Goal: Task Accomplishment & Management: Complete application form

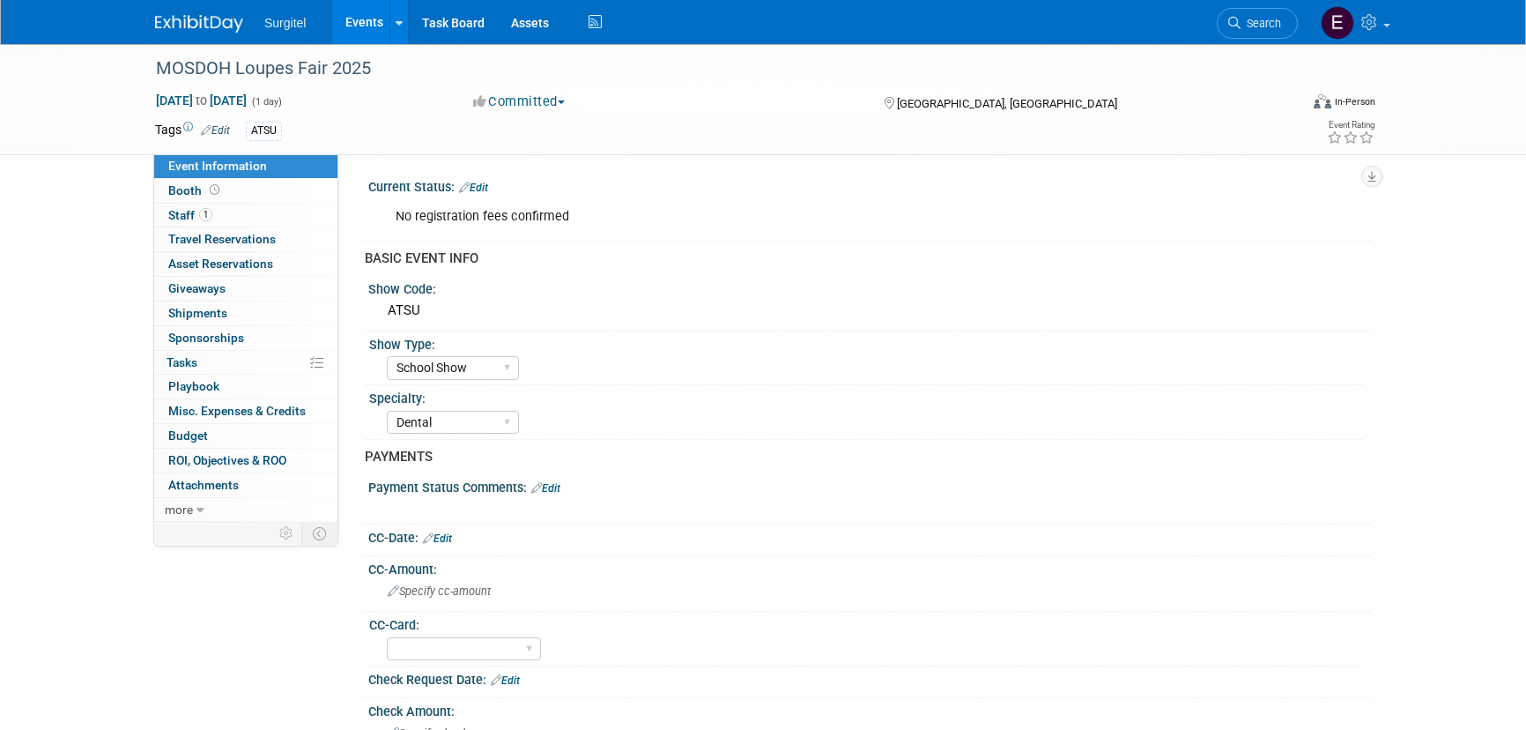
select select "School Show"
select select "Dental"
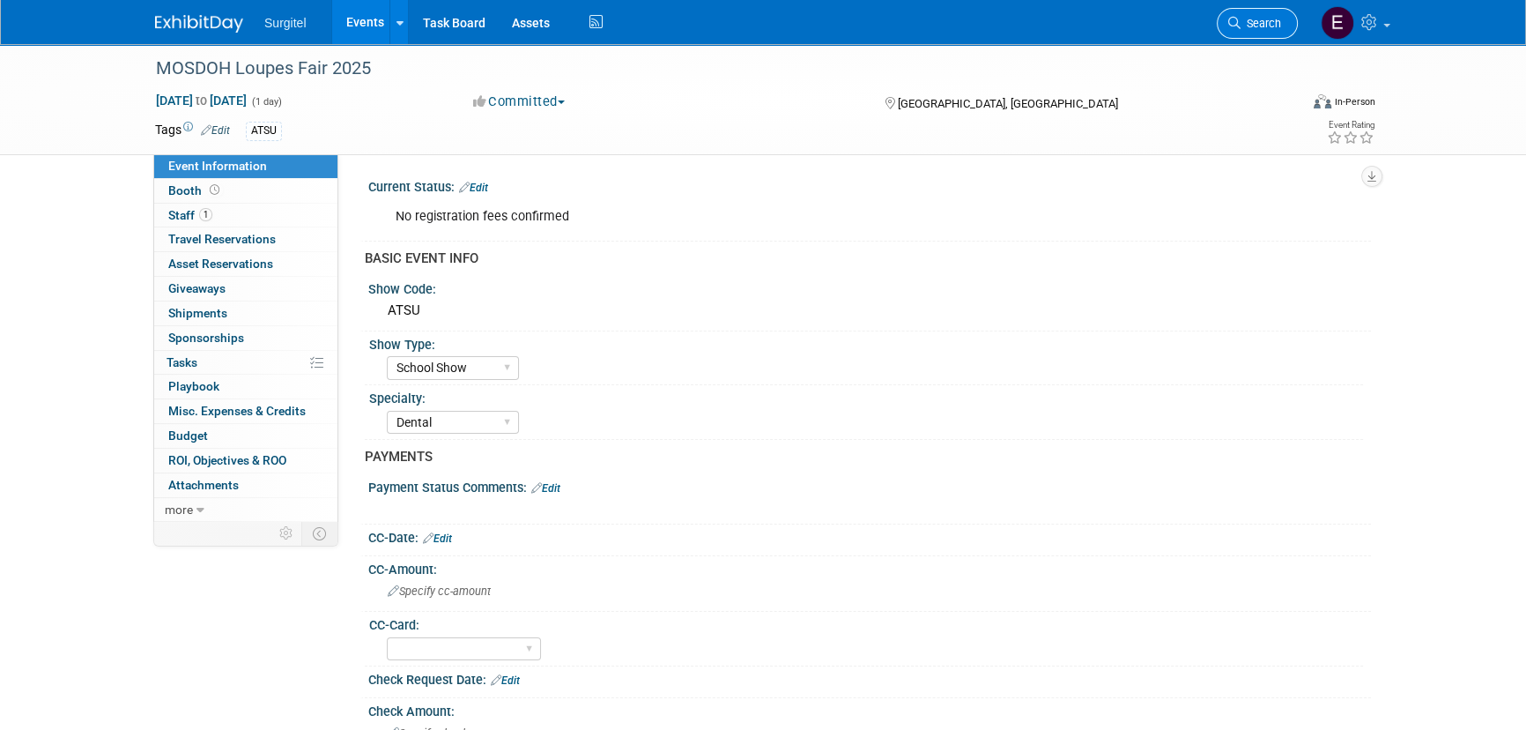
click at [1278, 21] on span "Search" at bounding box center [1261, 23] width 41 height 13
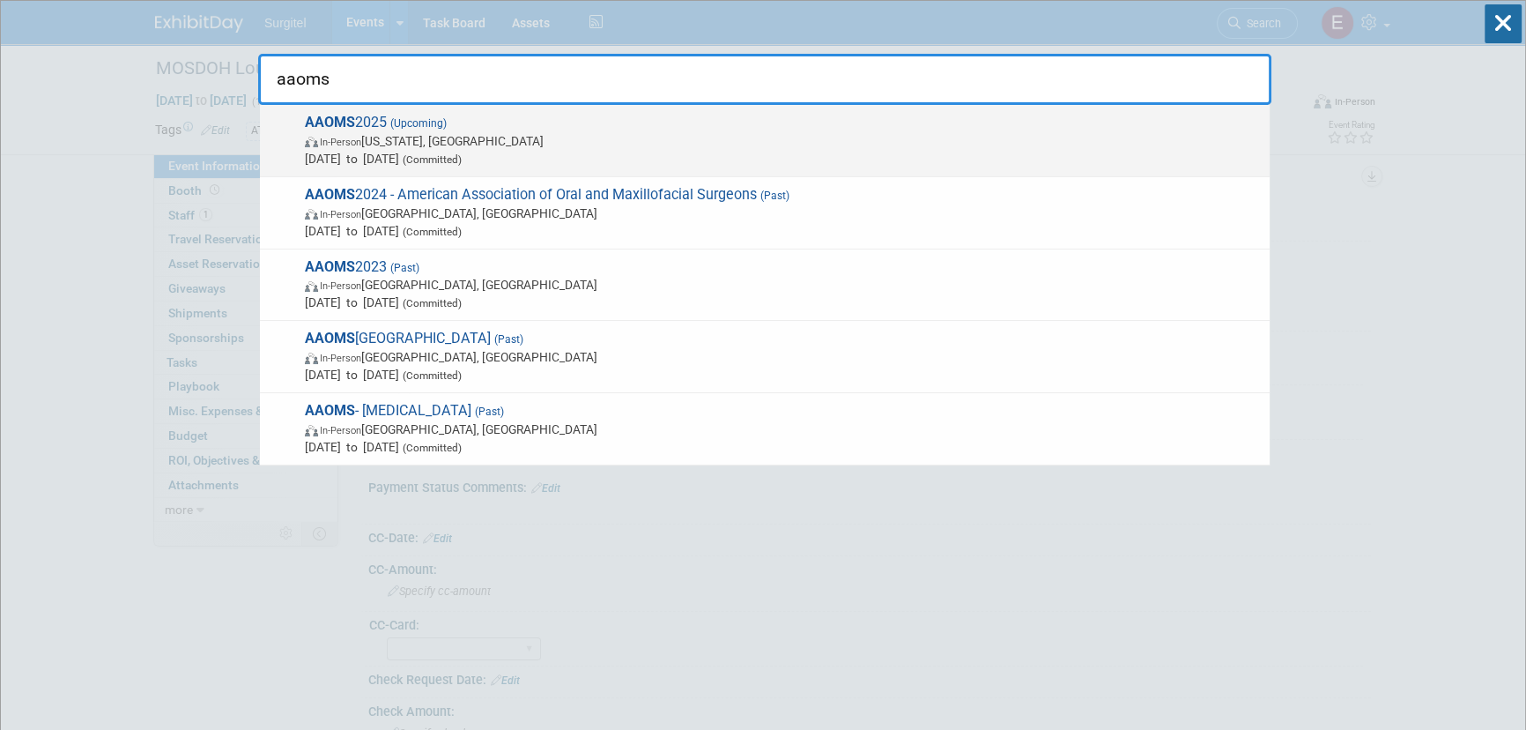
type input "aaoms"
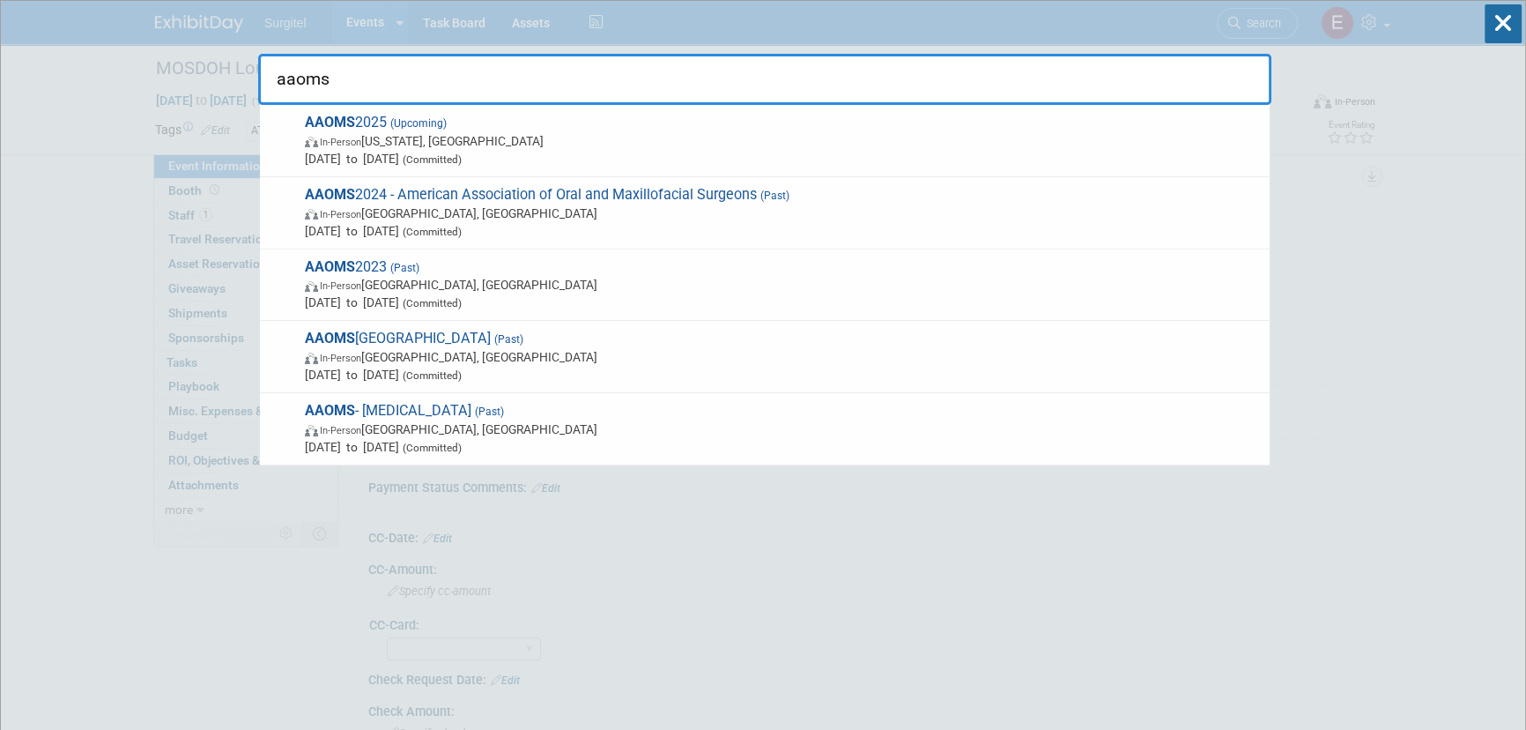
click at [378, 140] on span "In-Person Washington, DC" at bounding box center [783, 141] width 956 height 18
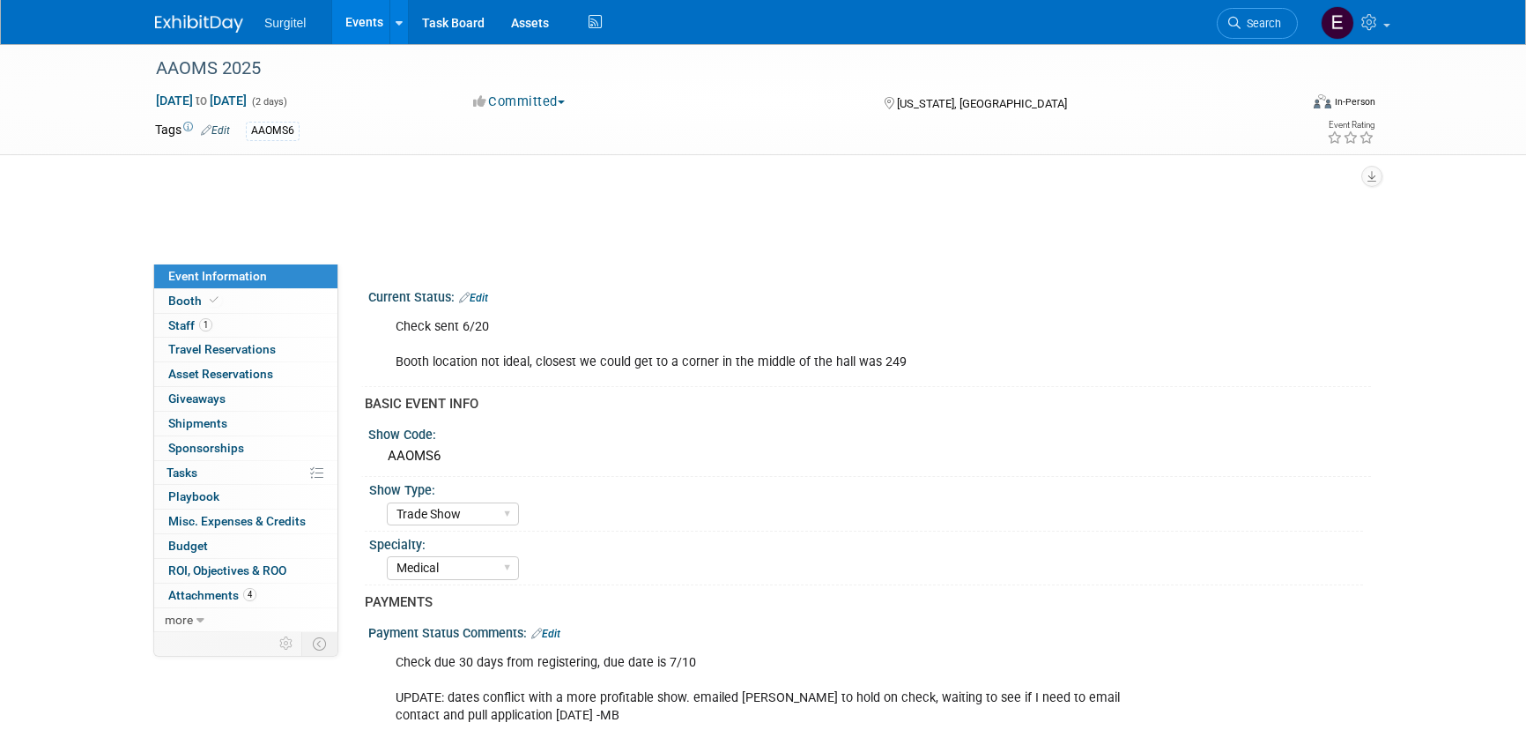
select select "Trade Show"
select select "Medical"
select select "No"
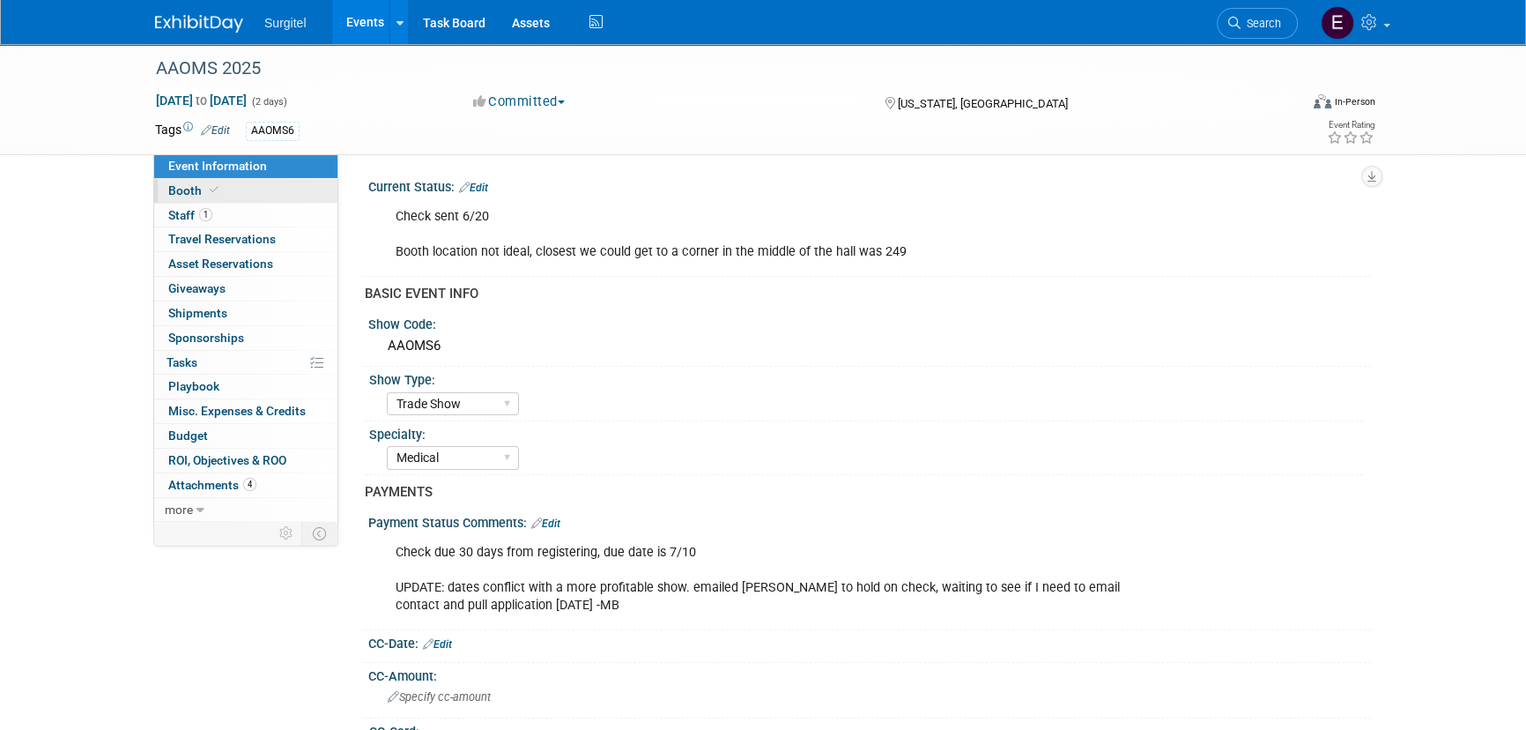
click at [212, 198] on link "Booth" at bounding box center [245, 191] width 183 height 24
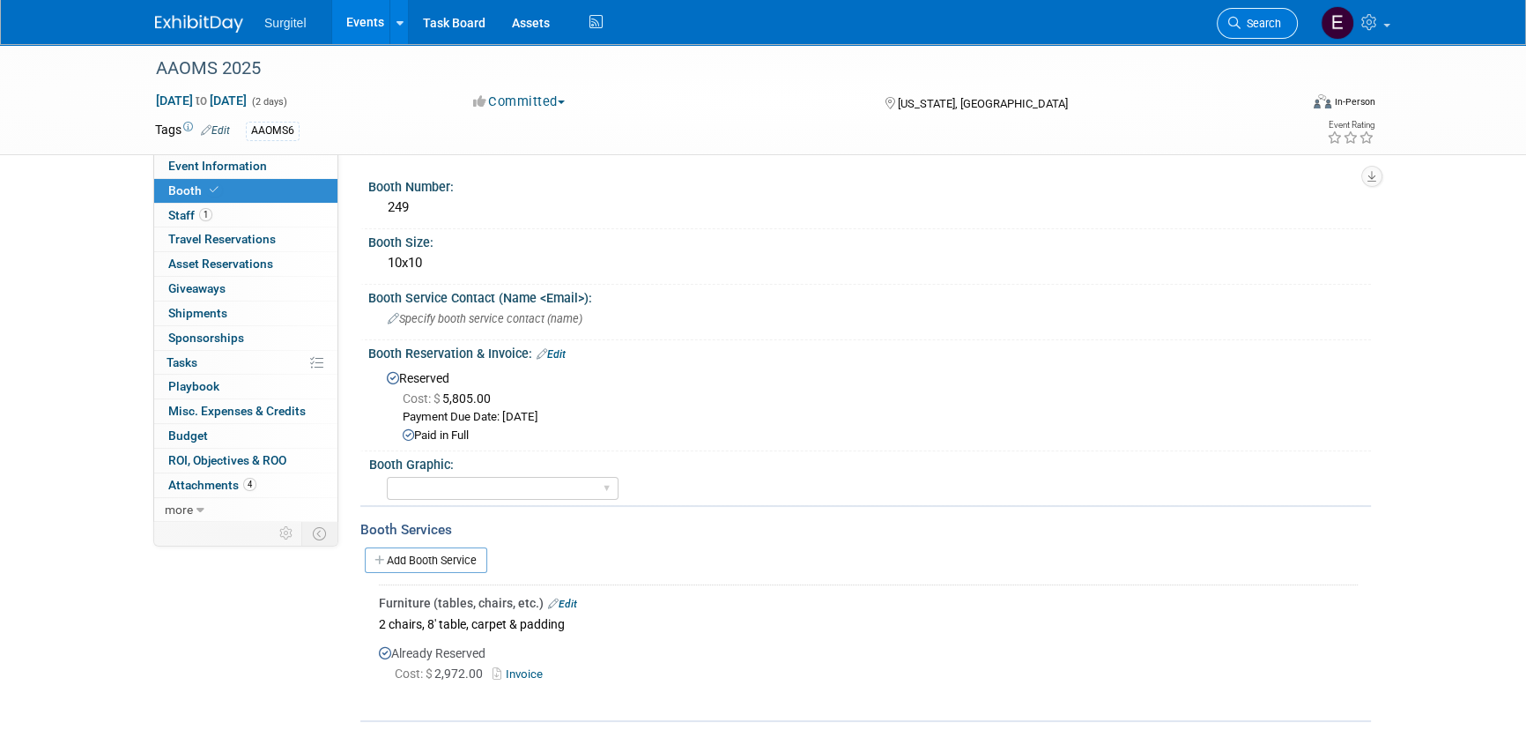
click at [1277, 29] on link "Search" at bounding box center [1257, 23] width 81 height 31
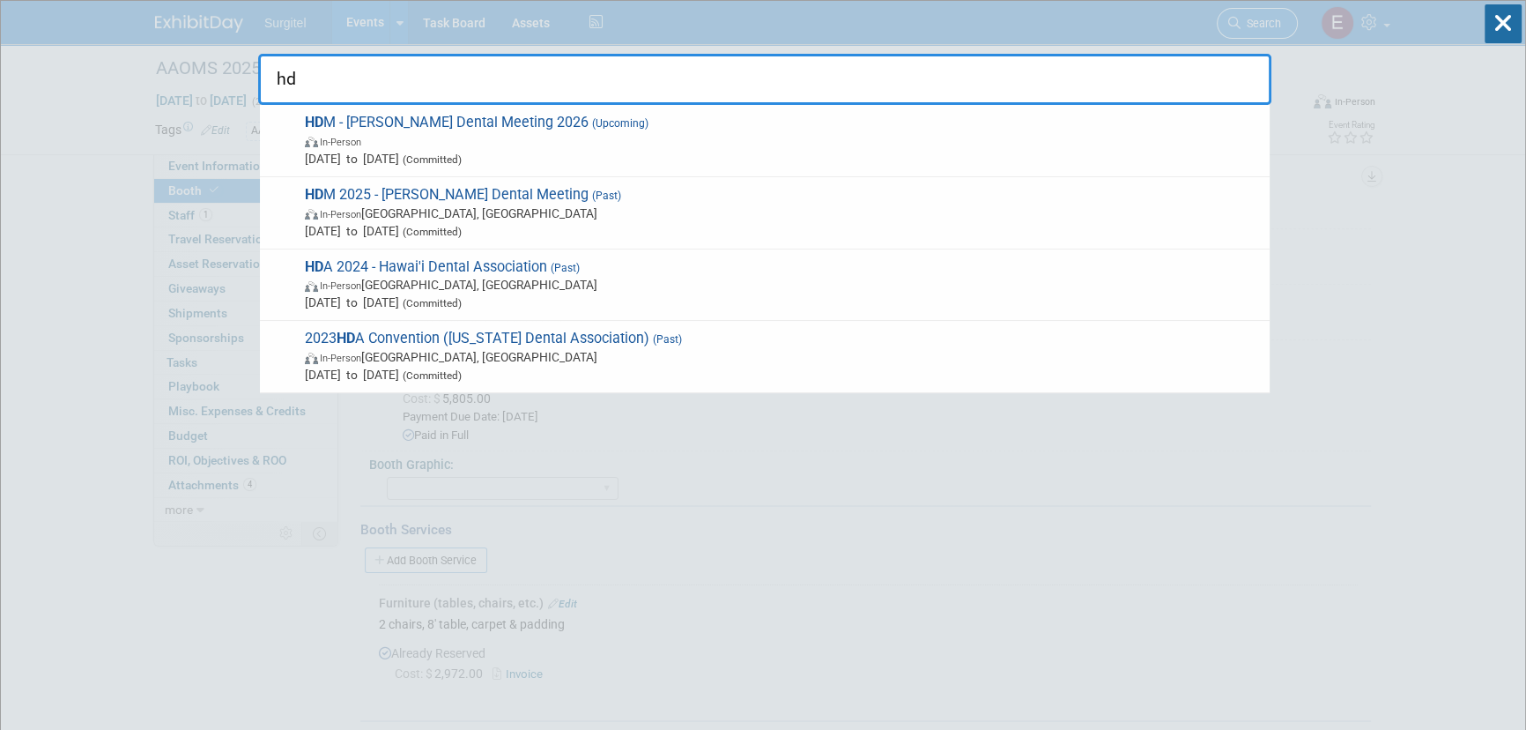
type input "hdm"
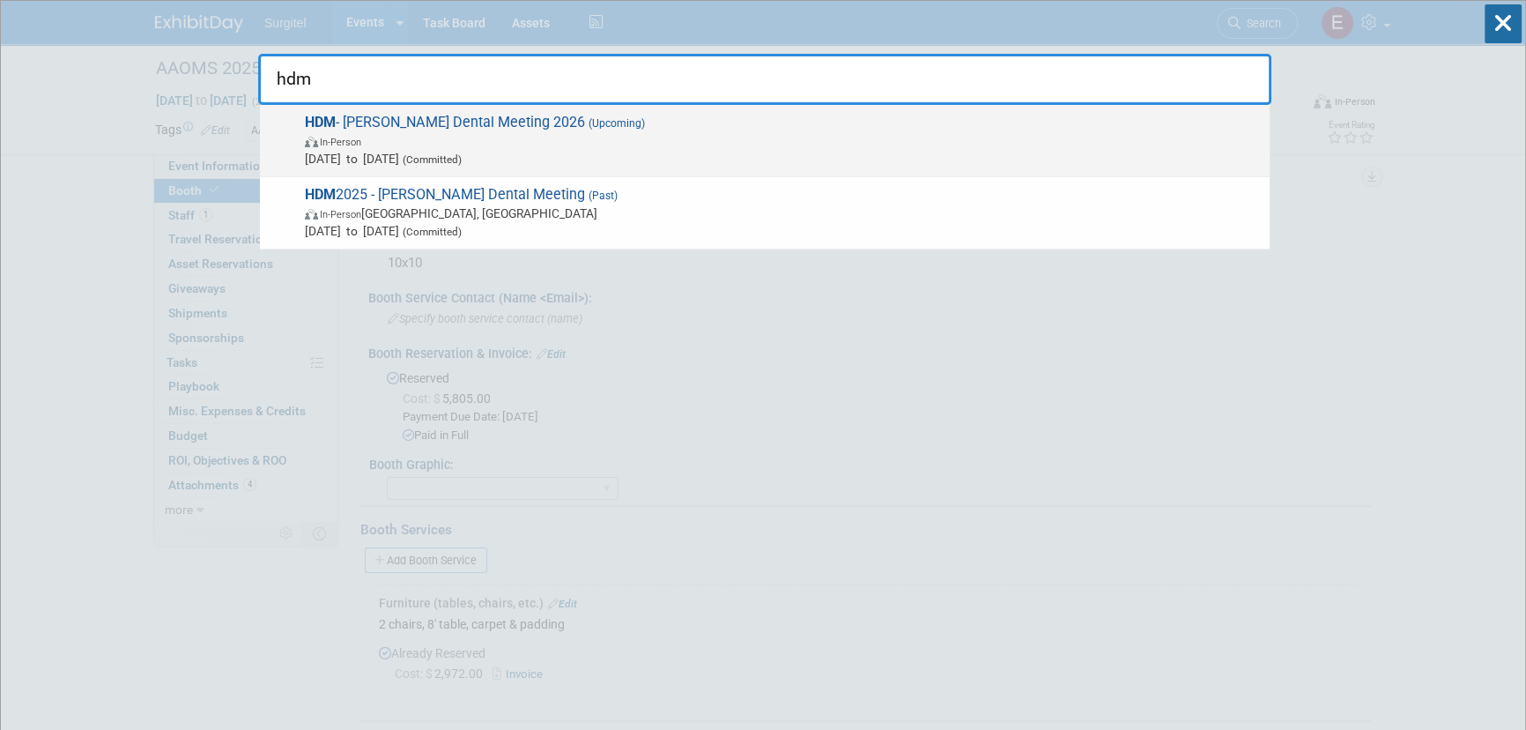
click at [599, 137] on span "In-Person" at bounding box center [783, 141] width 956 height 18
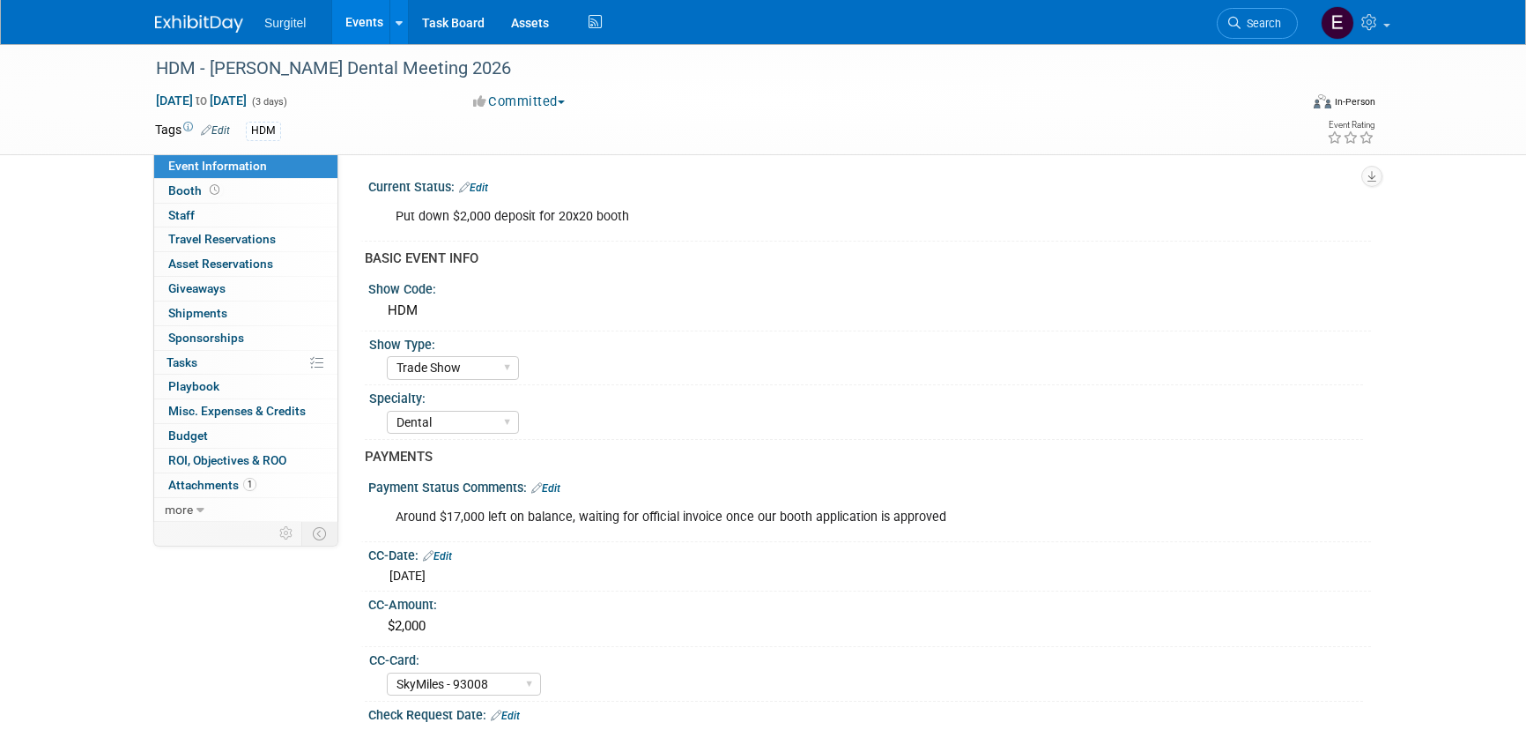
select select "Trade Show"
select select "Dental"
select select "SkyMiles - 93008"
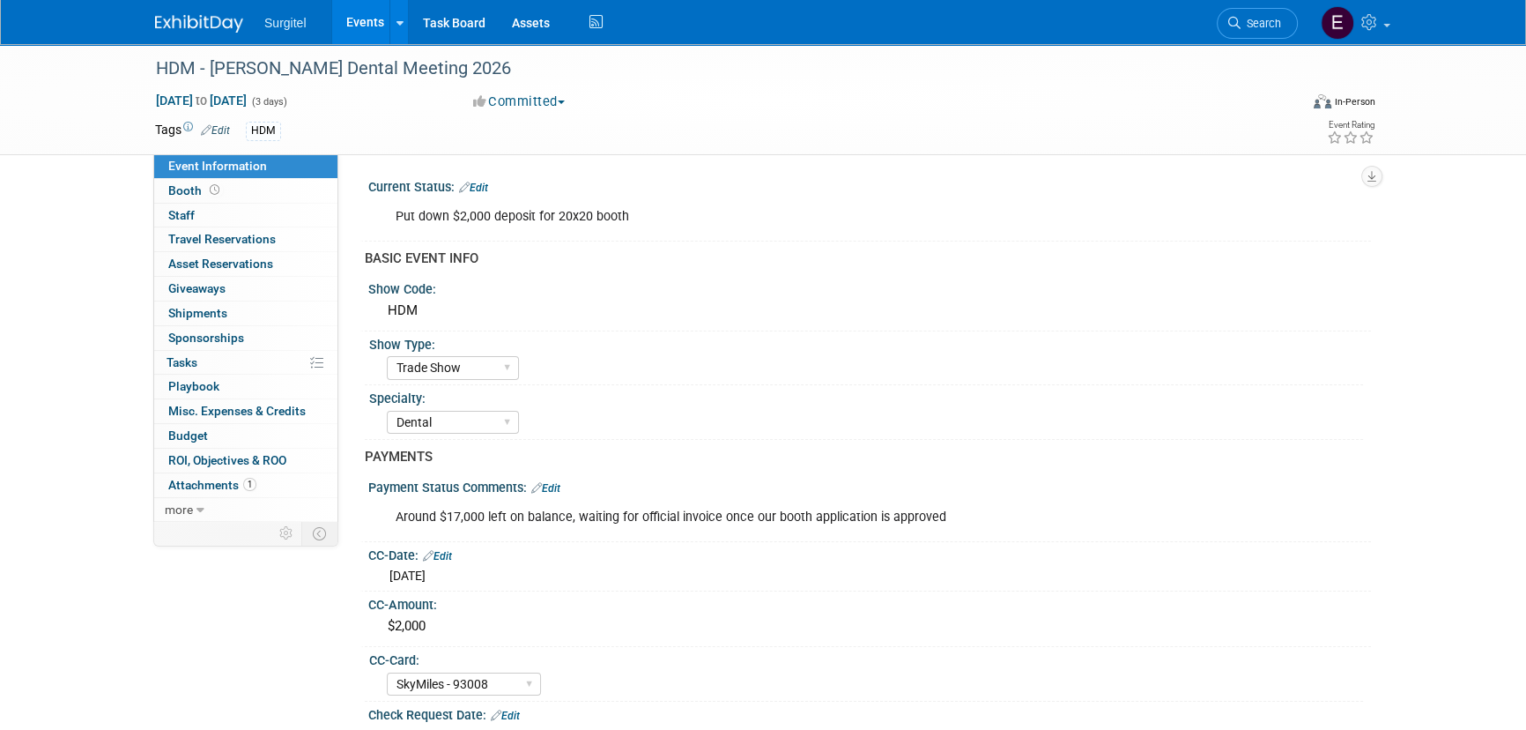
drag, startPoint x: 478, startPoint y: 181, endPoint x: 490, endPoint y: 182, distance: 11.5
click at [478, 182] on link "Edit" at bounding box center [473, 188] width 29 height 12
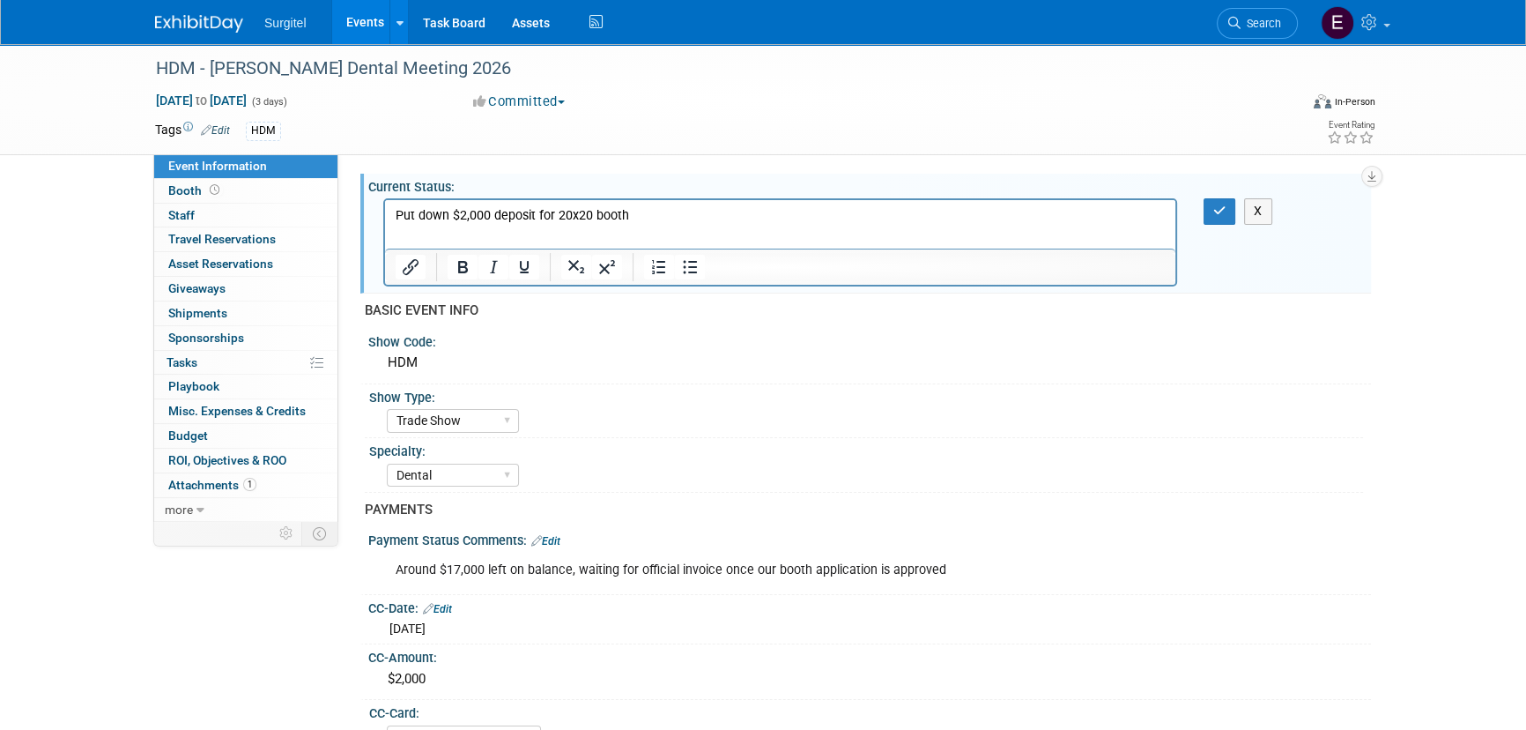
click at [651, 221] on p "Put down $2,000 deposit for 20x20 booth" at bounding box center [781, 216] width 770 height 18
drag, startPoint x: 651, startPoint y: 221, endPoint x: 654, endPoint y: 420, distance: 199.2
click at [385, 220] on html "Put down $2,000 deposit for 20x20 booth" at bounding box center [780, 212] width 790 height 25
click at [1210, 204] on button "button" at bounding box center [1220, 211] width 33 height 26
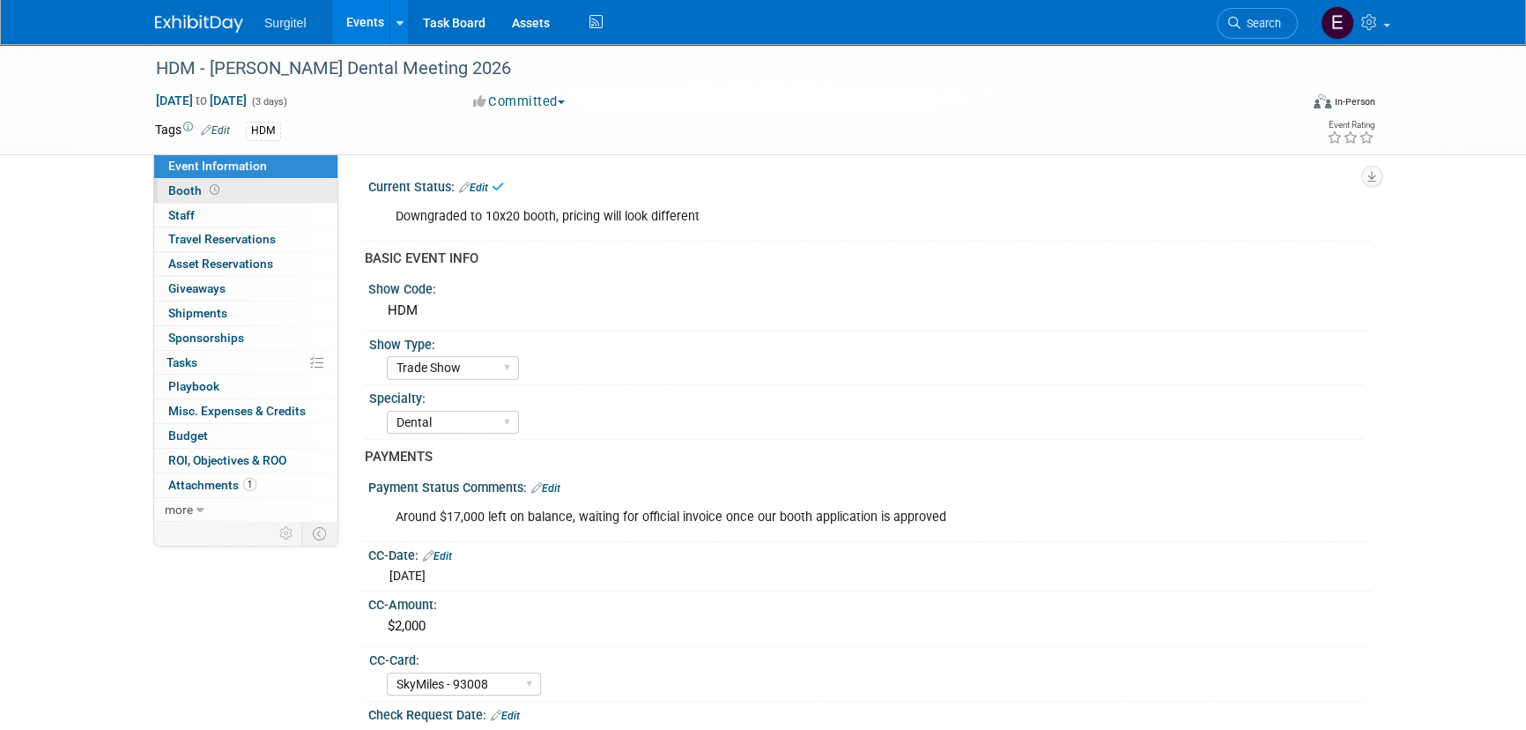
click at [264, 189] on link "Booth" at bounding box center [245, 191] width 183 height 24
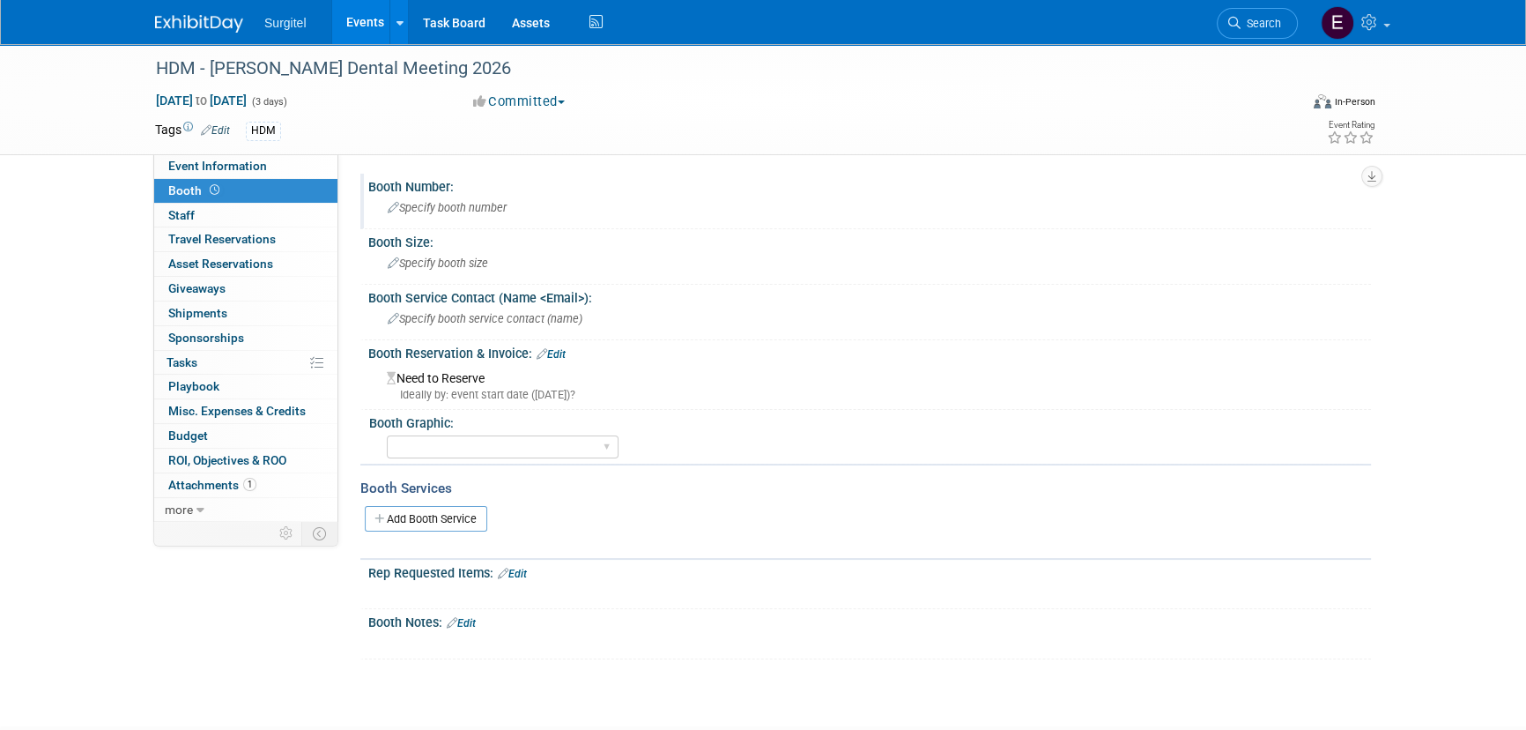
click at [435, 215] on div "Specify booth number" at bounding box center [870, 207] width 976 height 27
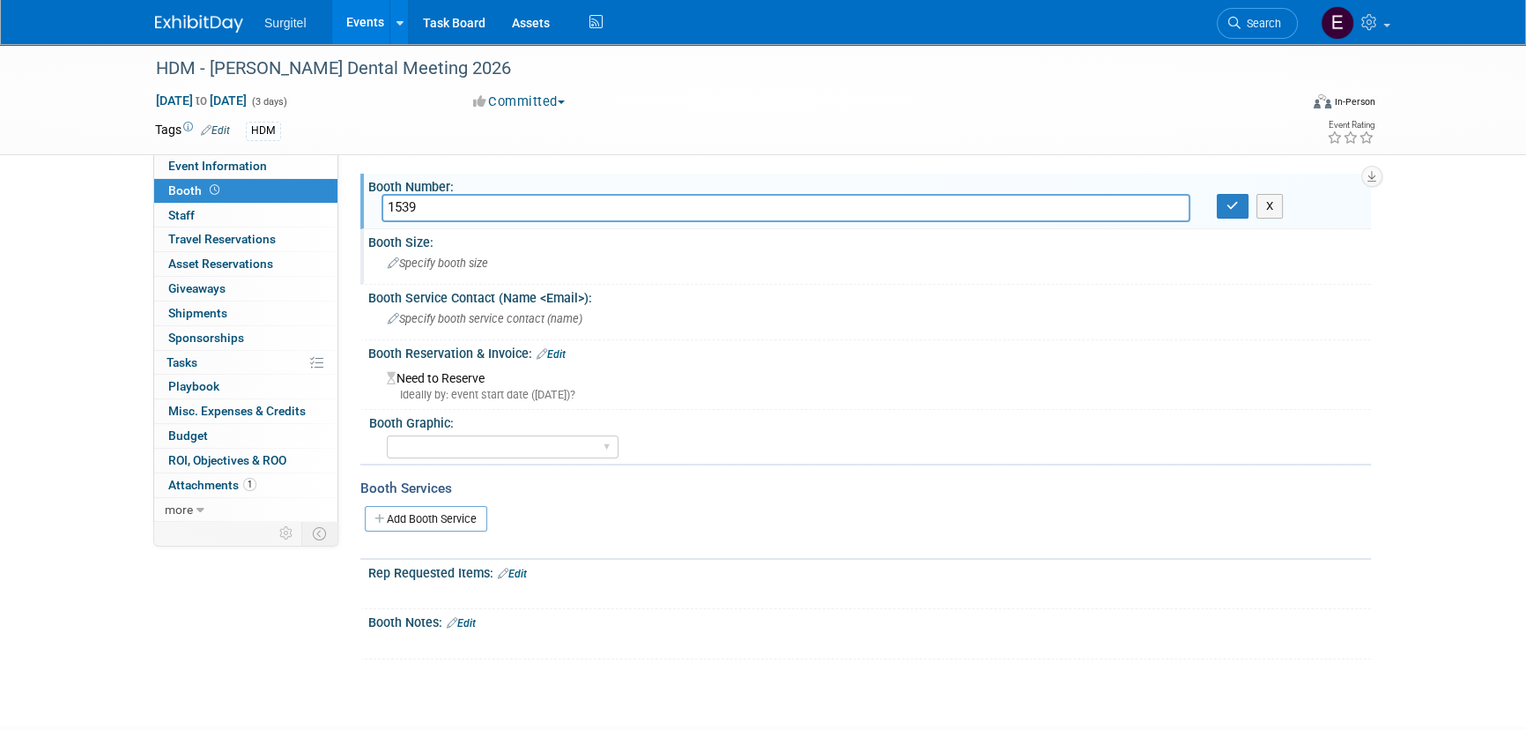
type input "1539"
click at [437, 268] on span "Specify booth size" at bounding box center [438, 262] width 100 height 13
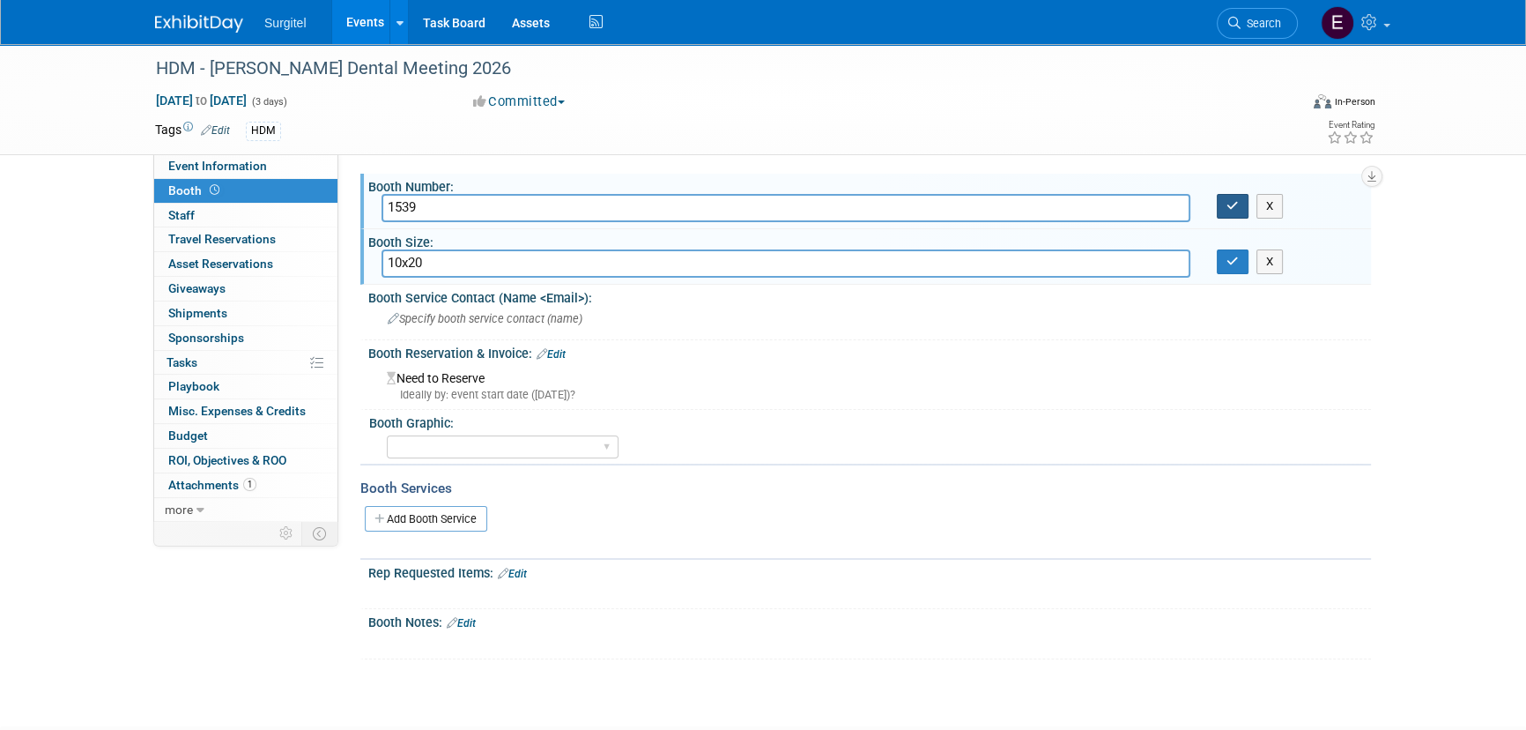
type input "10x20"
click at [1234, 202] on icon "button" at bounding box center [1233, 205] width 12 height 11
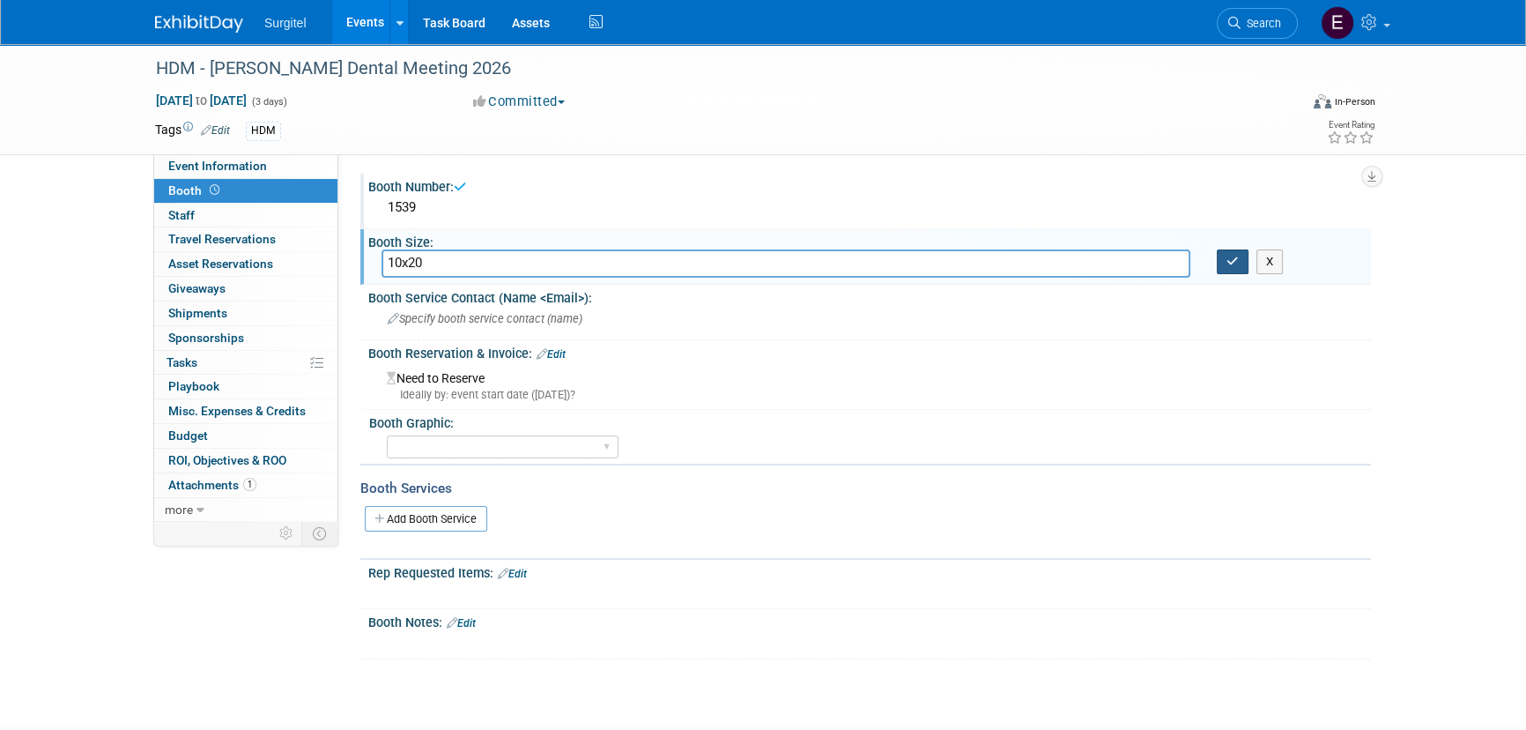
click at [1228, 264] on icon "button" at bounding box center [1233, 261] width 12 height 11
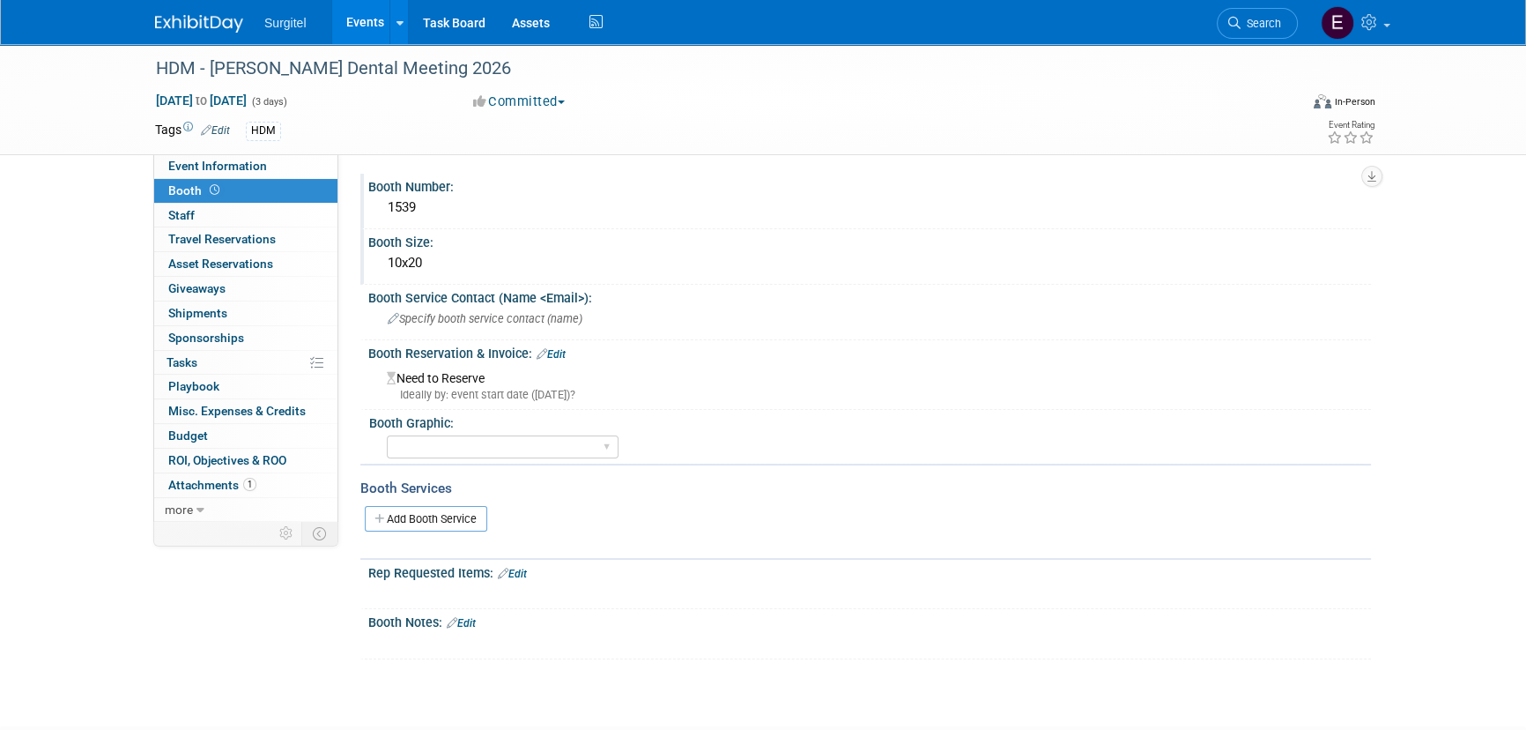
click at [558, 349] on link "Edit" at bounding box center [551, 354] width 29 height 12
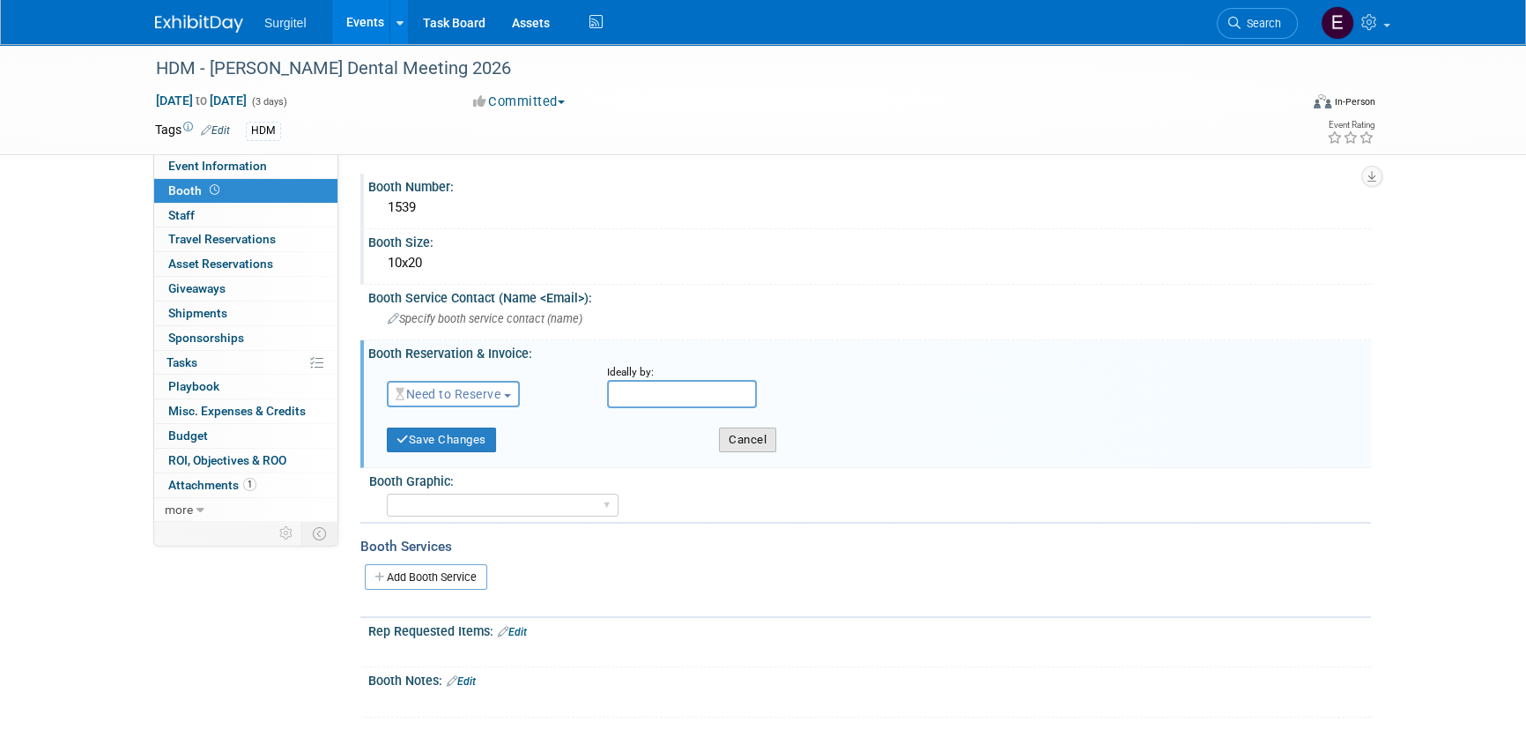
click at [731, 435] on button "Cancel" at bounding box center [747, 439] width 57 height 25
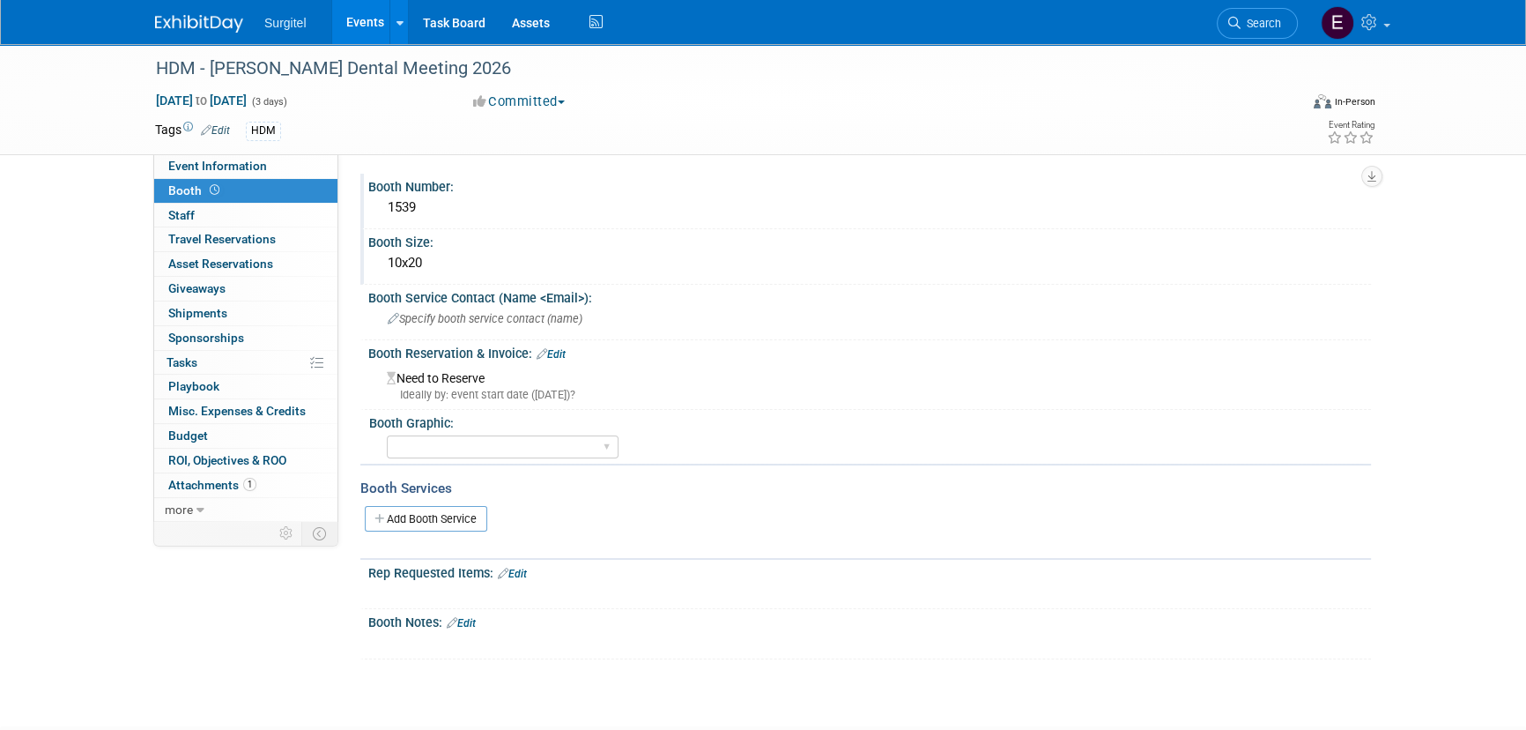
click at [348, 18] on link "Events" at bounding box center [364, 22] width 64 height 44
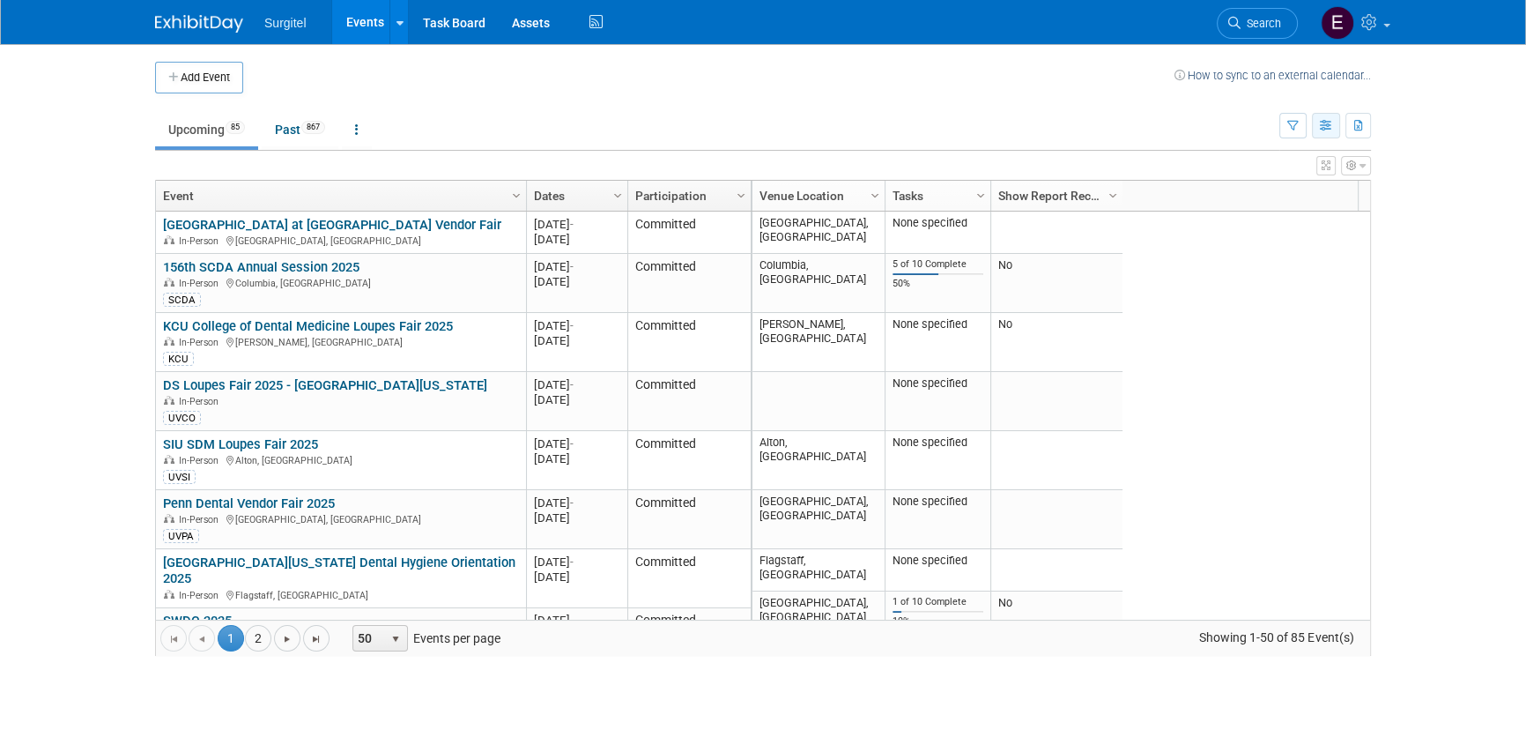
click at [1316, 124] on button "button" at bounding box center [1326, 126] width 28 height 26
click at [1242, 182] on link "List View" at bounding box center [1252, 186] width 148 height 25
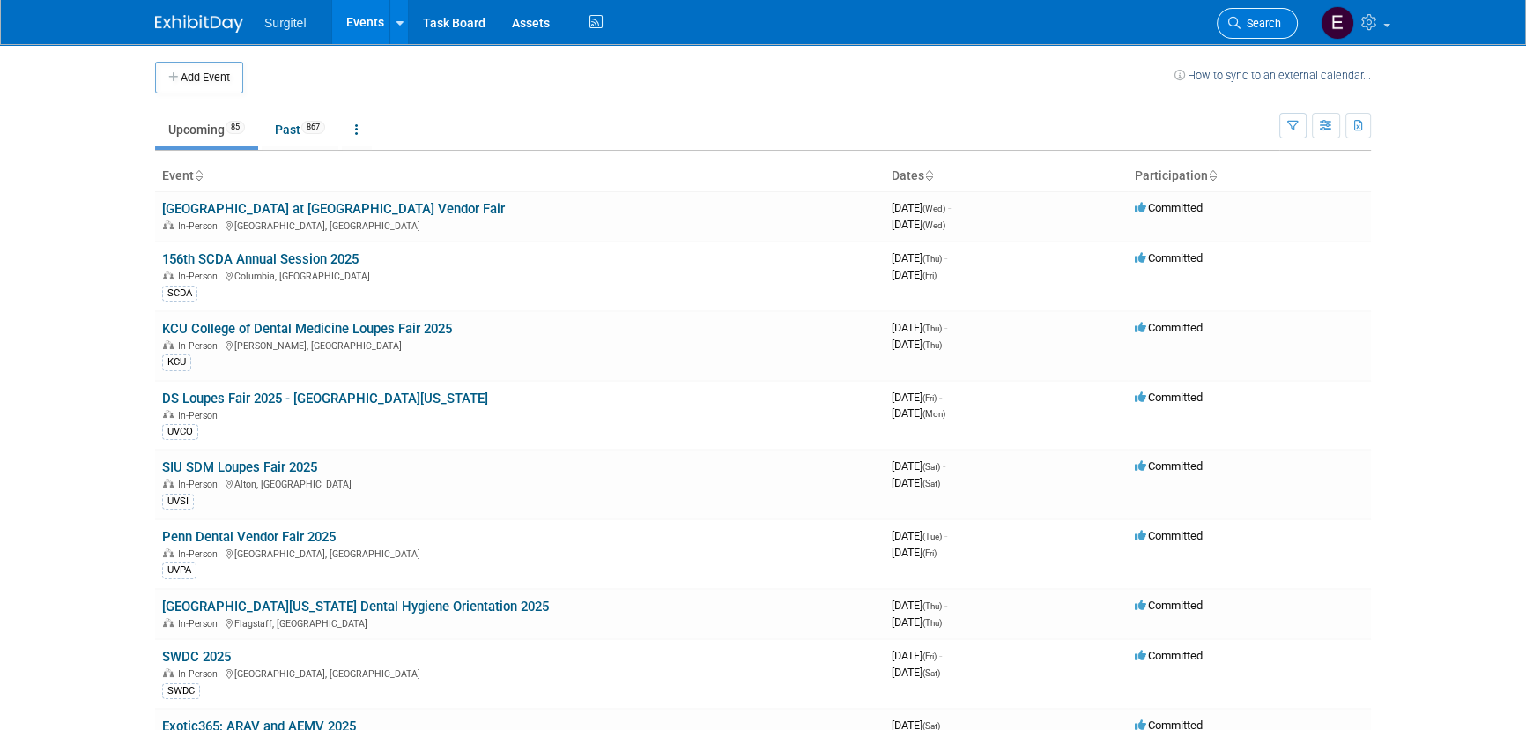
click at [1269, 30] on link "Search" at bounding box center [1257, 23] width 81 height 31
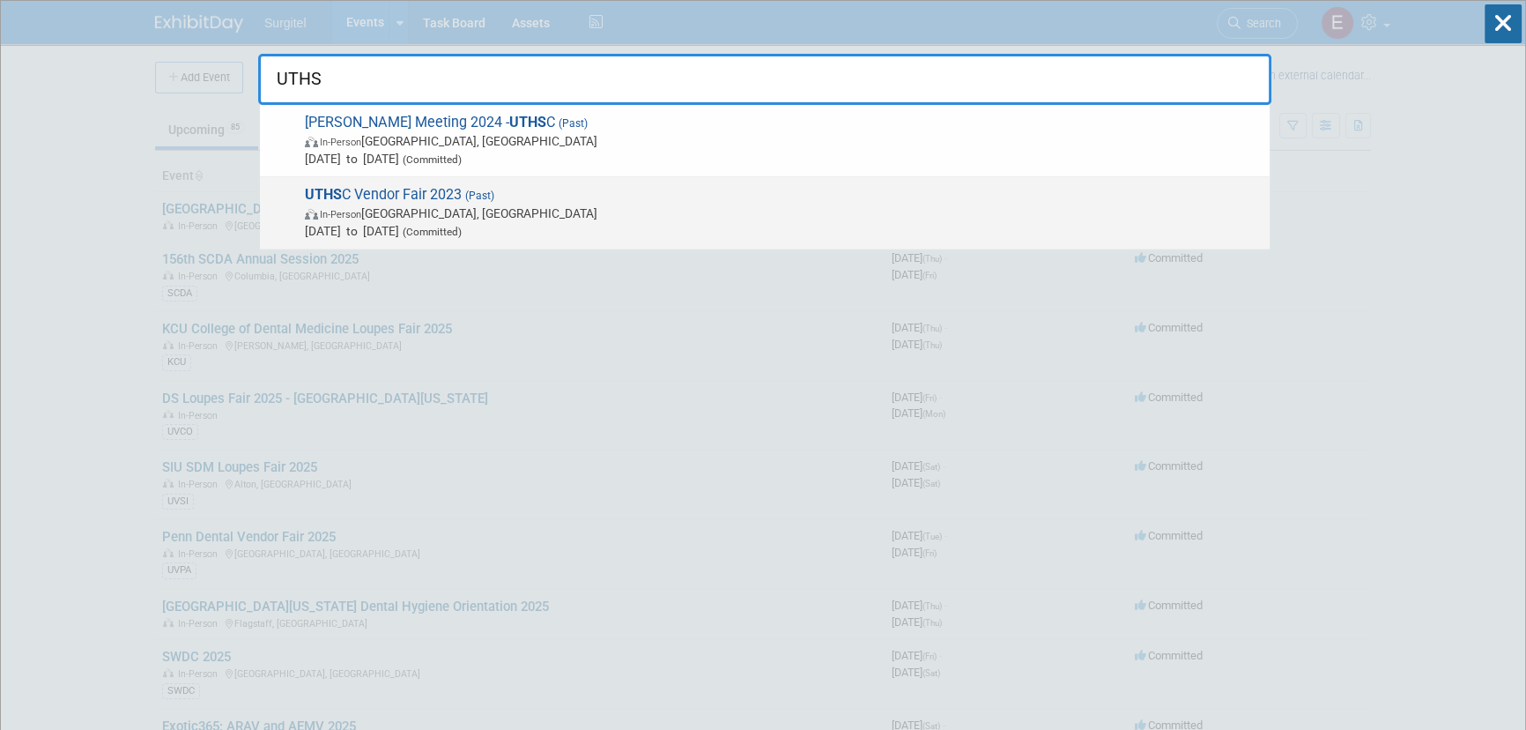
type input "UTHS"
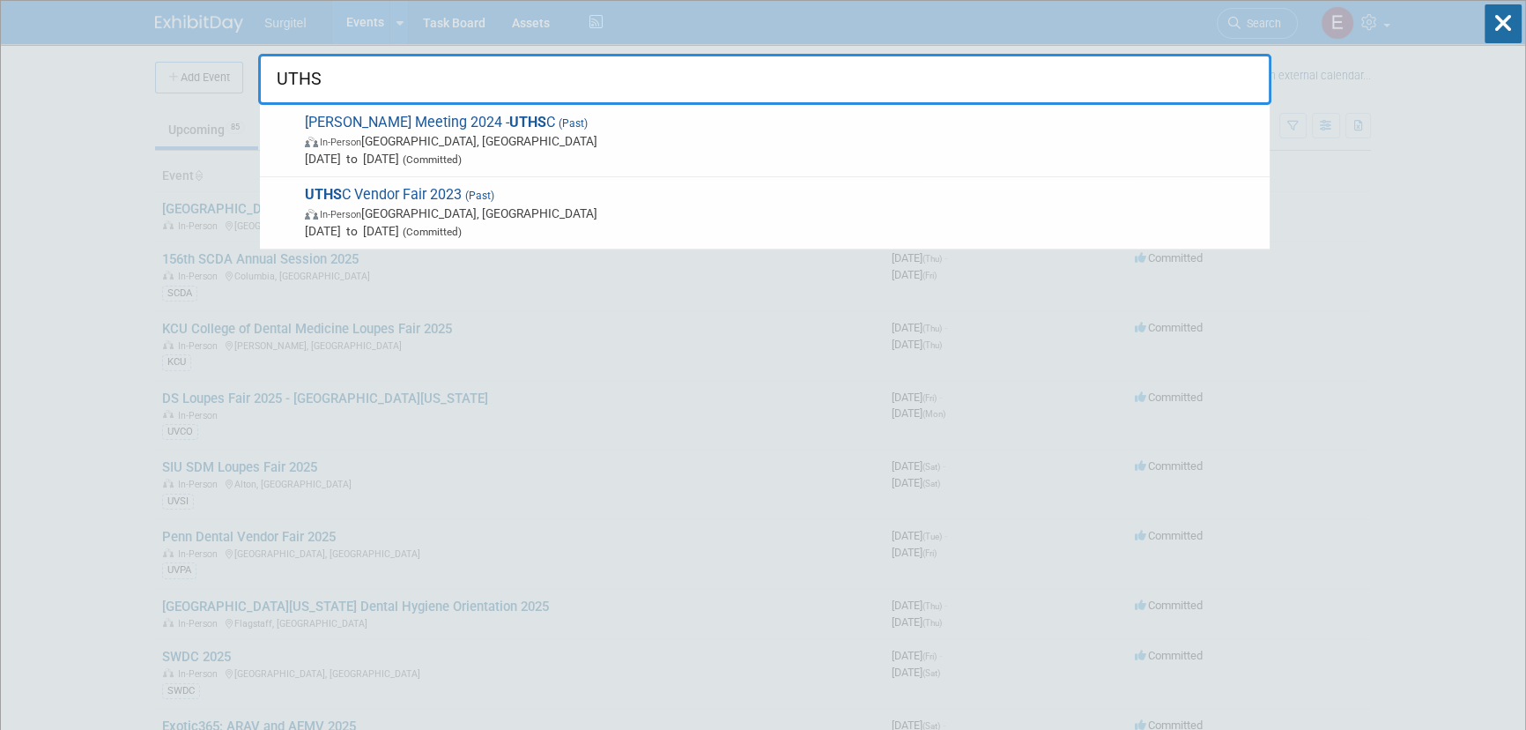
click at [431, 212] on span "In-Person [GEOGRAPHIC_DATA], [GEOGRAPHIC_DATA]" at bounding box center [783, 213] width 956 height 18
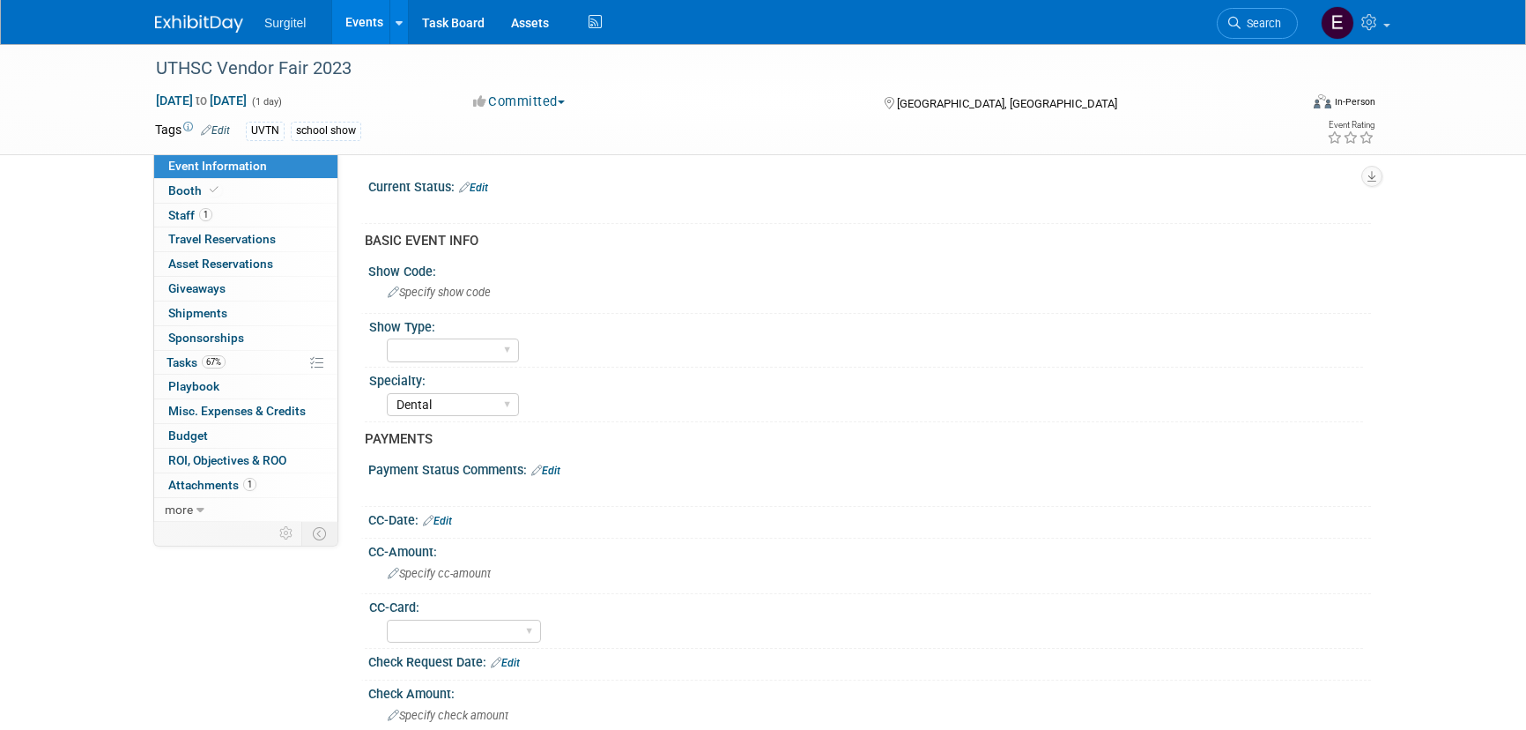
select select "Dental"
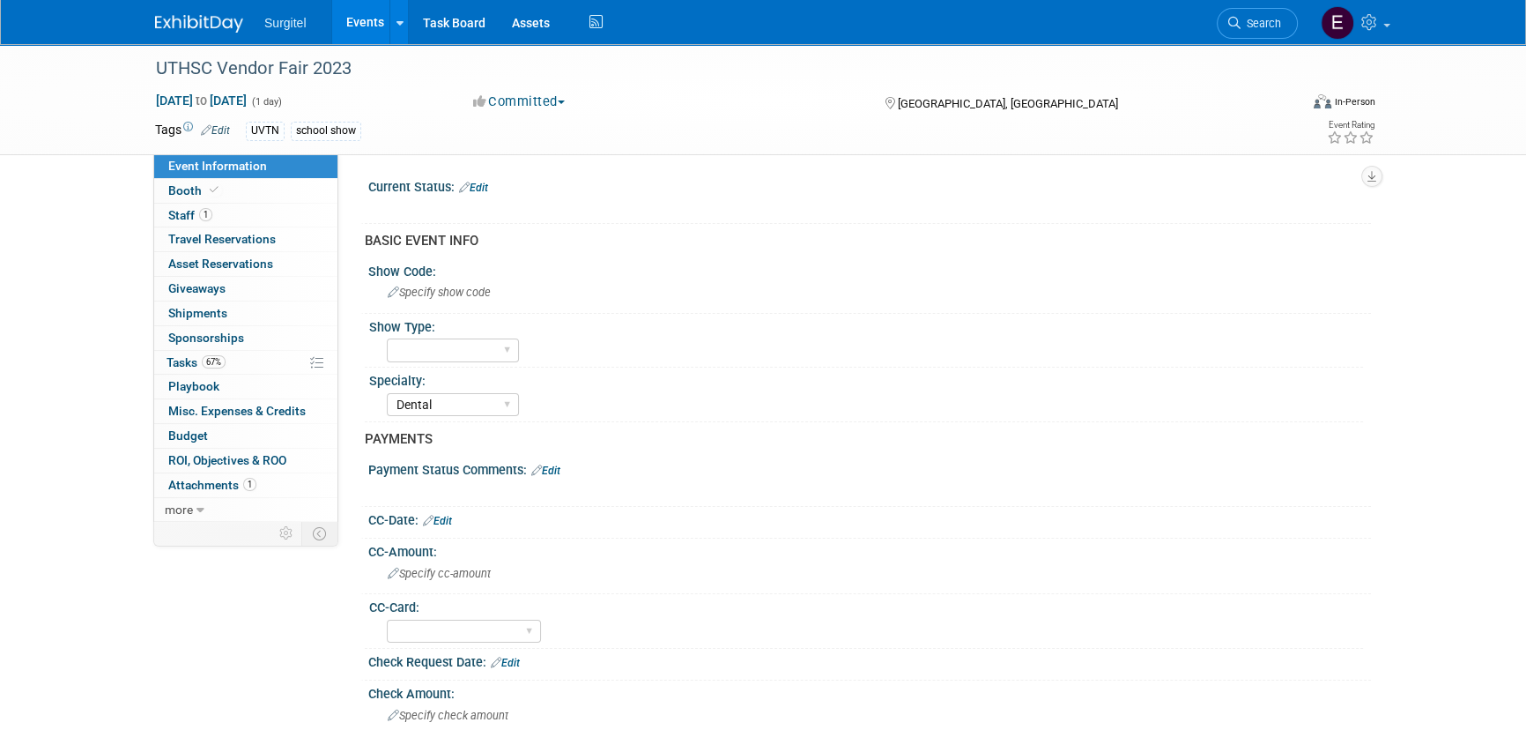
click at [351, 24] on link "Events" at bounding box center [364, 22] width 64 height 44
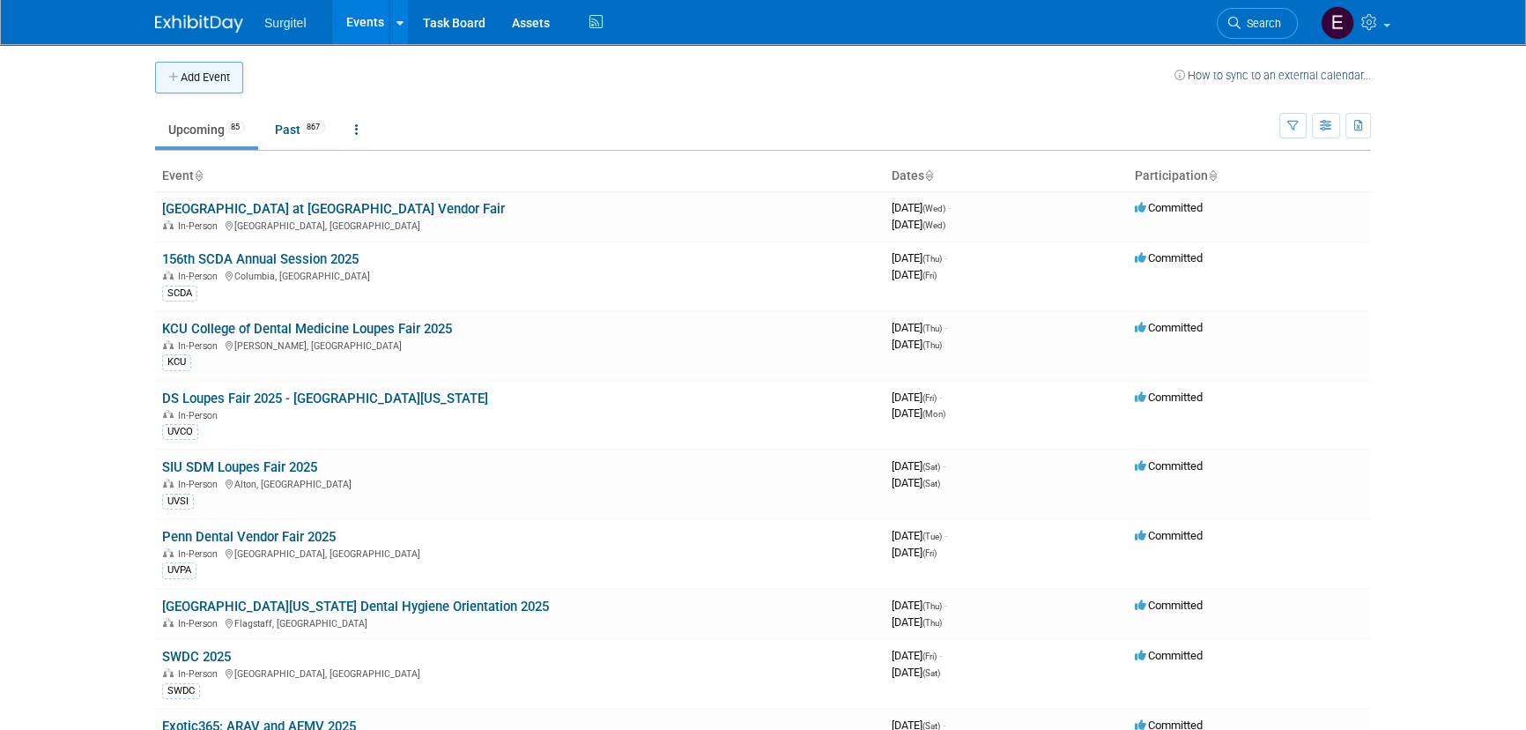
drag, startPoint x: 213, startPoint y: 85, endPoint x: 226, endPoint y: 90, distance: 13.9
click at [213, 82] on button "Add Event" at bounding box center [199, 78] width 88 height 32
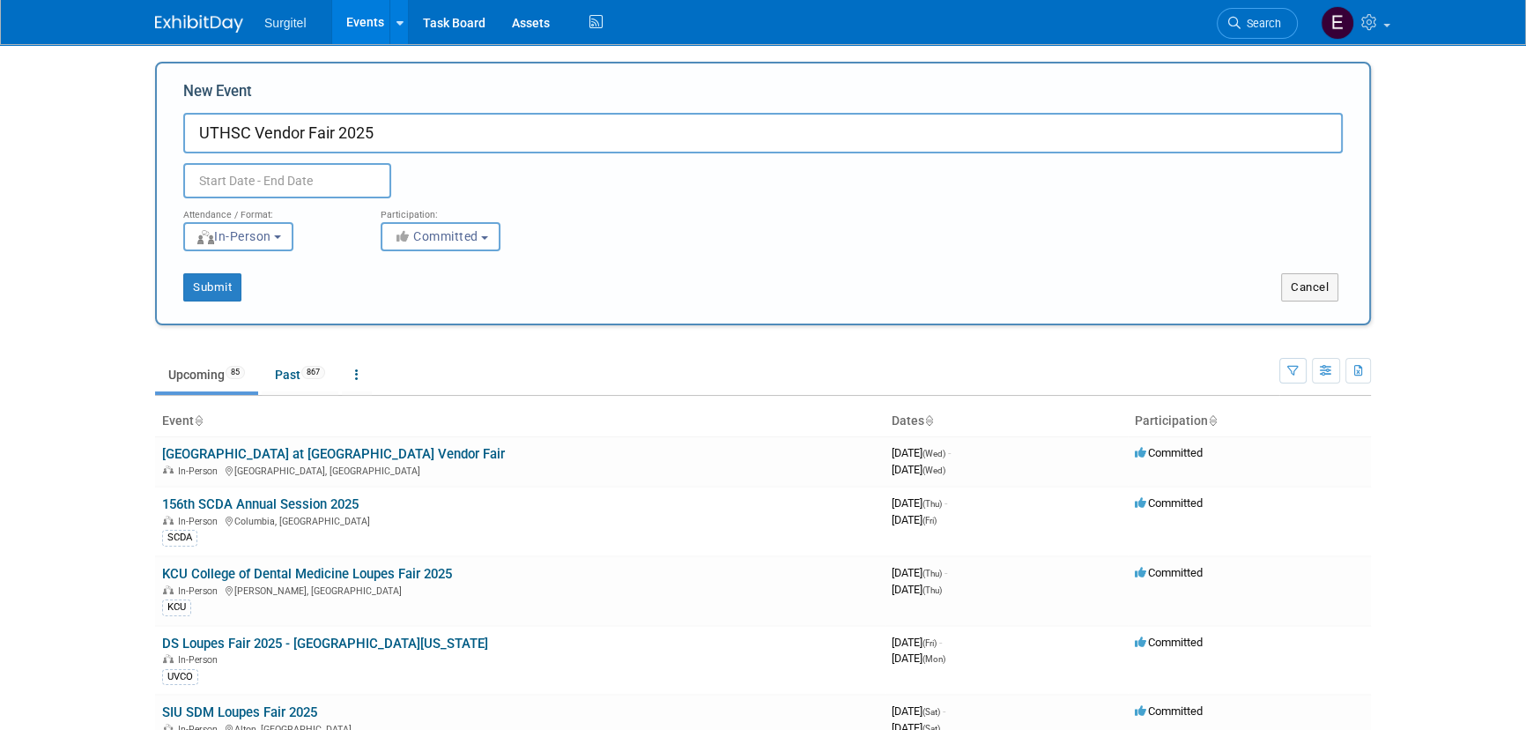
type input "UTHSC Vendor Fair 2025"
click at [300, 176] on input "text" at bounding box center [287, 180] width 208 height 35
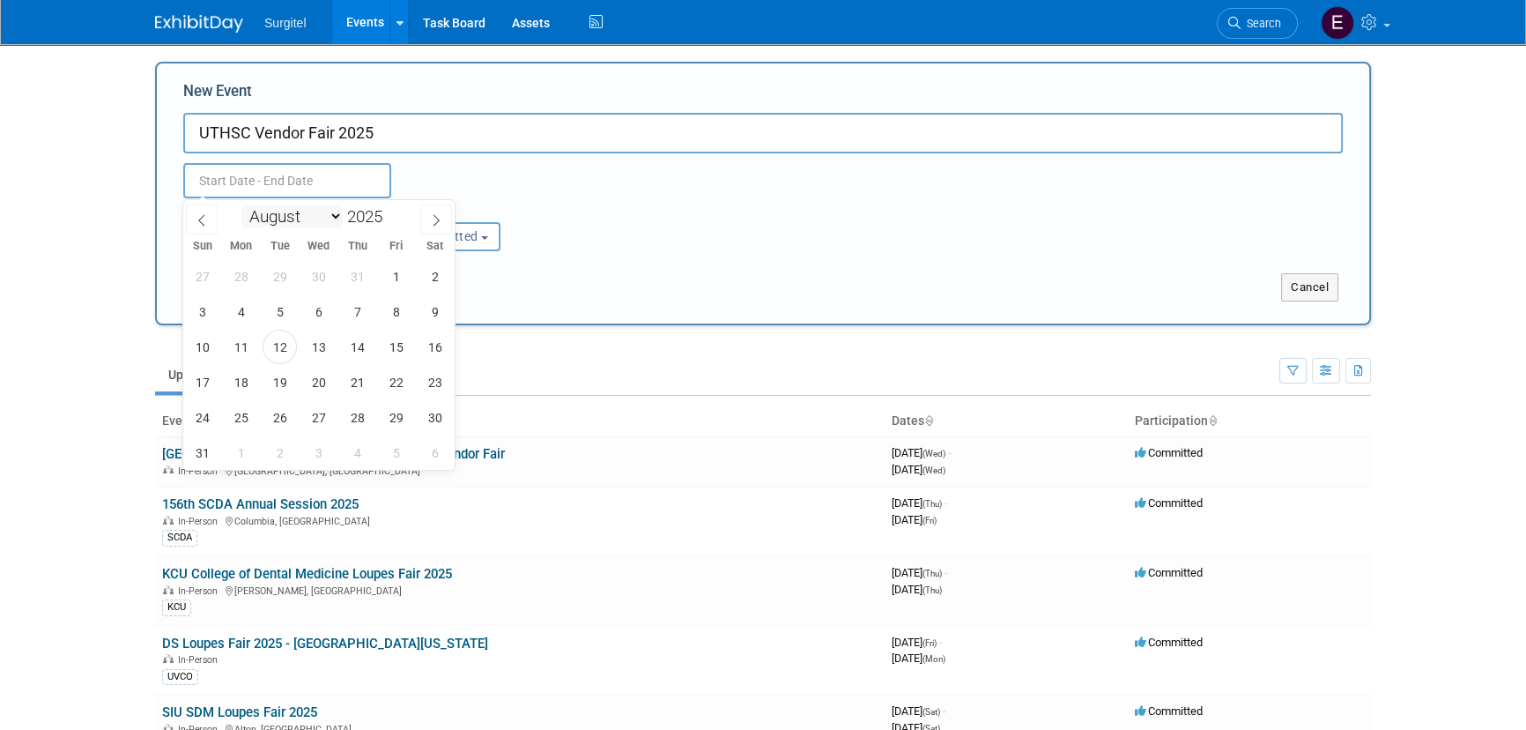
click at [297, 211] on select "January February March April May June July August September October November De…" at bounding box center [291, 216] width 101 height 22
select select "9"
click at [241, 205] on select "January February March April May June July August September October November De…" at bounding box center [291, 216] width 101 height 22
click at [333, 352] on span "15" at bounding box center [318, 347] width 34 height 34
click at [332, 352] on span "15" at bounding box center [318, 347] width 34 height 34
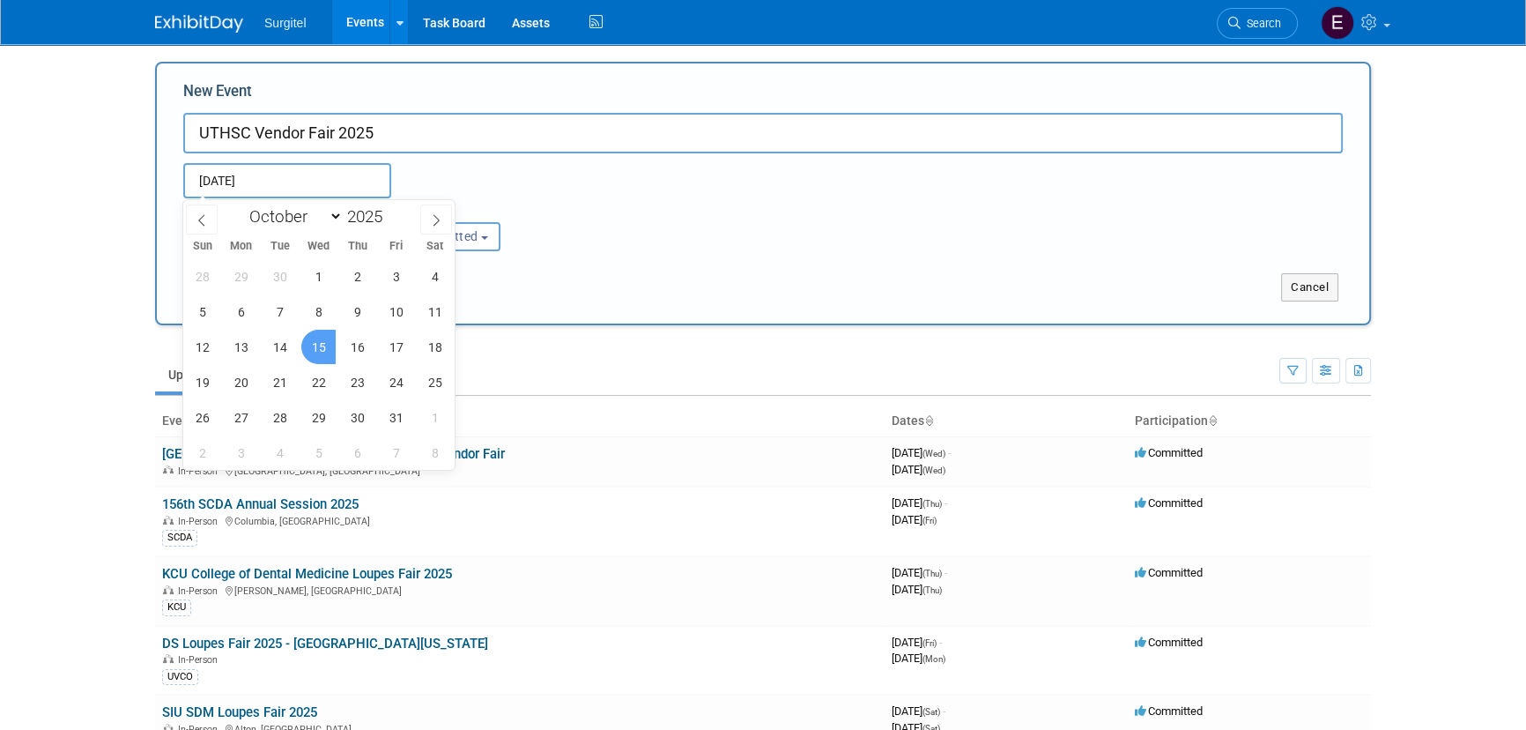
type input "Oct 15, 2025 to Oct 15, 2025"
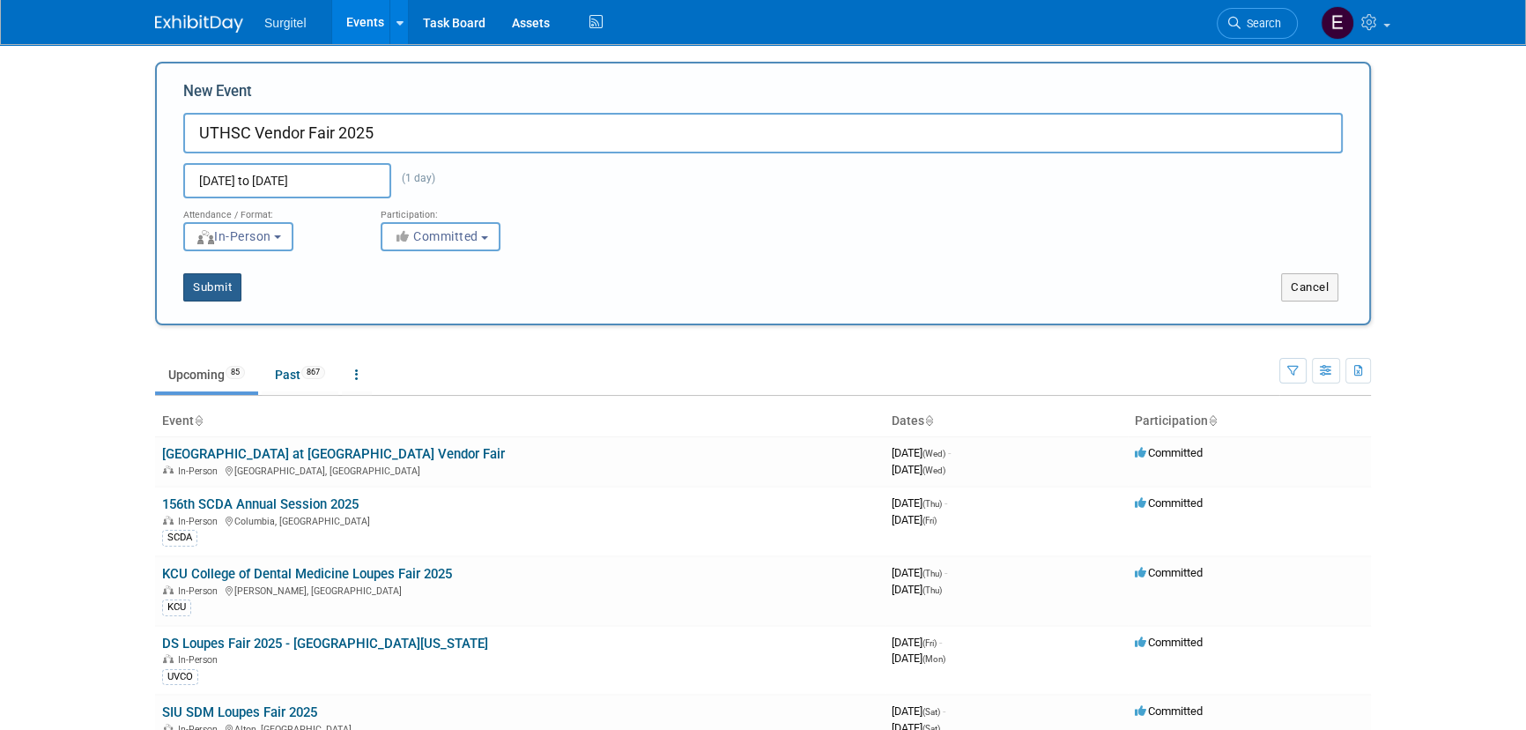
click at [229, 293] on button "Submit" at bounding box center [212, 287] width 58 height 28
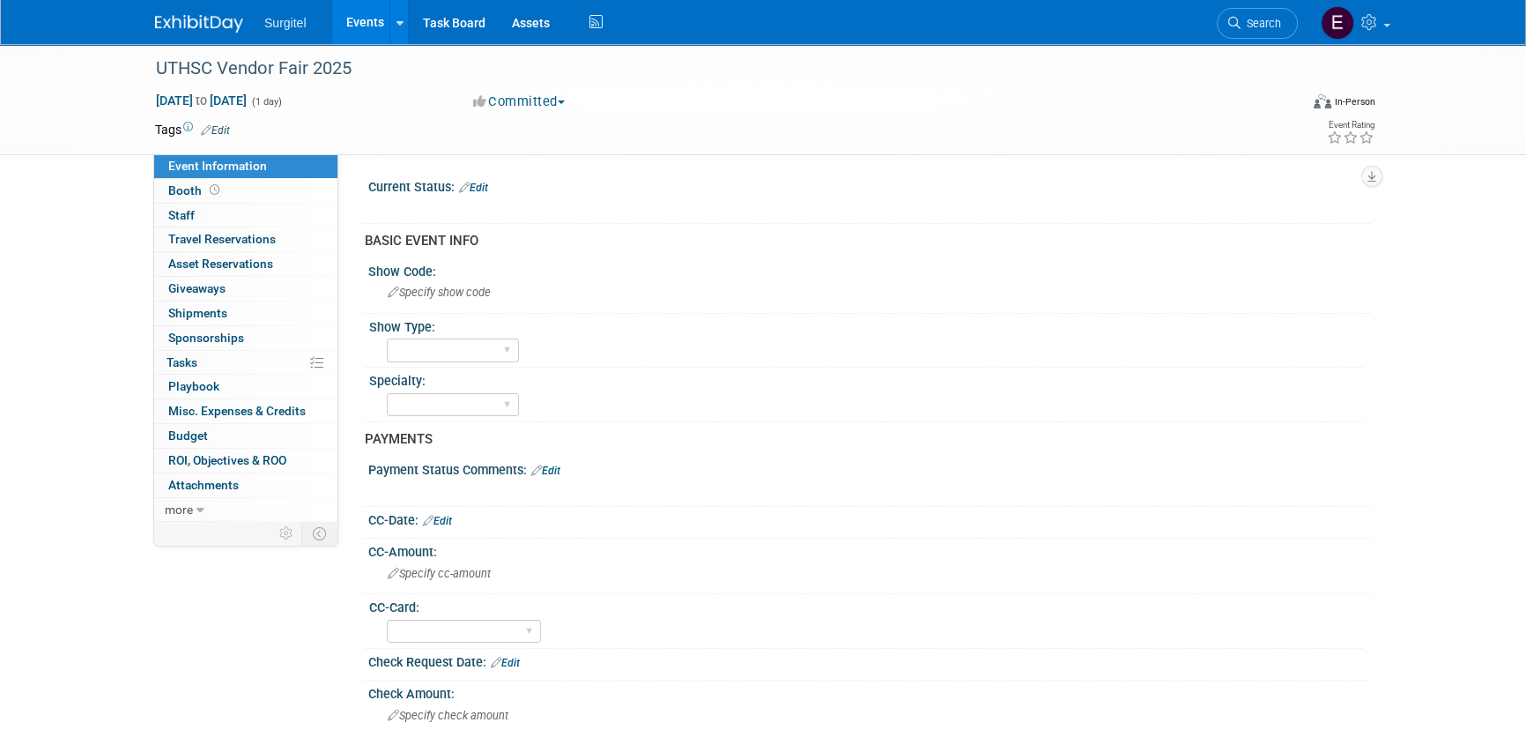
click at [226, 130] on link "Edit" at bounding box center [215, 130] width 29 height 12
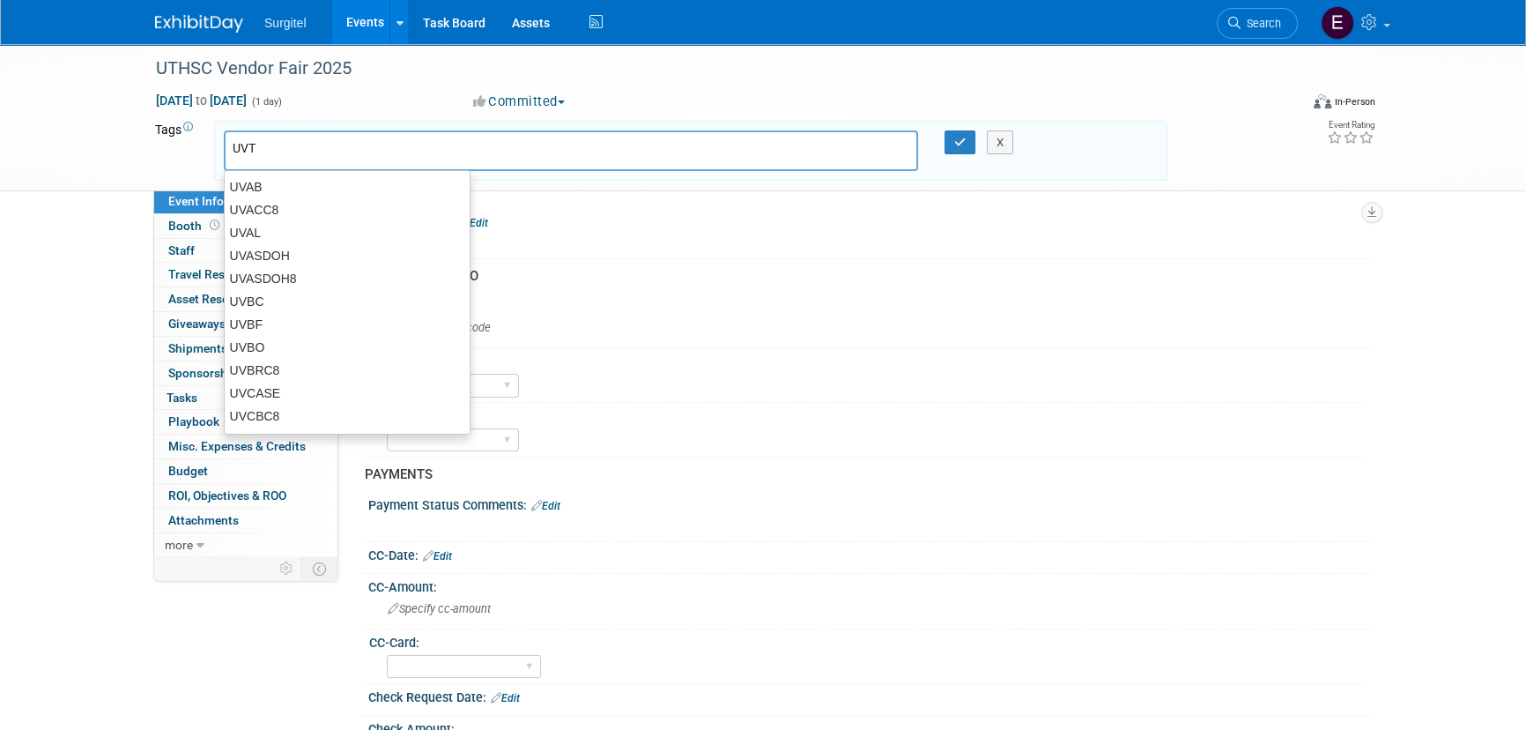
type input "UVTN"
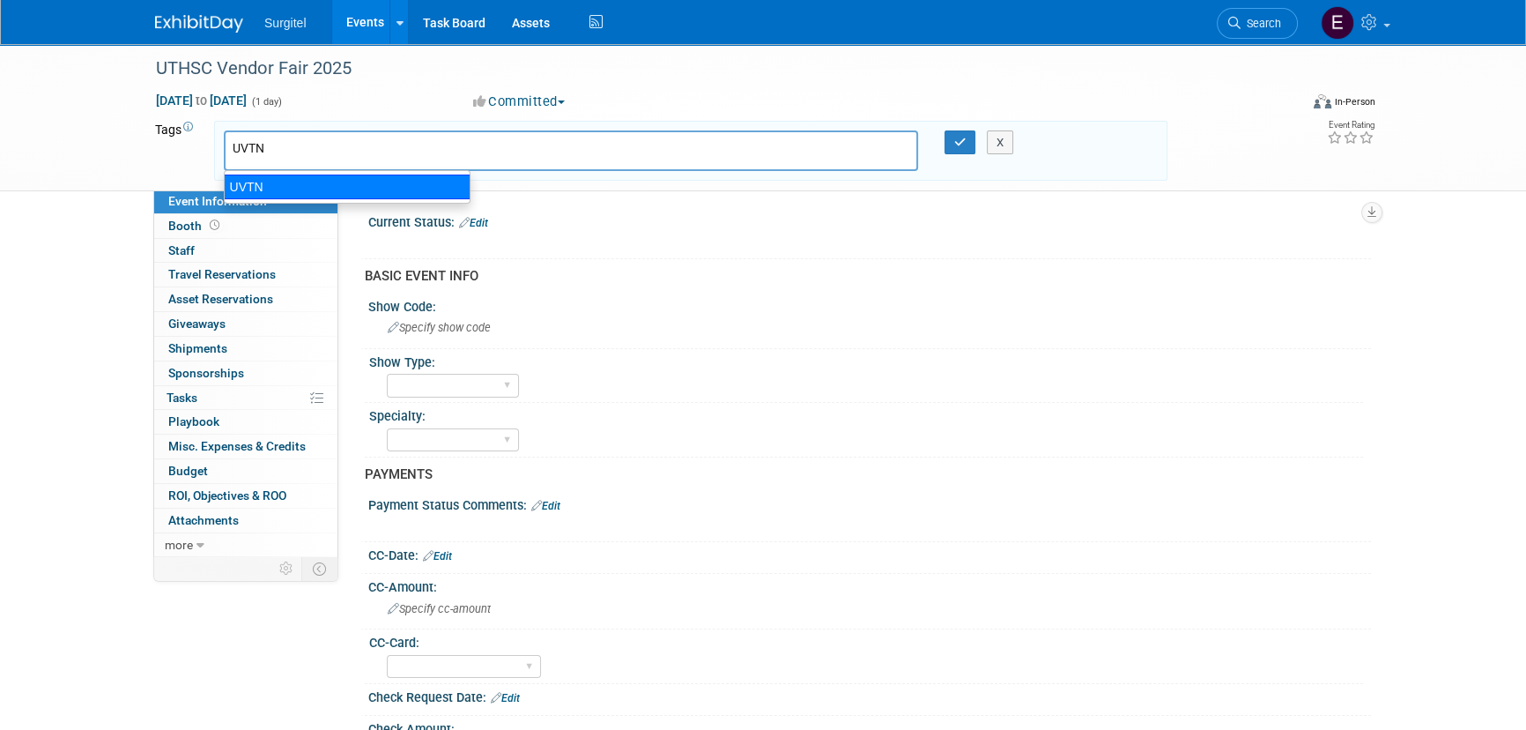
click at [269, 187] on div "UVTN" at bounding box center [347, 186] width 247 height 25
type input "UVTN"
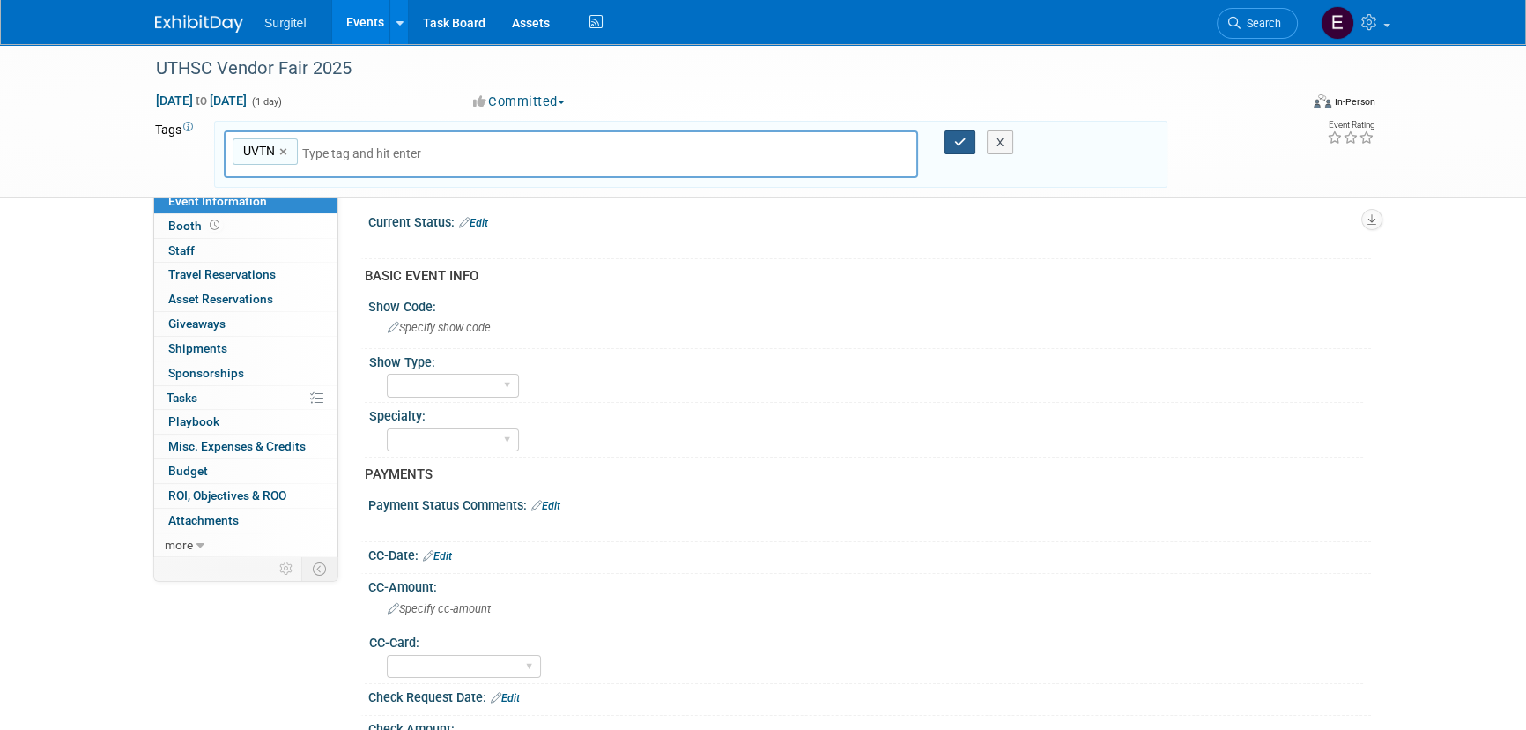
click at [960, 132] on button "button" at bounding box center [961, 142] width 32 height 25
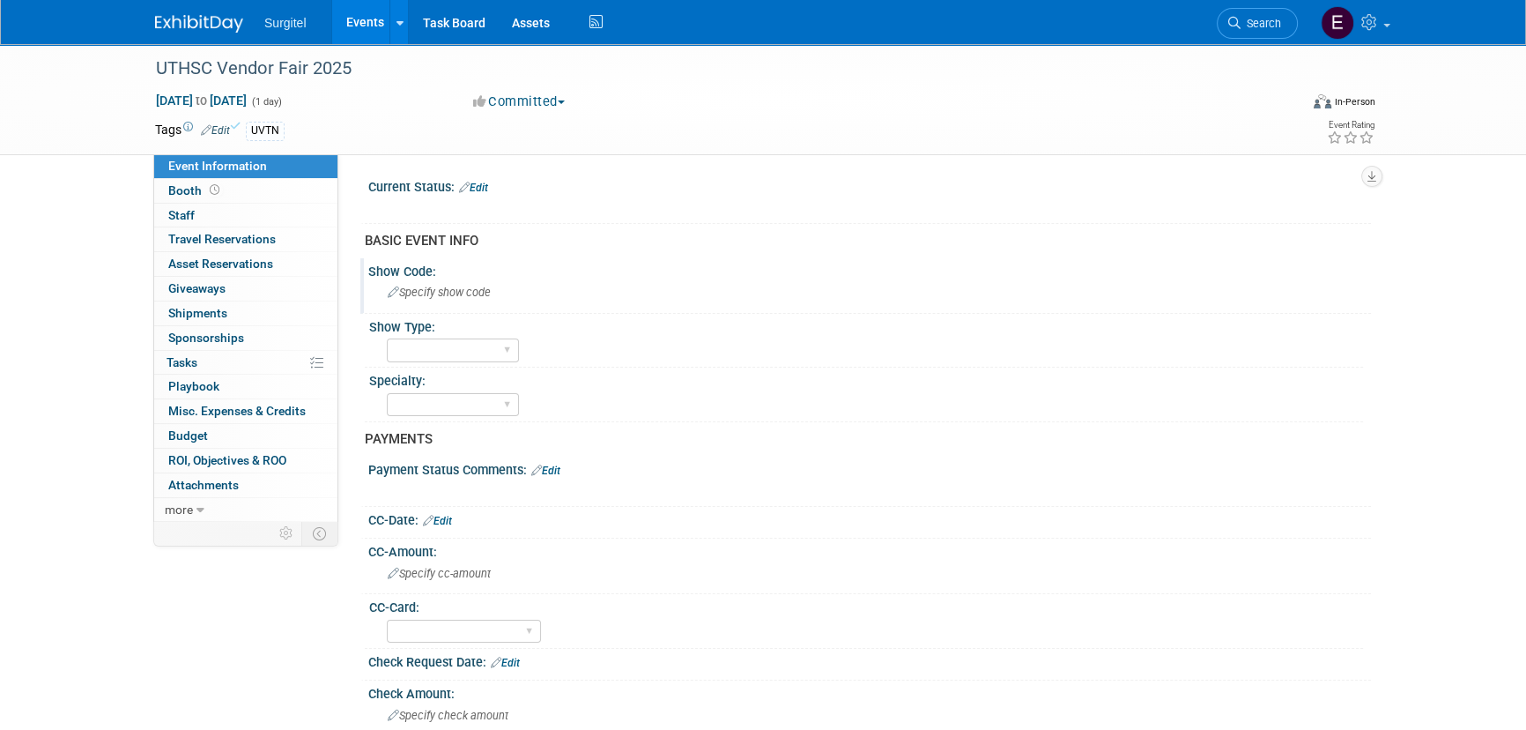
click at [451, 280] on div "Specify show code" at bounding box center [870, 291] width 976 height 27
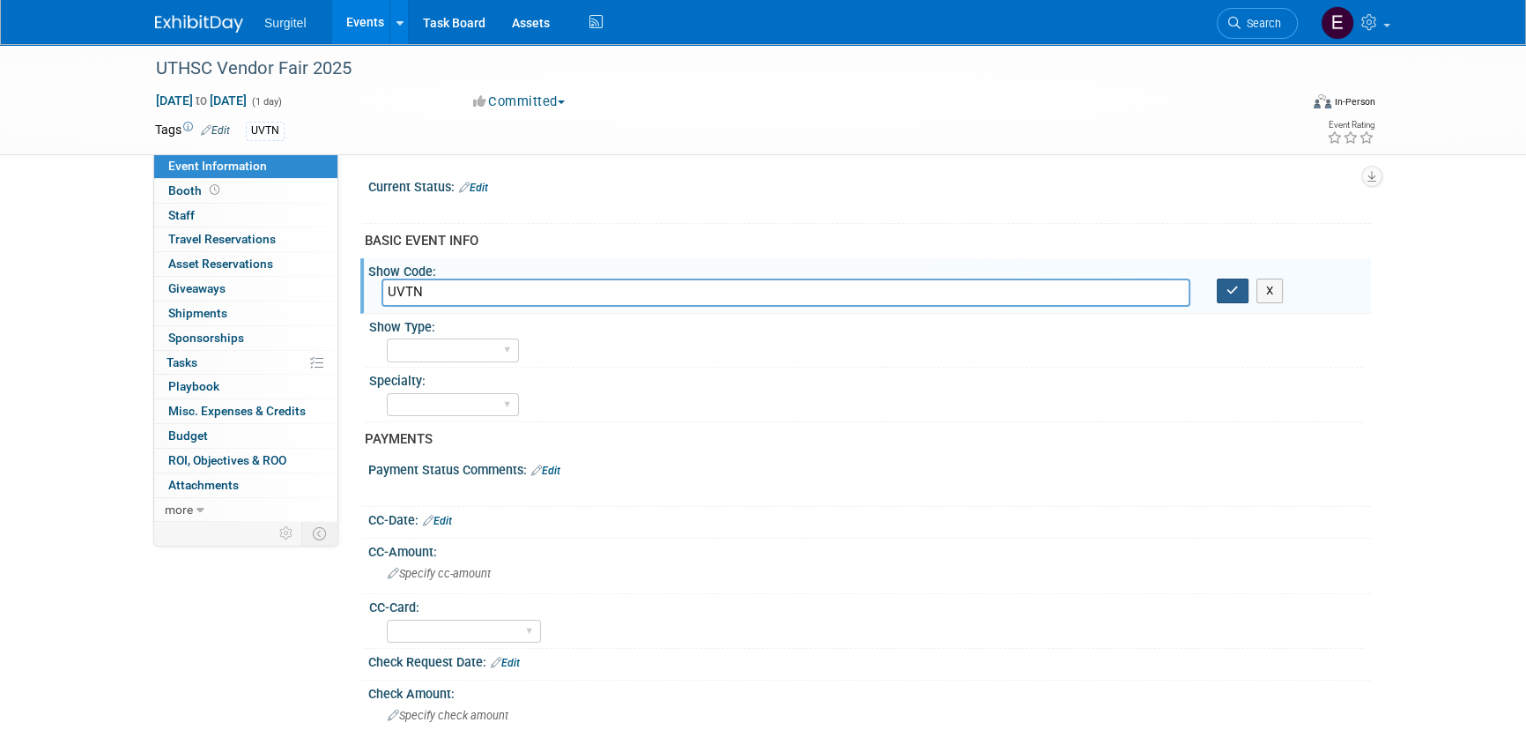
type input "UVTN"
click at [1228, 295] on icon "button" at bounding box center [1233, 290] width 12 height 11
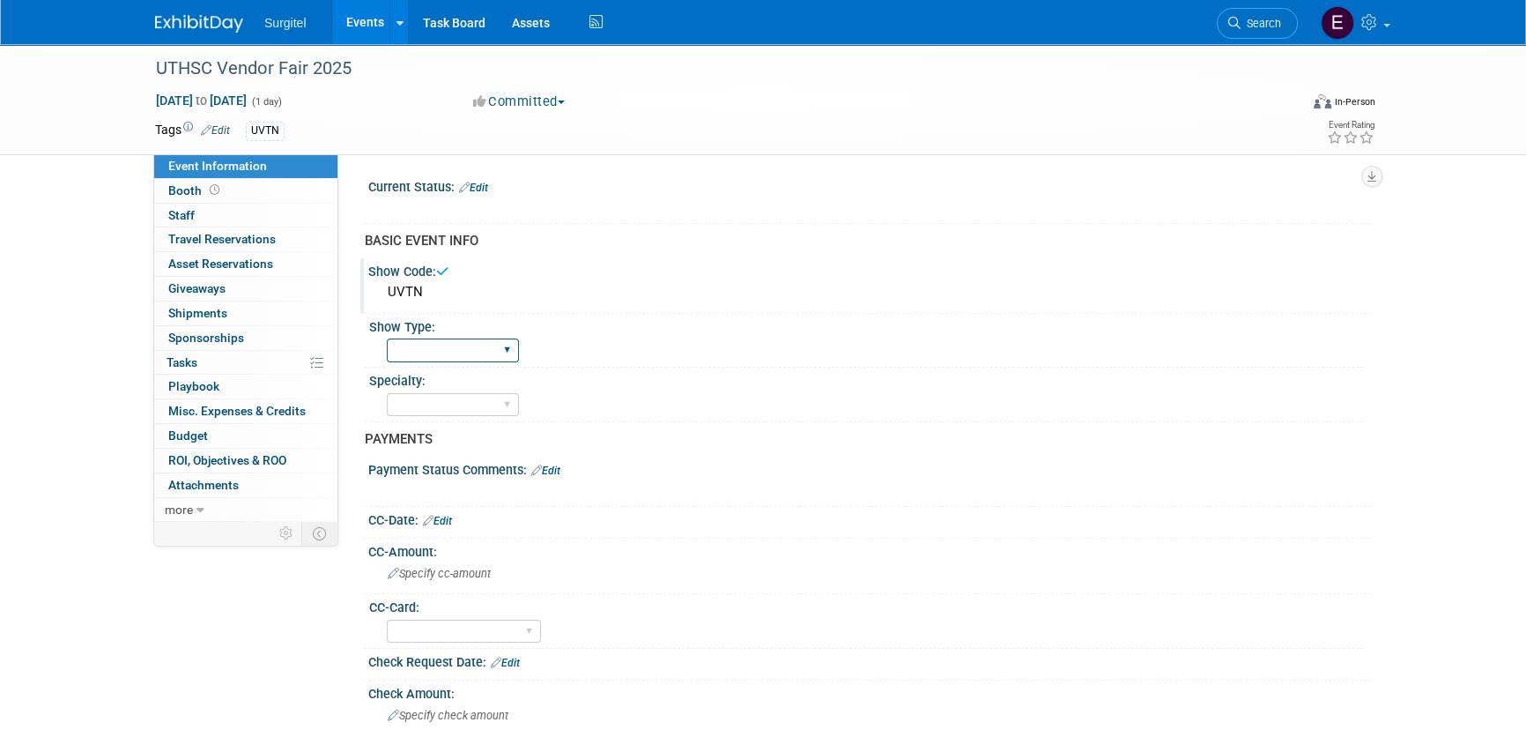
click at [458, 345] on select "School Show Trade Show Wet Lab CE Course Lunch and Learn" at bounding box center [453, 350] width 132 height 24
select select "School Show"
click at [387, 338] on select "School Show Trade Show Wet Lab CE Course Lunch and Learn" at bounding box center [453, 350] width 132 height 24
click at [461, 394] on select "Dental Hygiene Medical Veterinarian Other" at bounding box center [453, 405] width 132 height 24
select select "Dental"
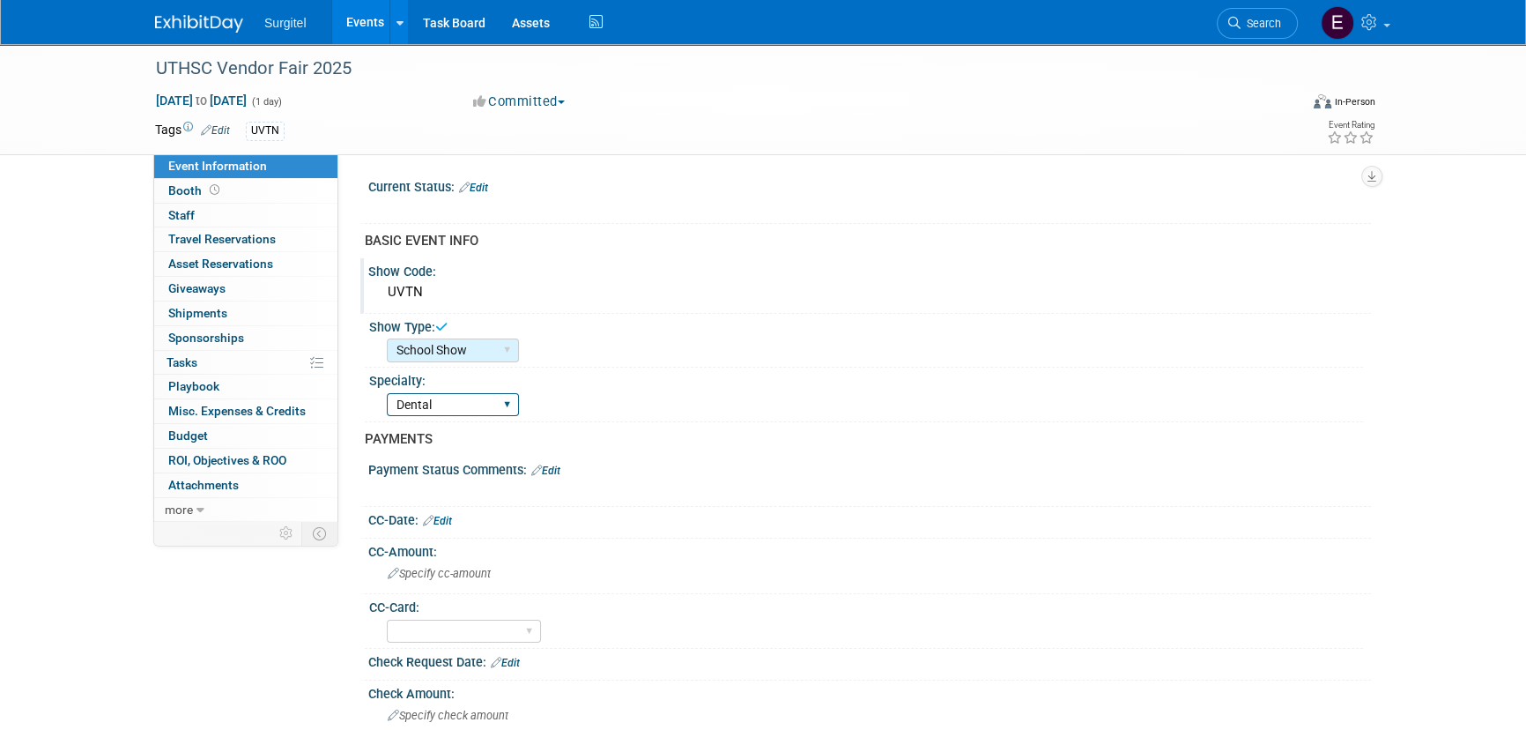
click at [387, 393] on select "Dental Hygiene Medical Veterinarian Other" at bounding box center [453, 405] width 132 height 24
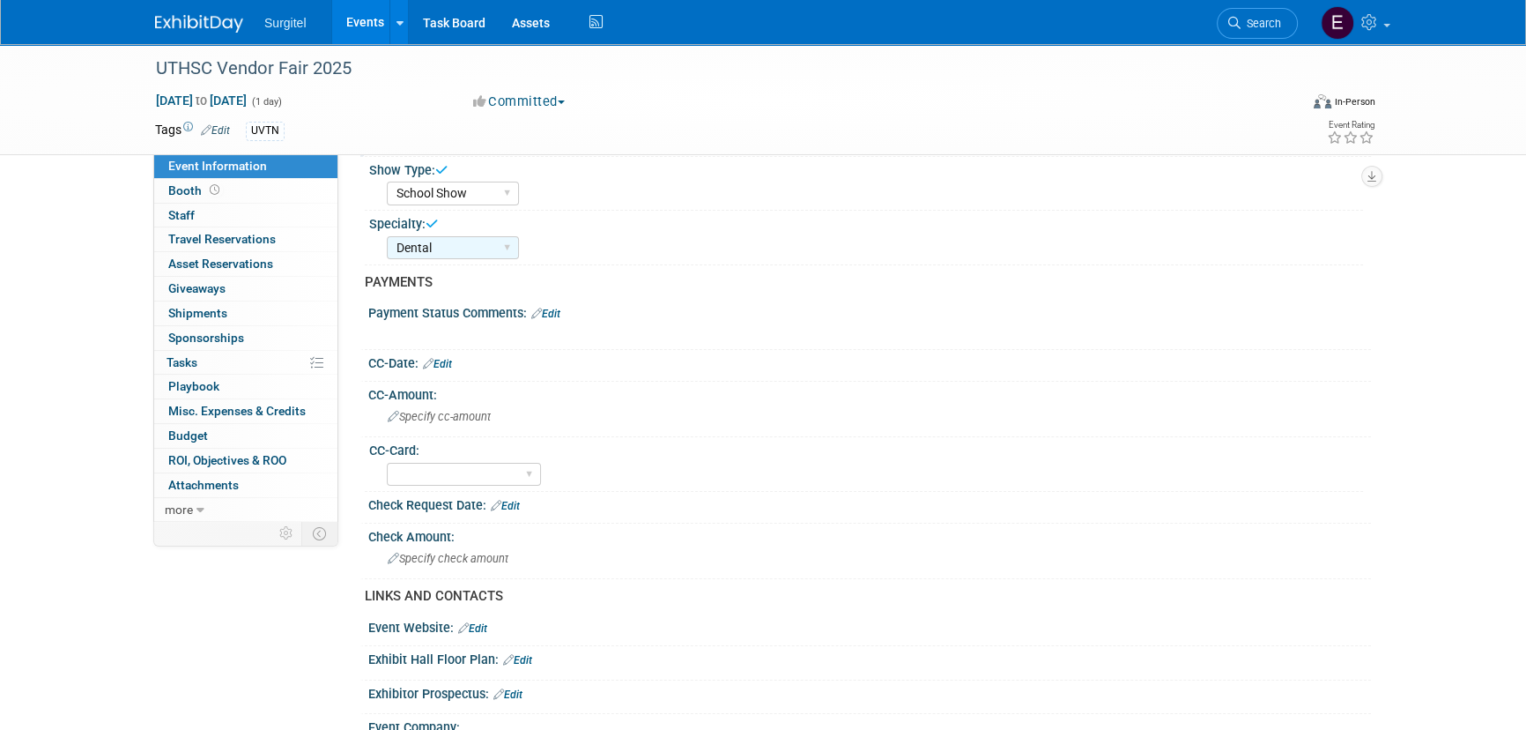
scroll to position [159, 0]
click at [520, 497] on link "Edit" at bounding box center [505, 503] width 29 height 12
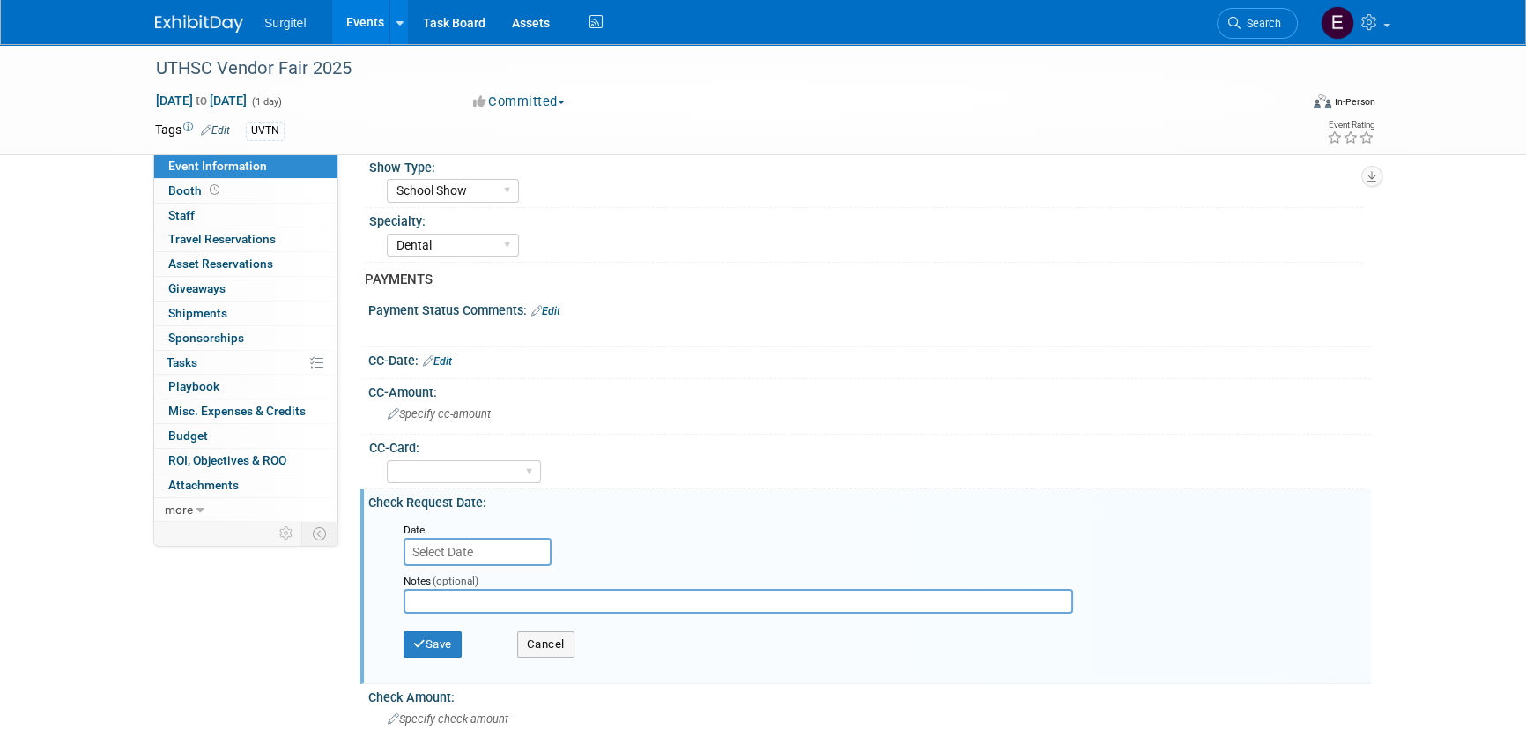
click at [488, 557] on input "text" at bounding box center [478, 552] width 148 height 28
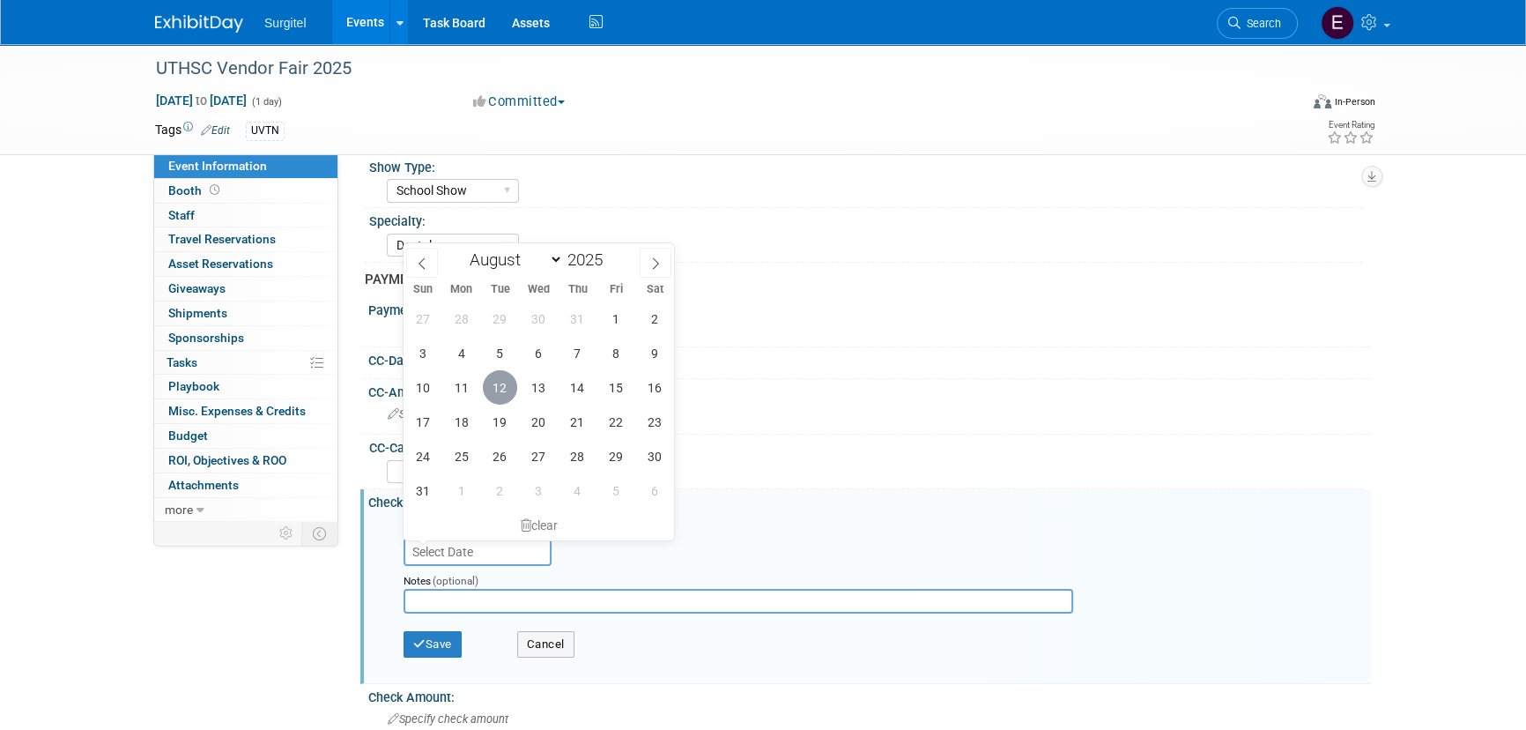
click at [501, 387] on span "12" at bounding box center [500, 387] width 34 height 34
type input "Aug 12, 2025"
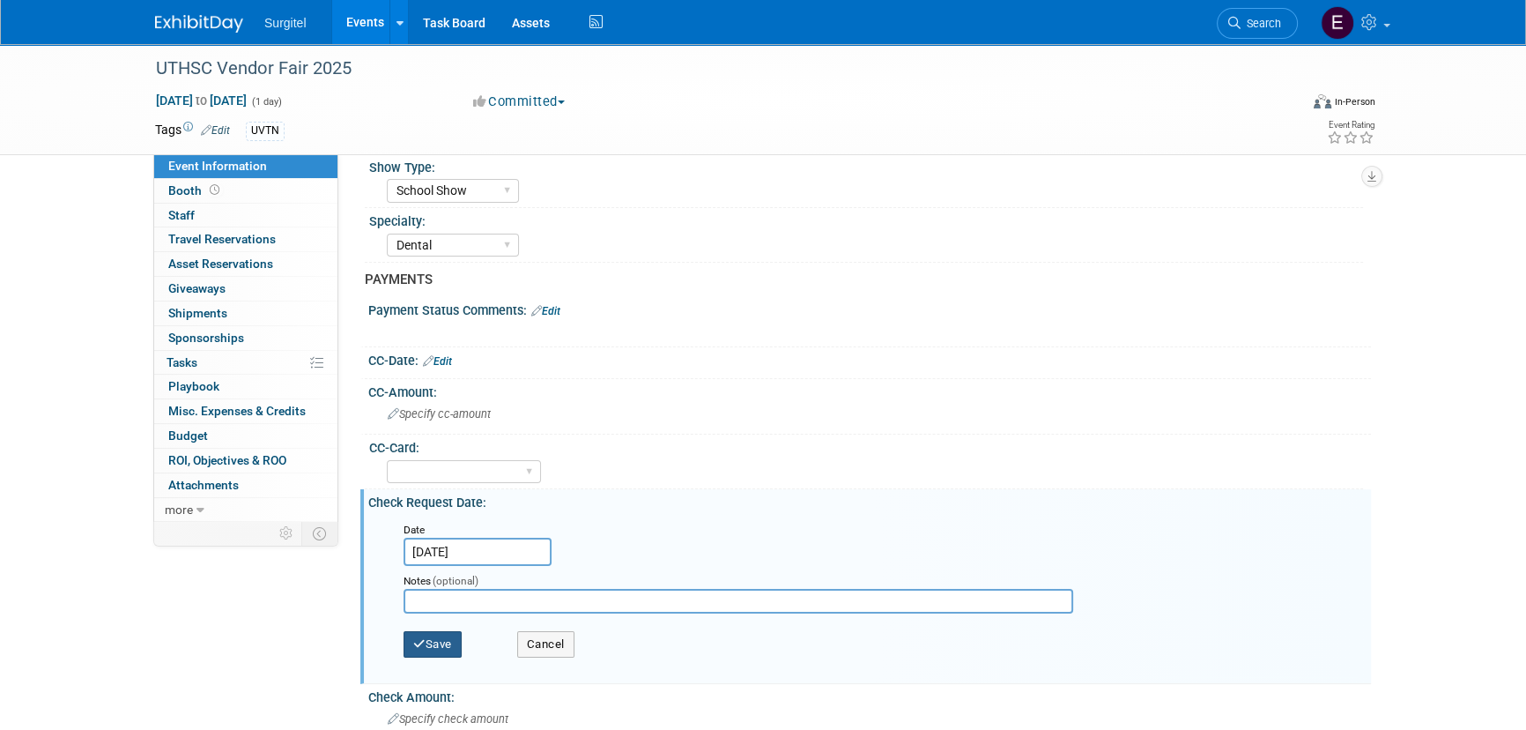
click at [438, 637] on button "Save" at bounding box center [433, 644] width 58 height 26
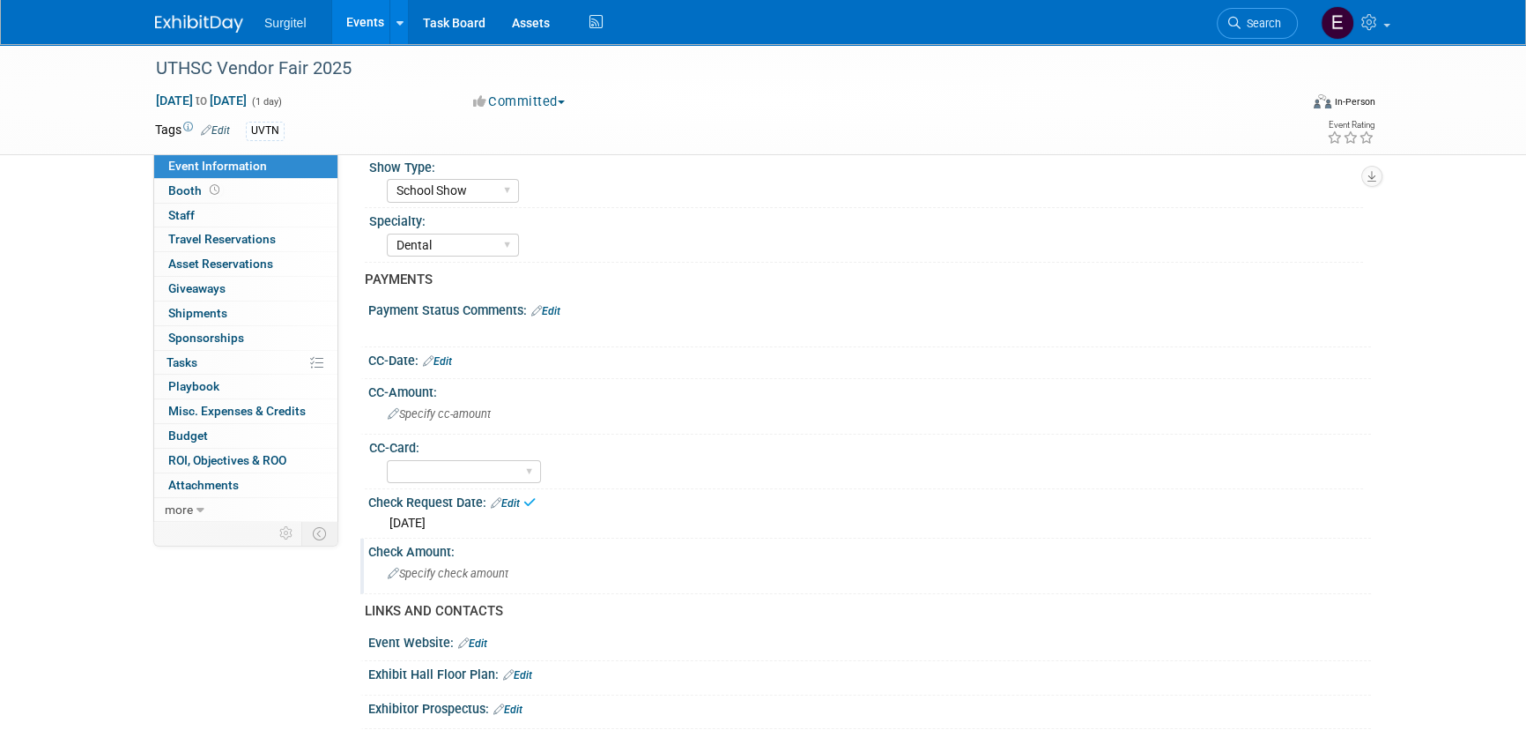
click at [443, 576] on span "Specify check amount" at bounding box center [448, 573] width 121 height 13
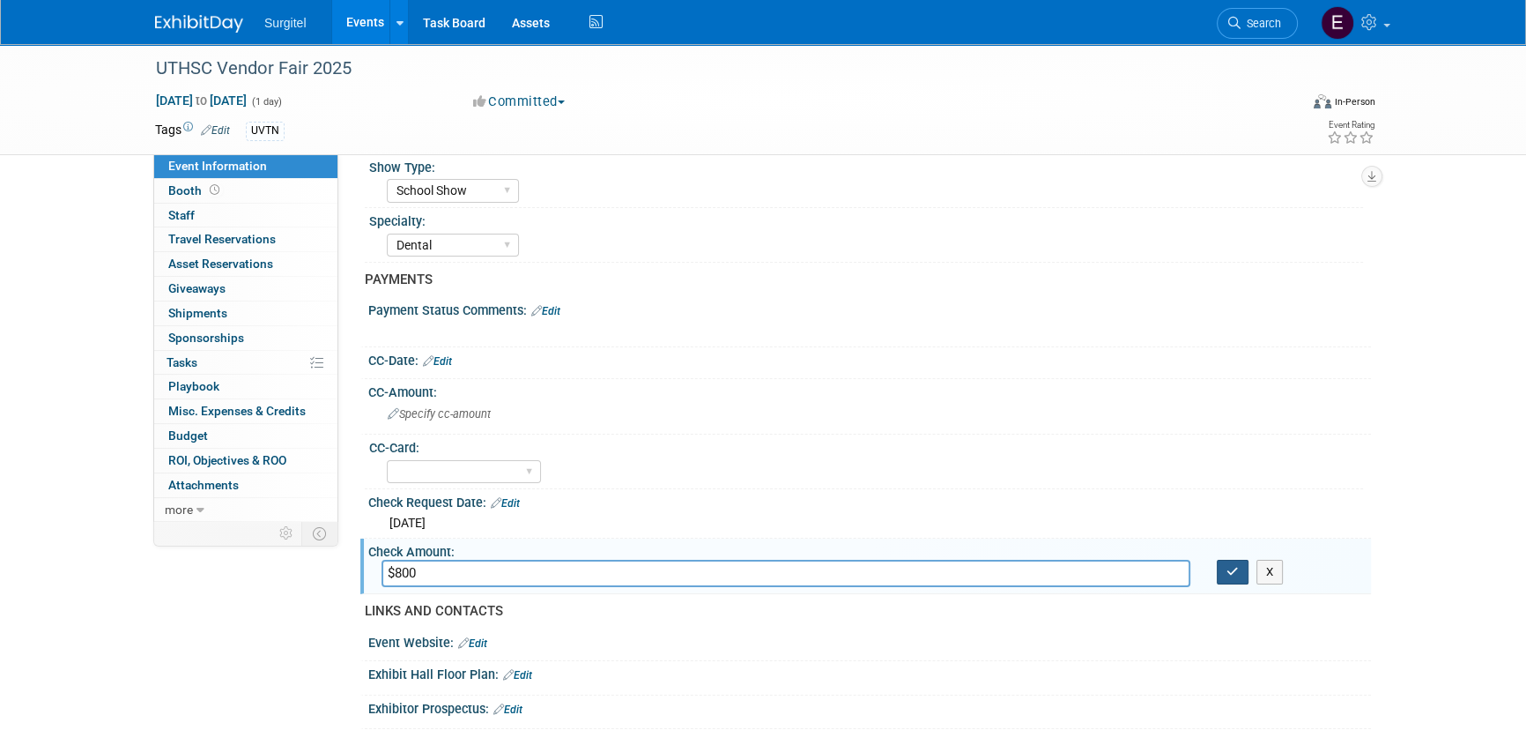
type input "$800"
click at [1235, 572] on icon "button" at bounding box center [1233, 571] width 12 height 11
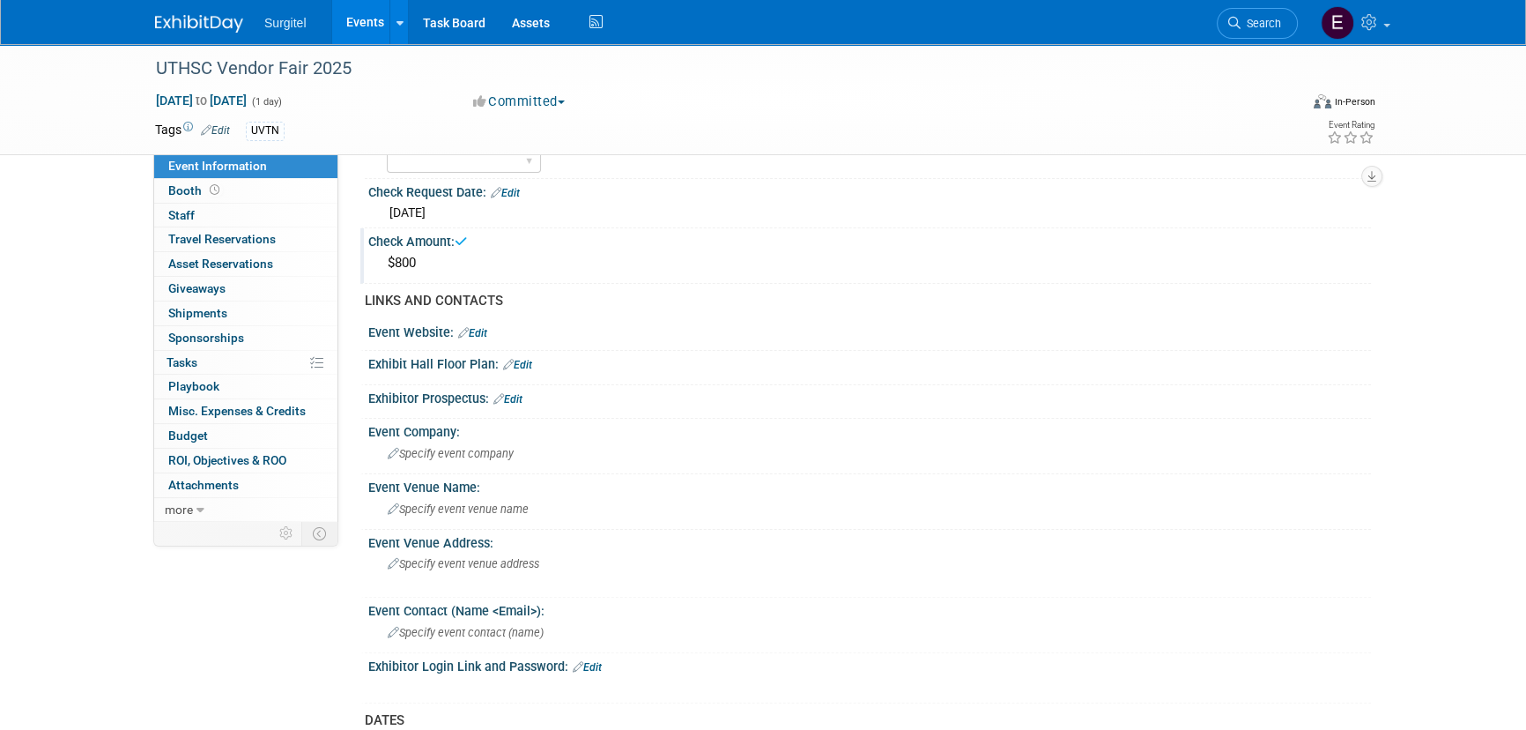
scroll to position [480, 0]
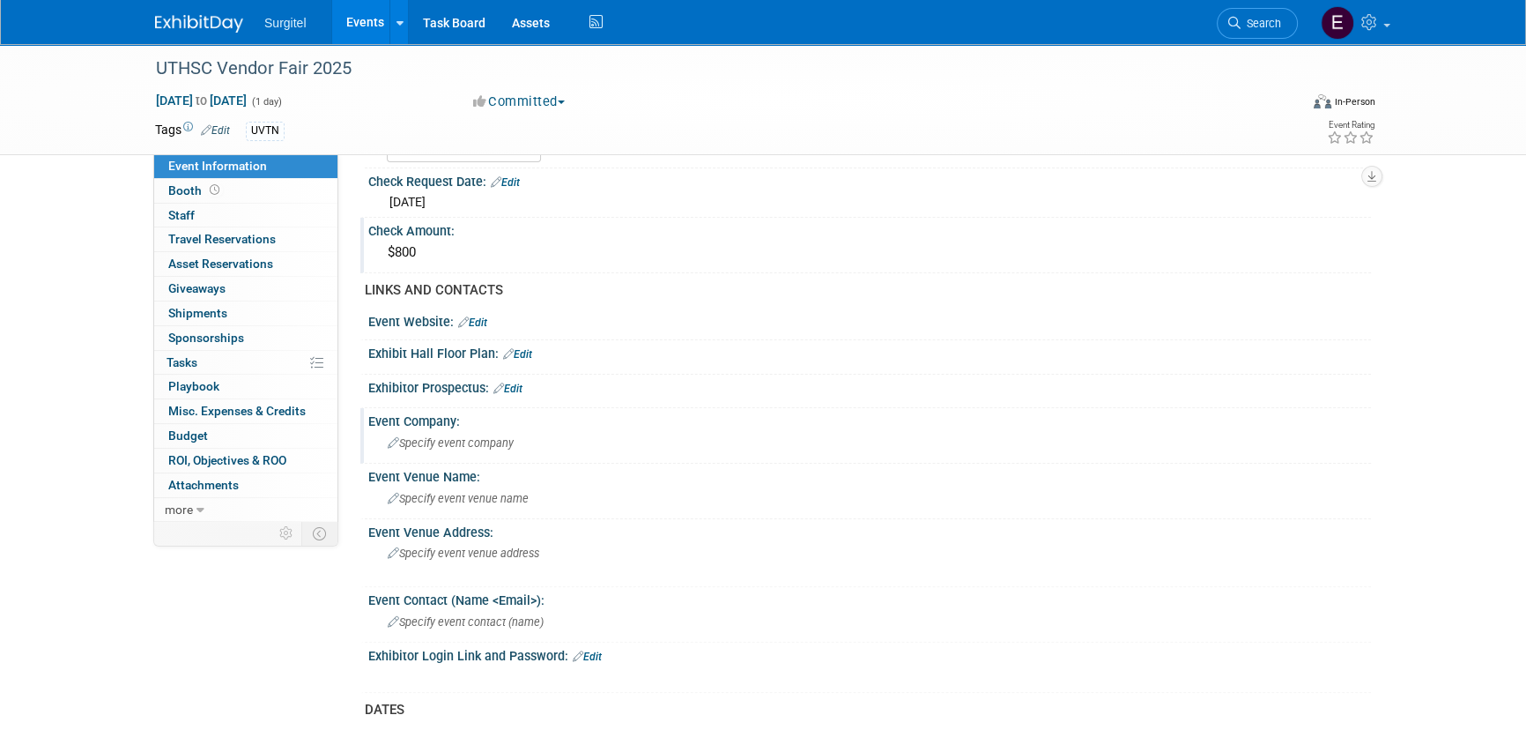
click at [523, 452] on div "Specify event company" at bounding box center [870, 442] width 976 height 27
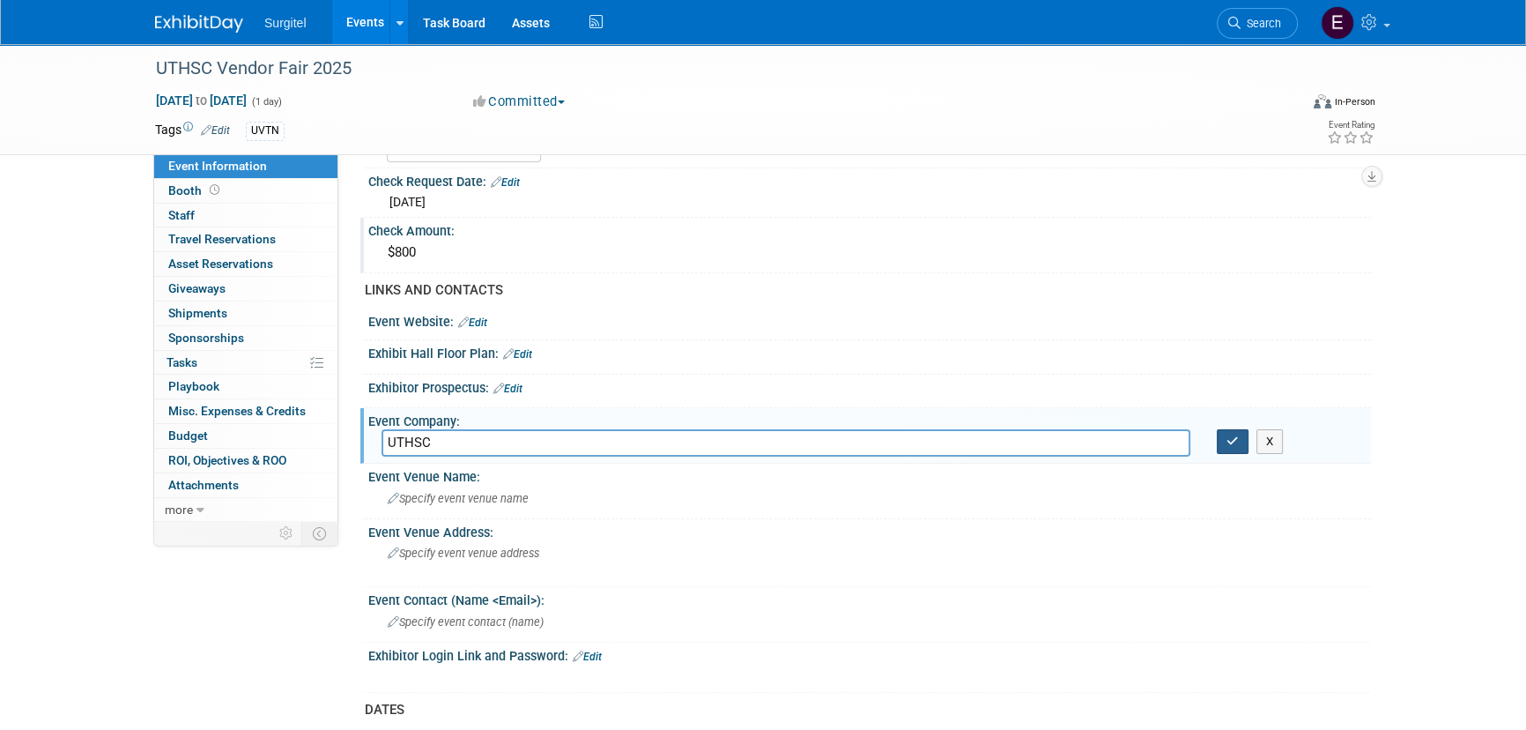
type input "UTHSC"
click at [1228, 435] on icon "button" at bounding box center [1233, 440] width 12 height 11
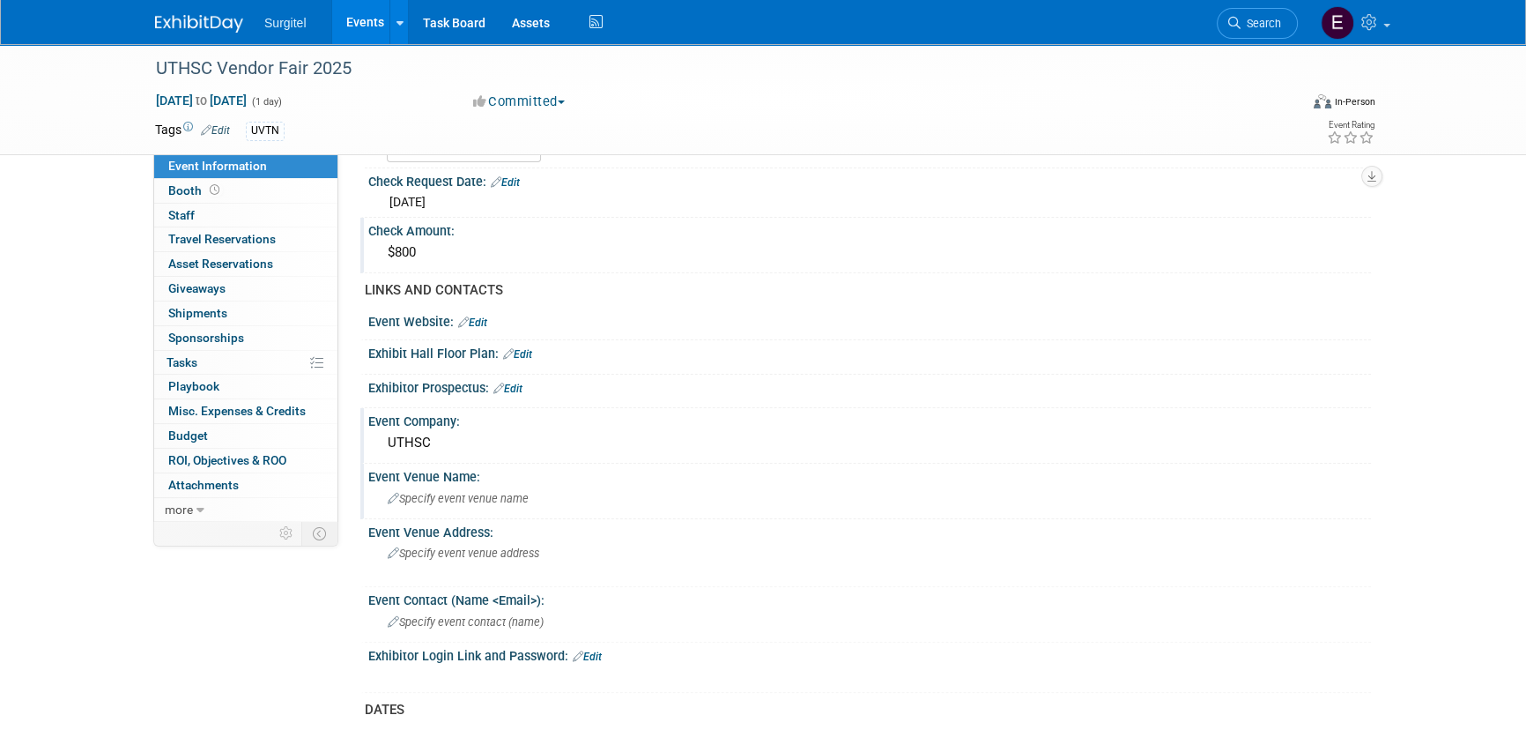
click at [431, 494] on span "Specify event venue name" at bounding box center [458, 498] width 141 height 13
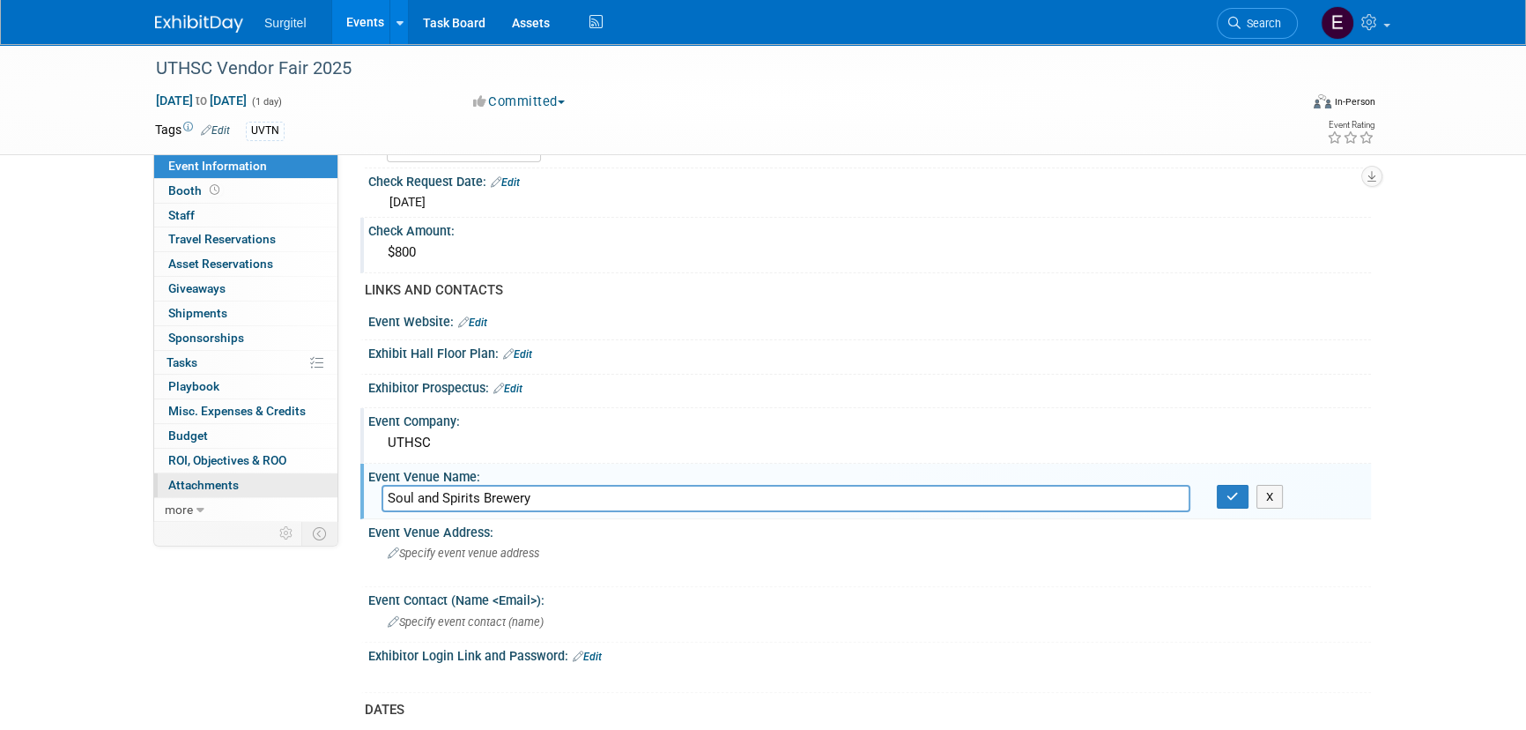
drag, startPoint x: 554, startPoint y: 491, endPoint x: 322, endPoint y: 483, distance: 232.8
click at [322, 483] on div "Event Information Event Info Booth Booth 0 Staff 0 Staff 0 Travel Reservations …" at bounding box center [763, 390] width 1242 height 1652
type input "Soul and Spirits Brewery"
click at [1229, 485] on button "button" at bounding box center [1233, 497] width 32 height 25
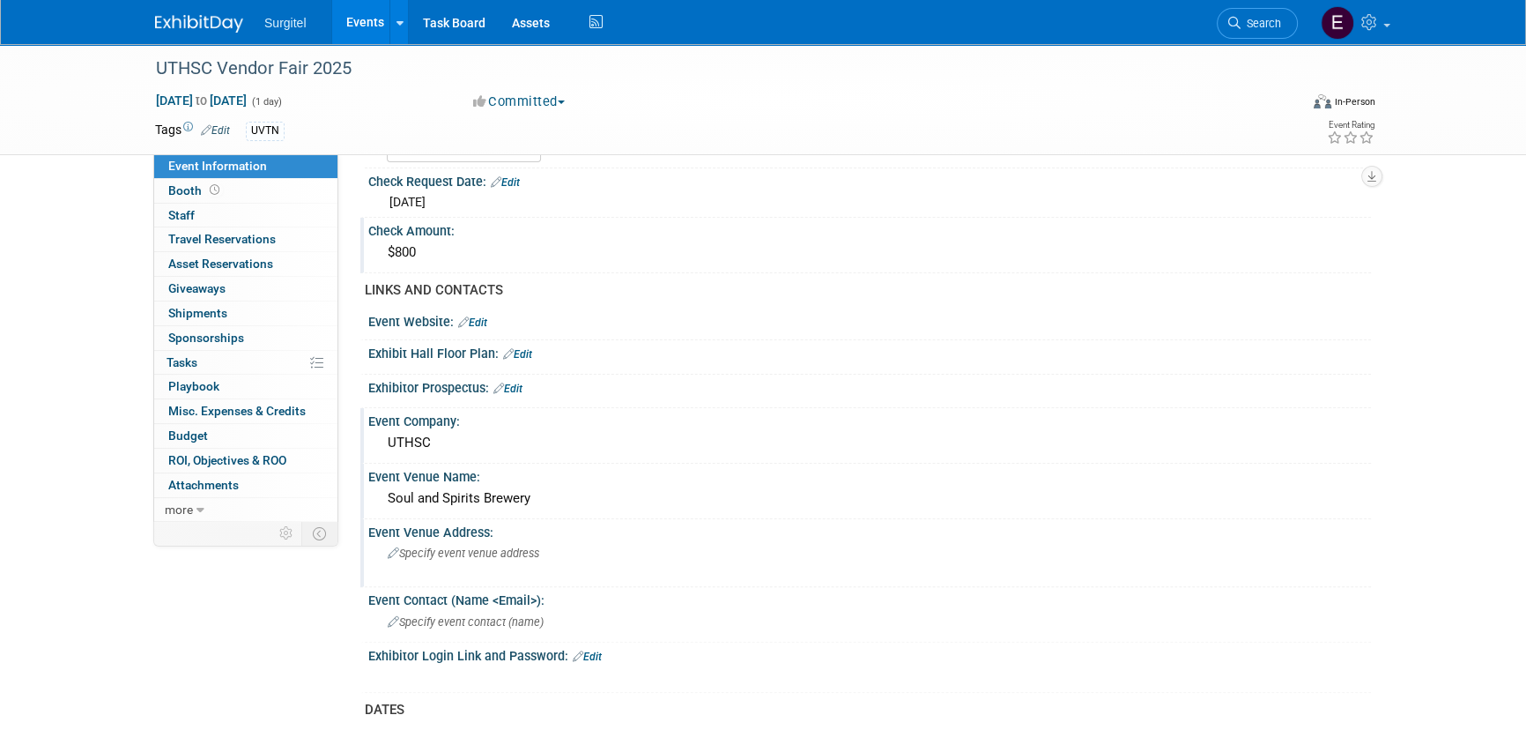
click at [434, 561] on div "Specify event venue address" at bounding box center [577, 559] width 391 height 41
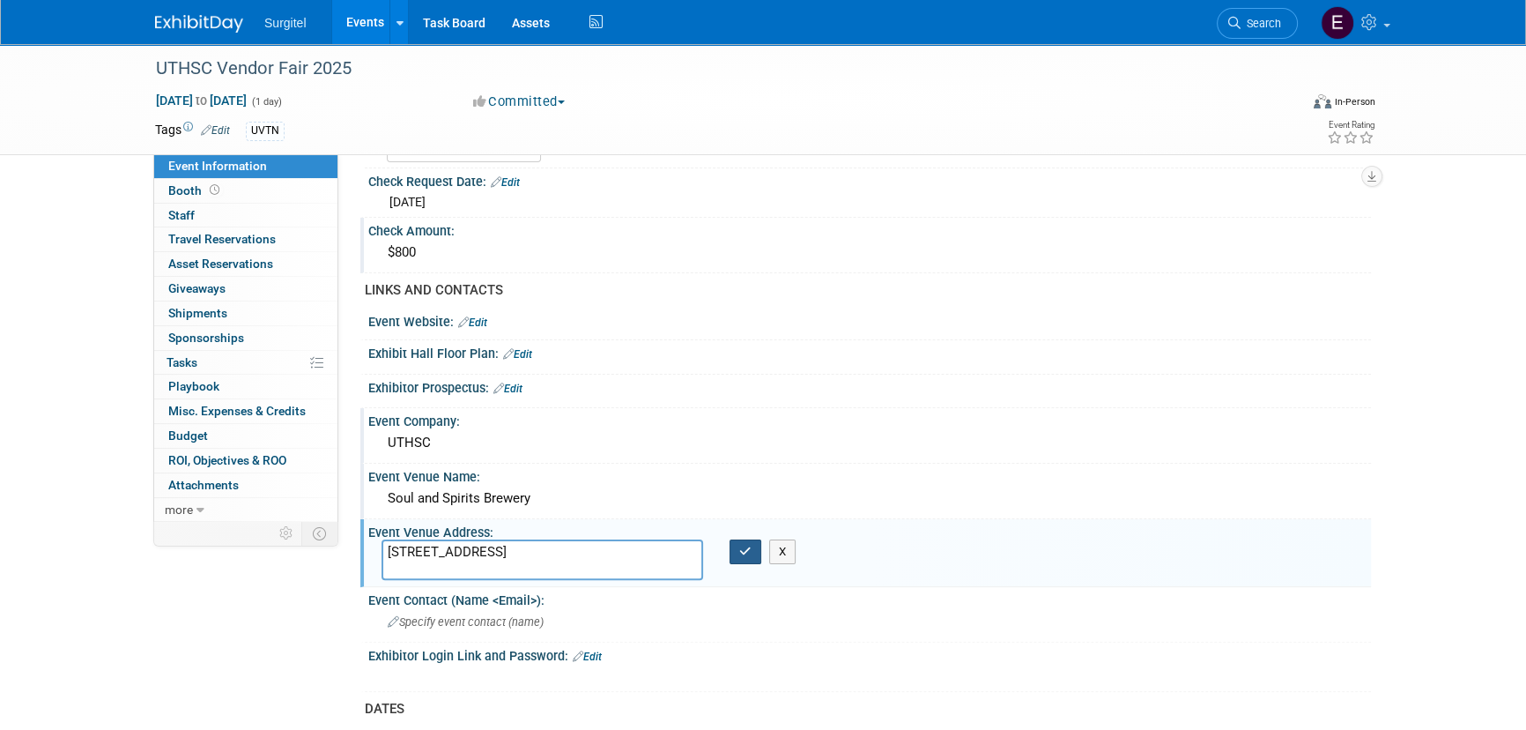
type textarea "845 N Main St, Memphis, TN 38107"
click at [744, 553] on icon "button" at bounding box center [745, 550] width 12 height 11
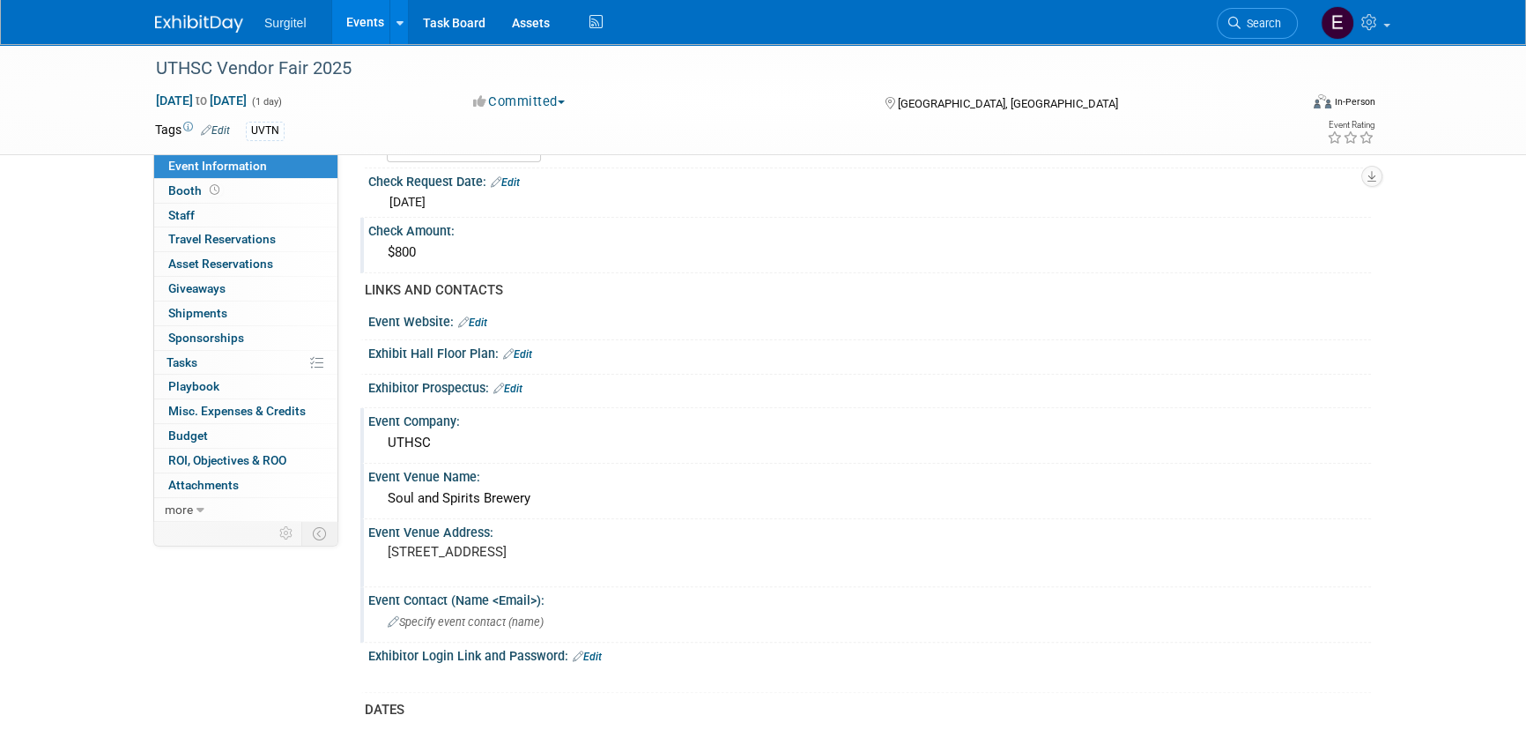
click at [502, 619] on span "Specify event contact (name )" at bounding box center [466, 621] width 156 height 13
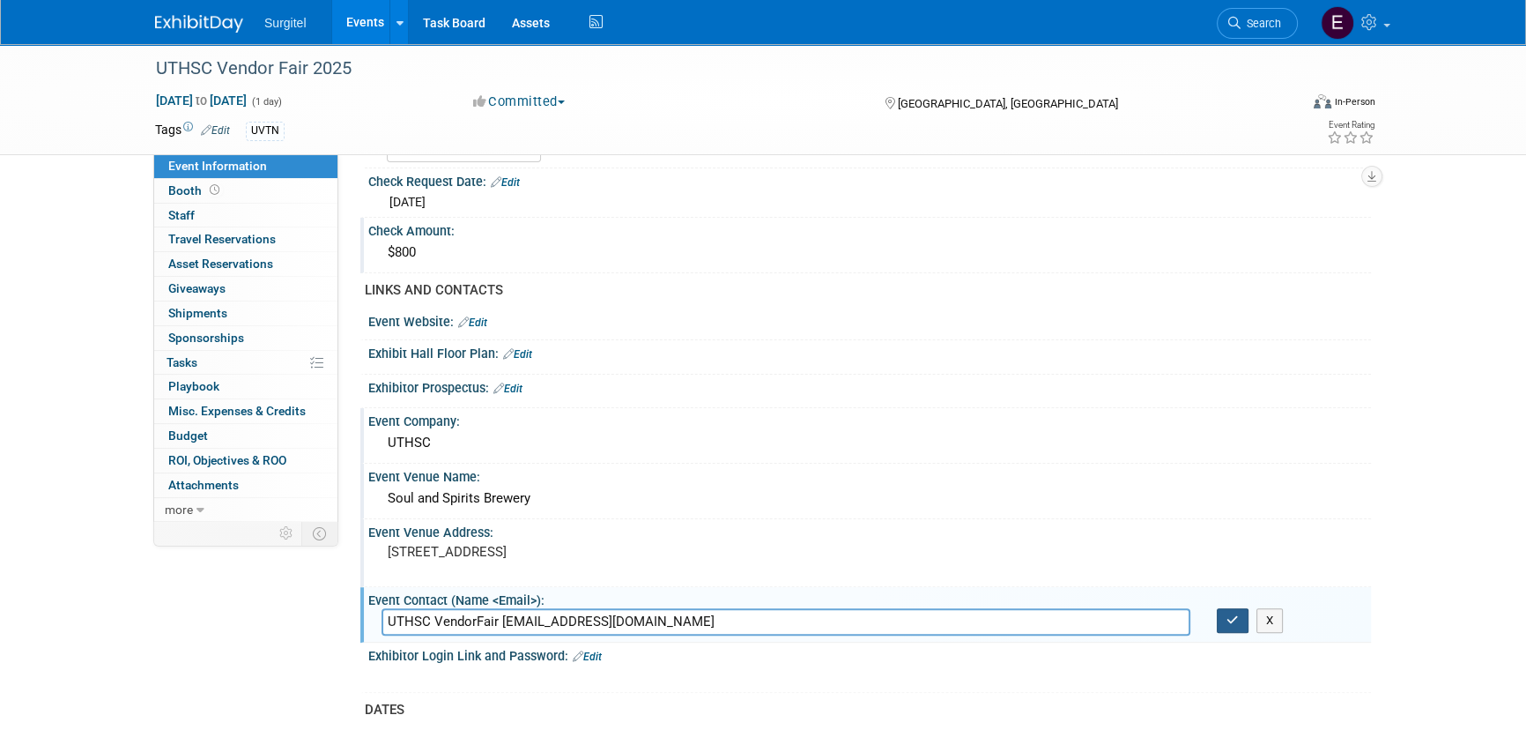
type input "UTHSC VendorFair tennesseevendorfair@gmail.com"
click at [1235, 624] on button "button" at bounding box center [1233, 620] width 32 height 25
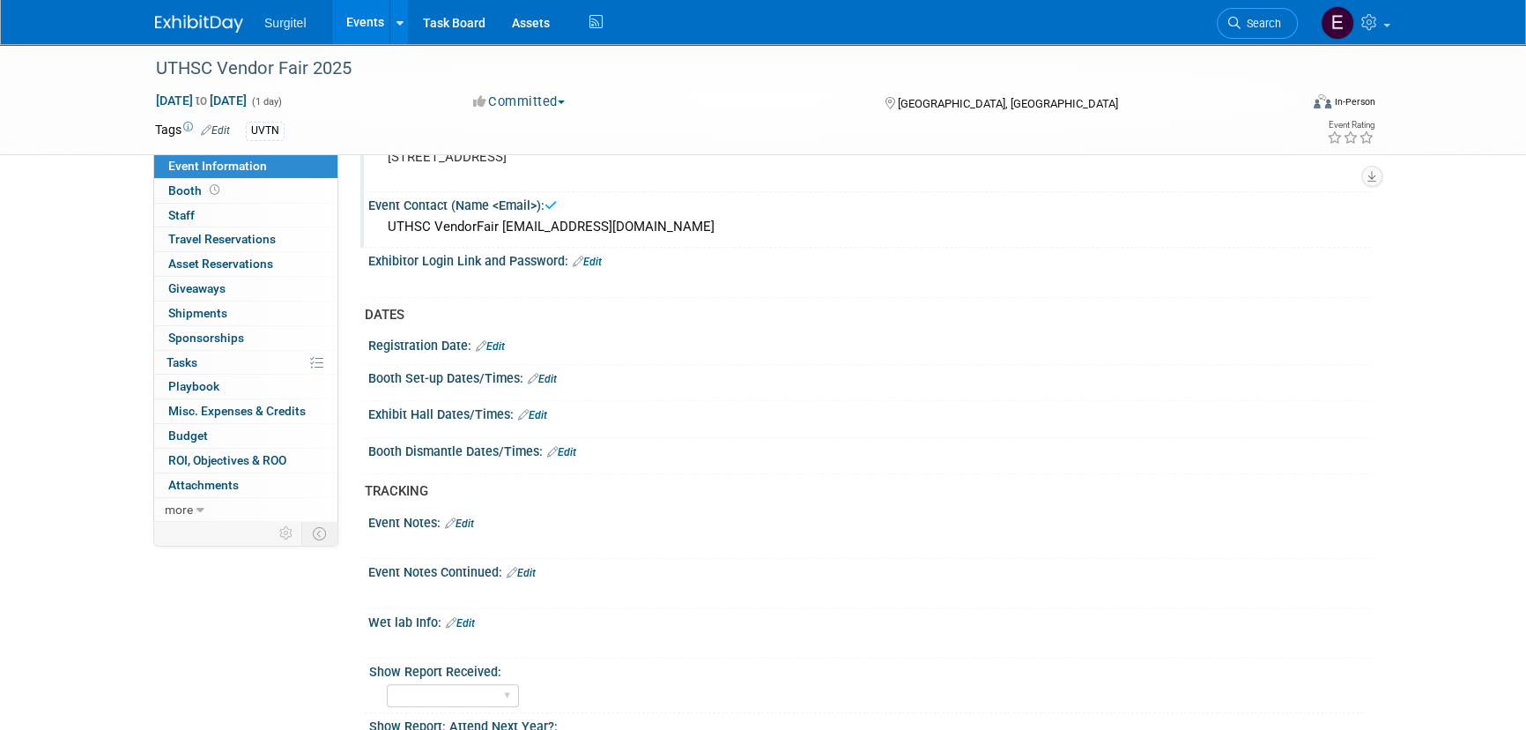
scroll to position [881, 0]
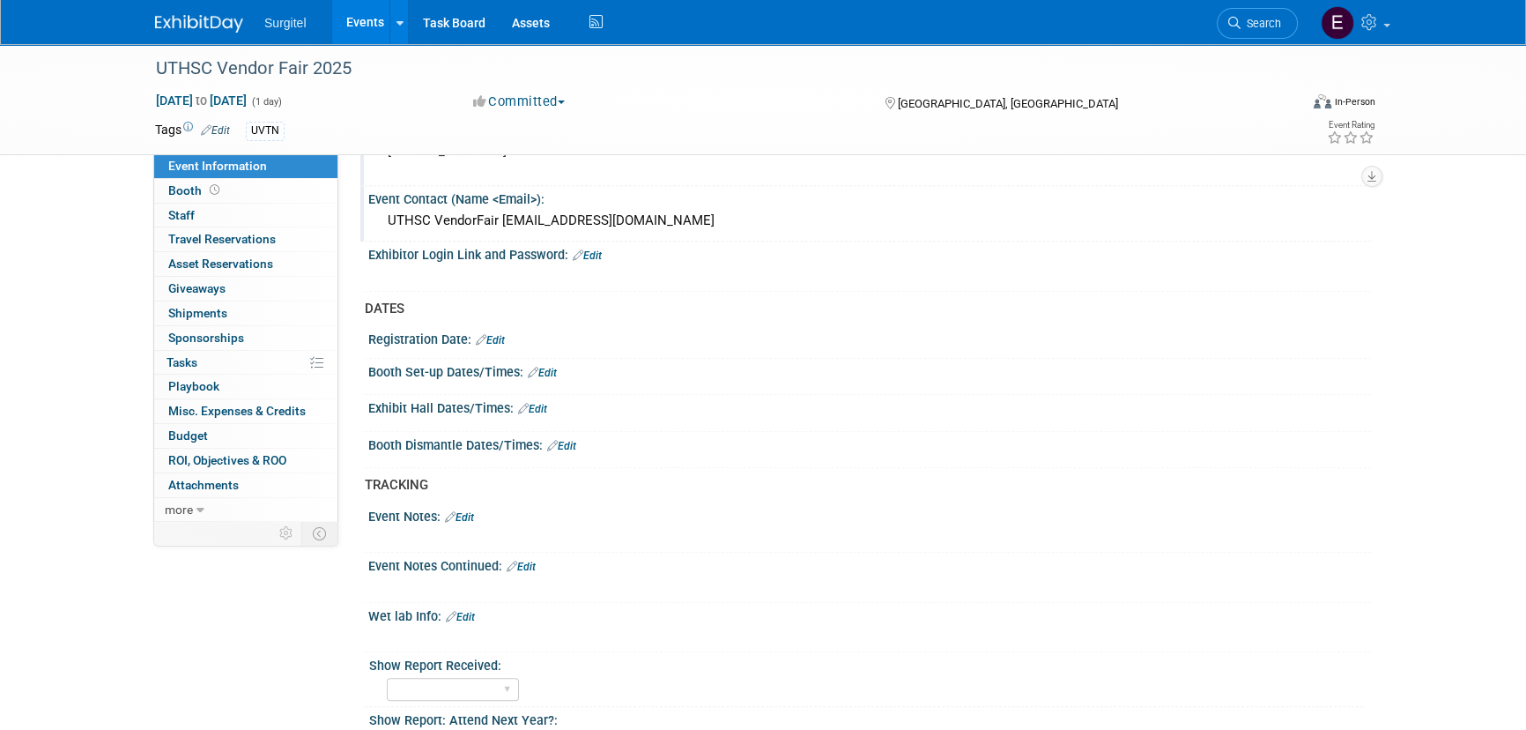
click at [540, 367] on link "Edit" at bounding box center [542, 373] width 29 height 12
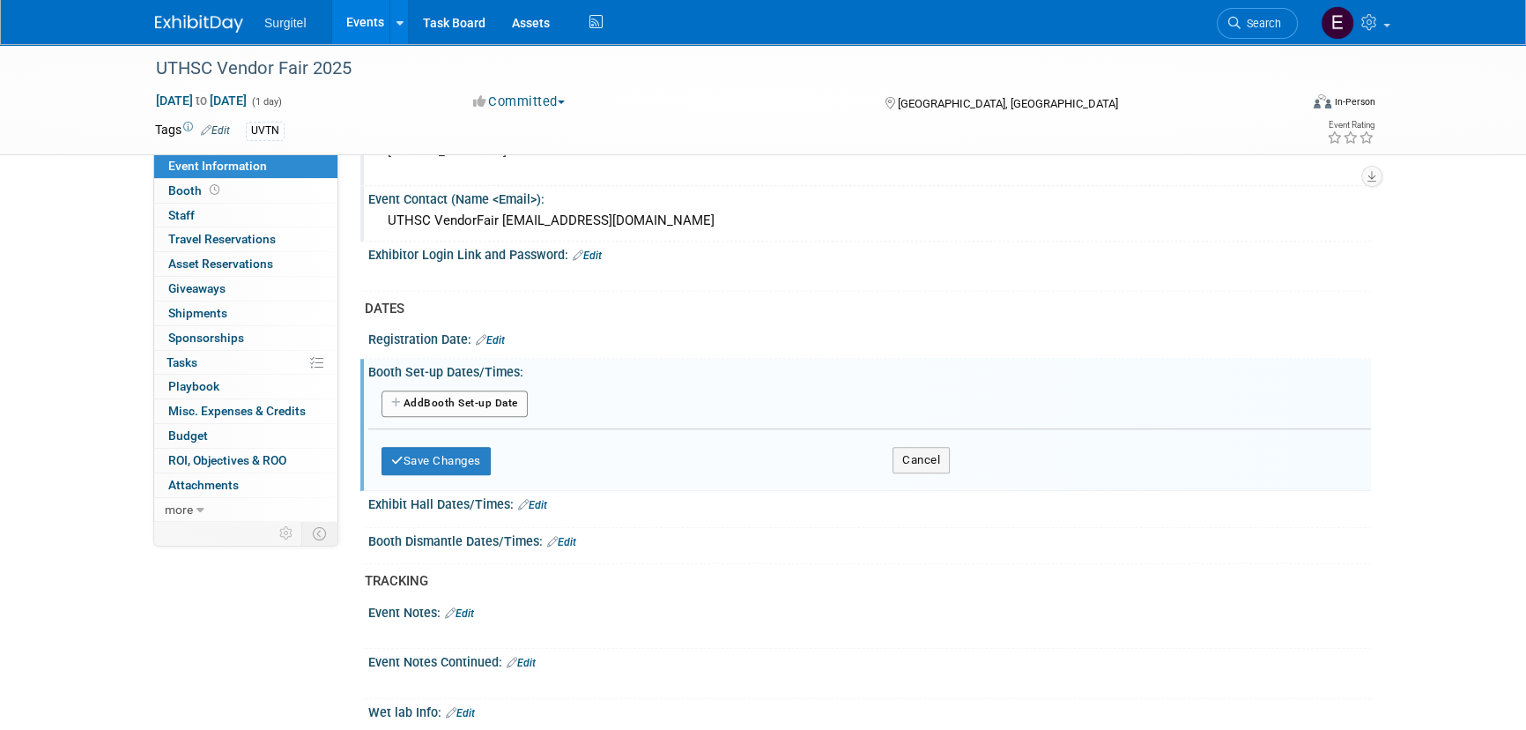
click at [476, 400] on button "Add Another Booth Set-up Date" at bounding box center [455, 403] width 146 height 26
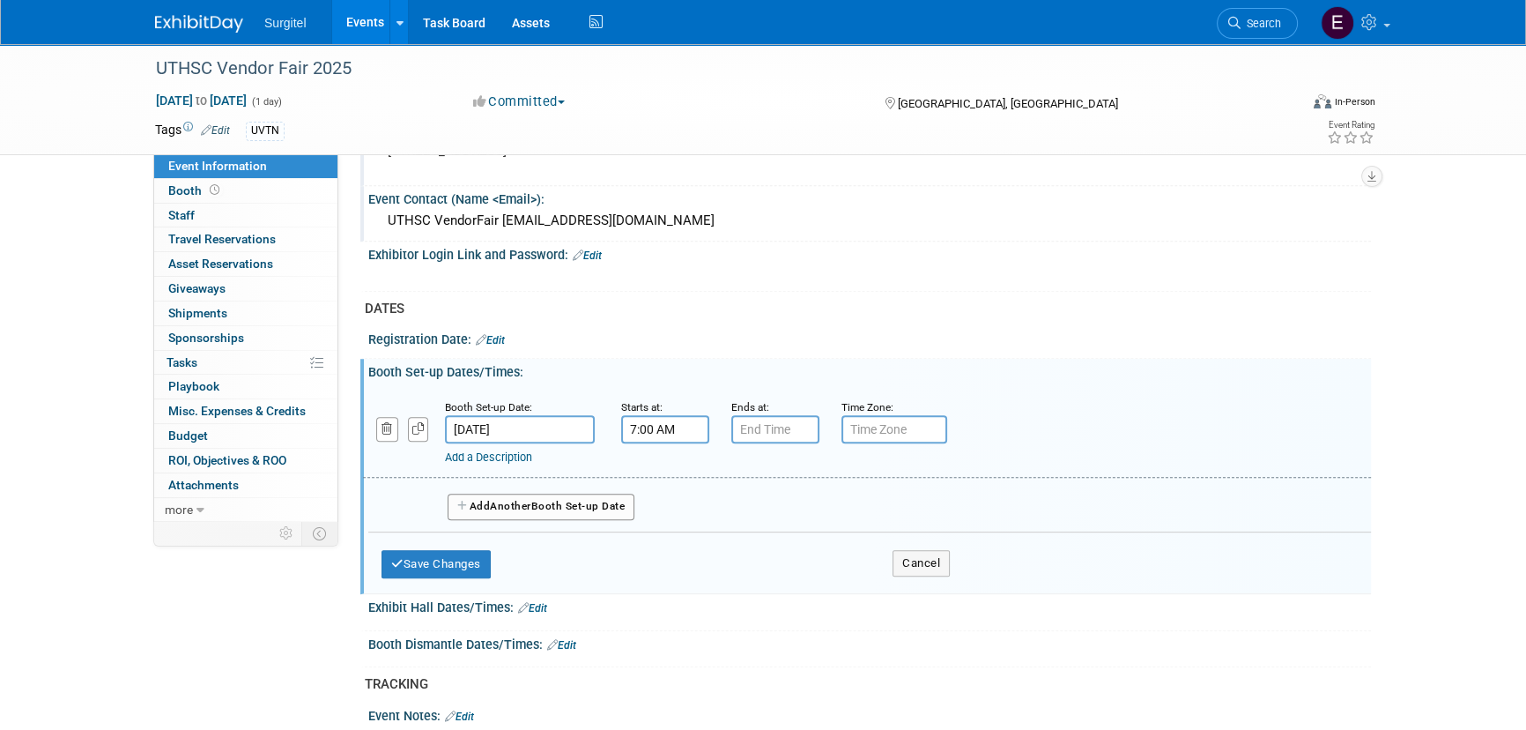
click at [670, 417] on input "7:00 AM" at bounding box center [665, 429] width 88 height 28
click at [661, 508] on span "07" at bounding box center [662, 510] width 33 height 32
click at [766, 507] on td "06" at bounding box center [766, 521] width 56 height 48
click at [808, 510] on button "AM" at bounding box center [817, 510] width 32 height 30
type input "6:00 PM"
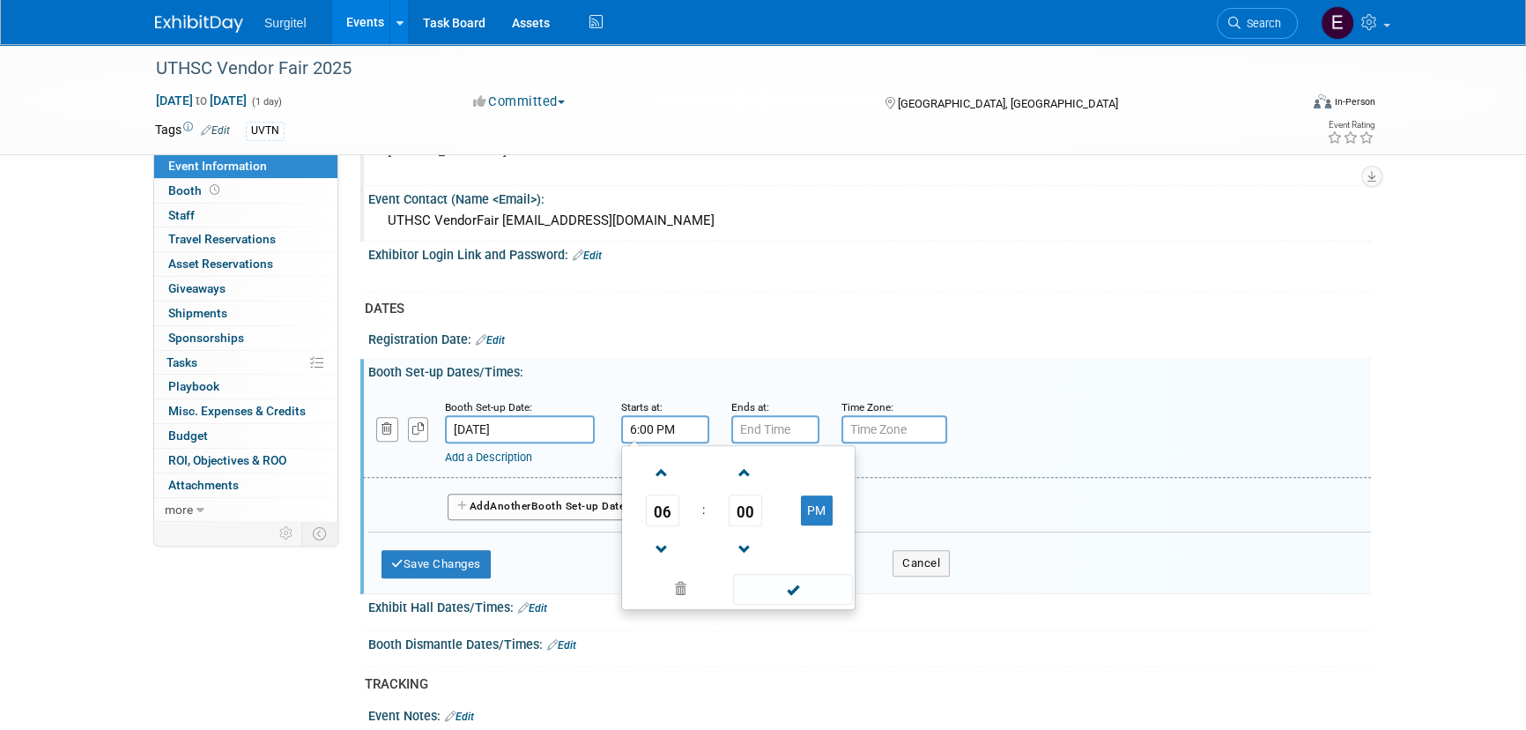
click at [778, 574] on span at bounding box center [792, 589] width 119 height 31
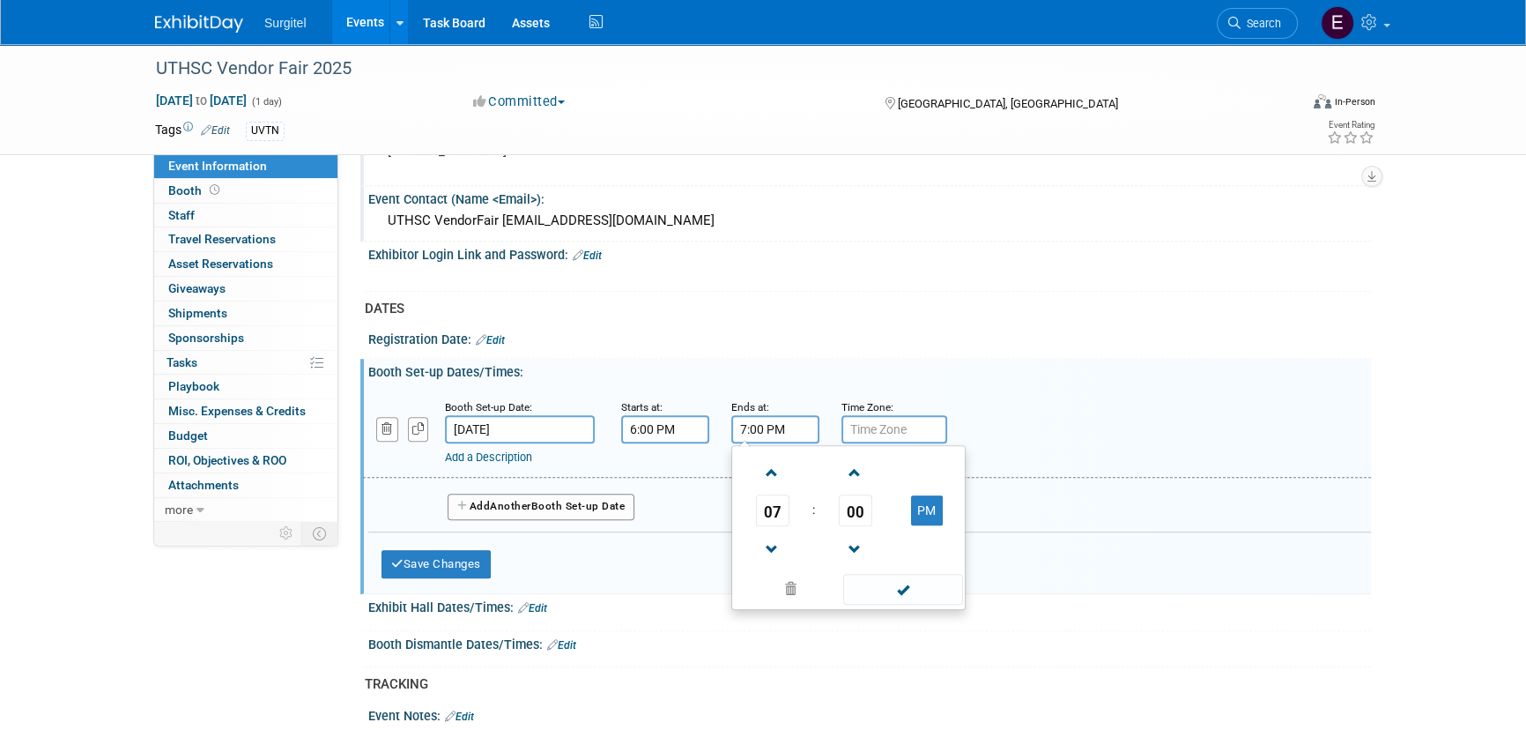
click at [781, 426] on input "7:00 PM" at bounding box center [775, 429] width 88 height 28
click at [774, 511] on span "07" at bounding box center [772, 510] width 33 height 32
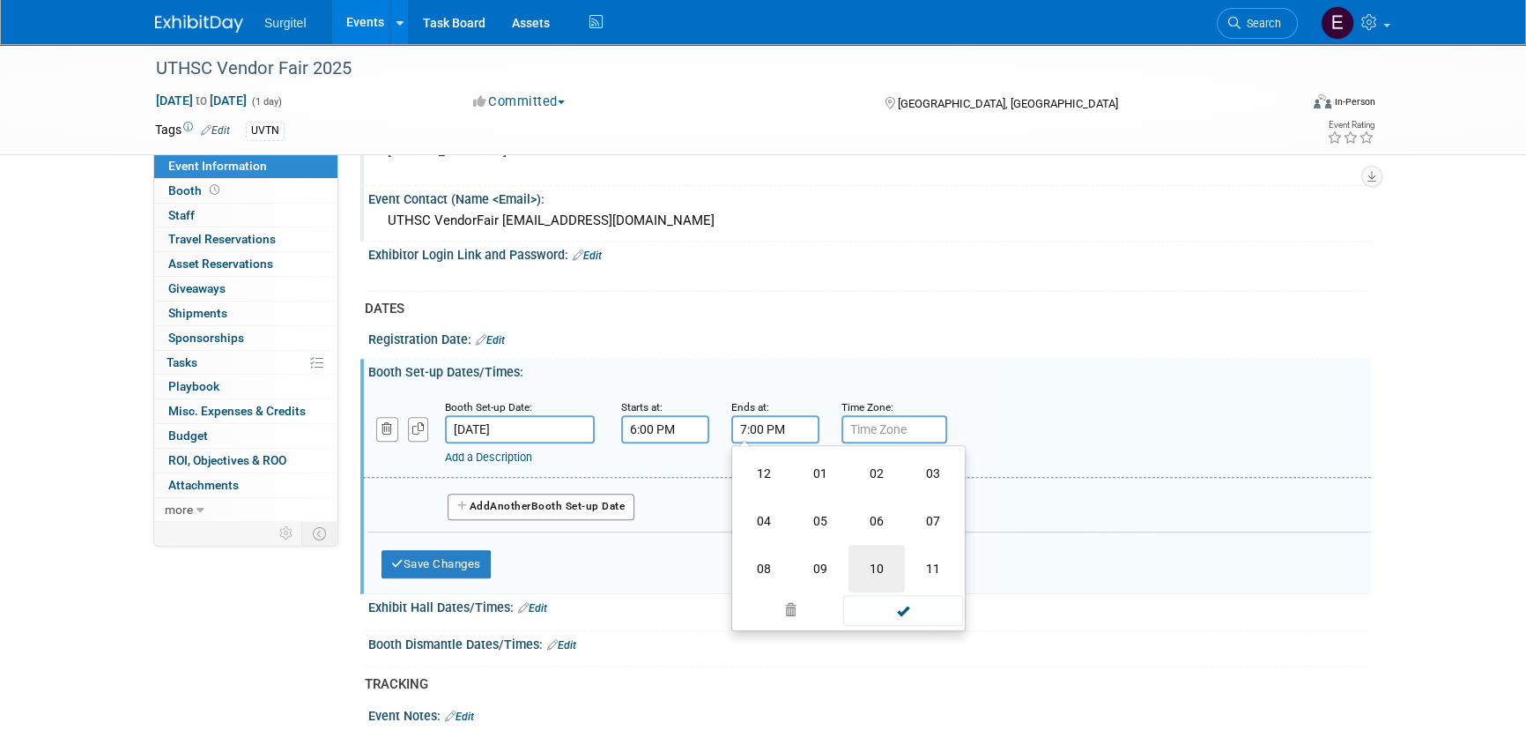
click at [884, 562] on td "10" at bounding box center [877, 569] width 56 height 48
type input "10:00 PM"
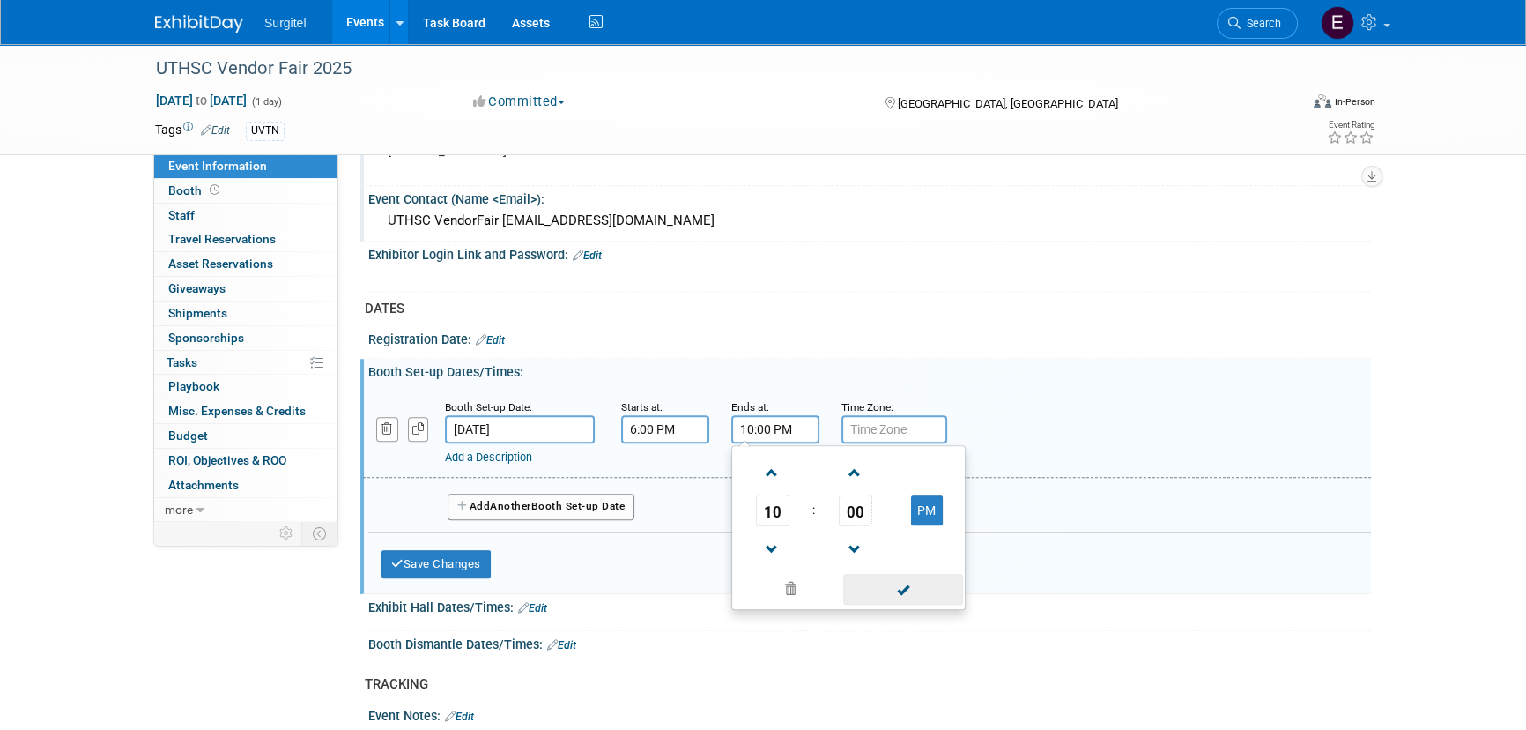
click at [899, 587] on span at bounding box center [902, 589] width 119 height 31
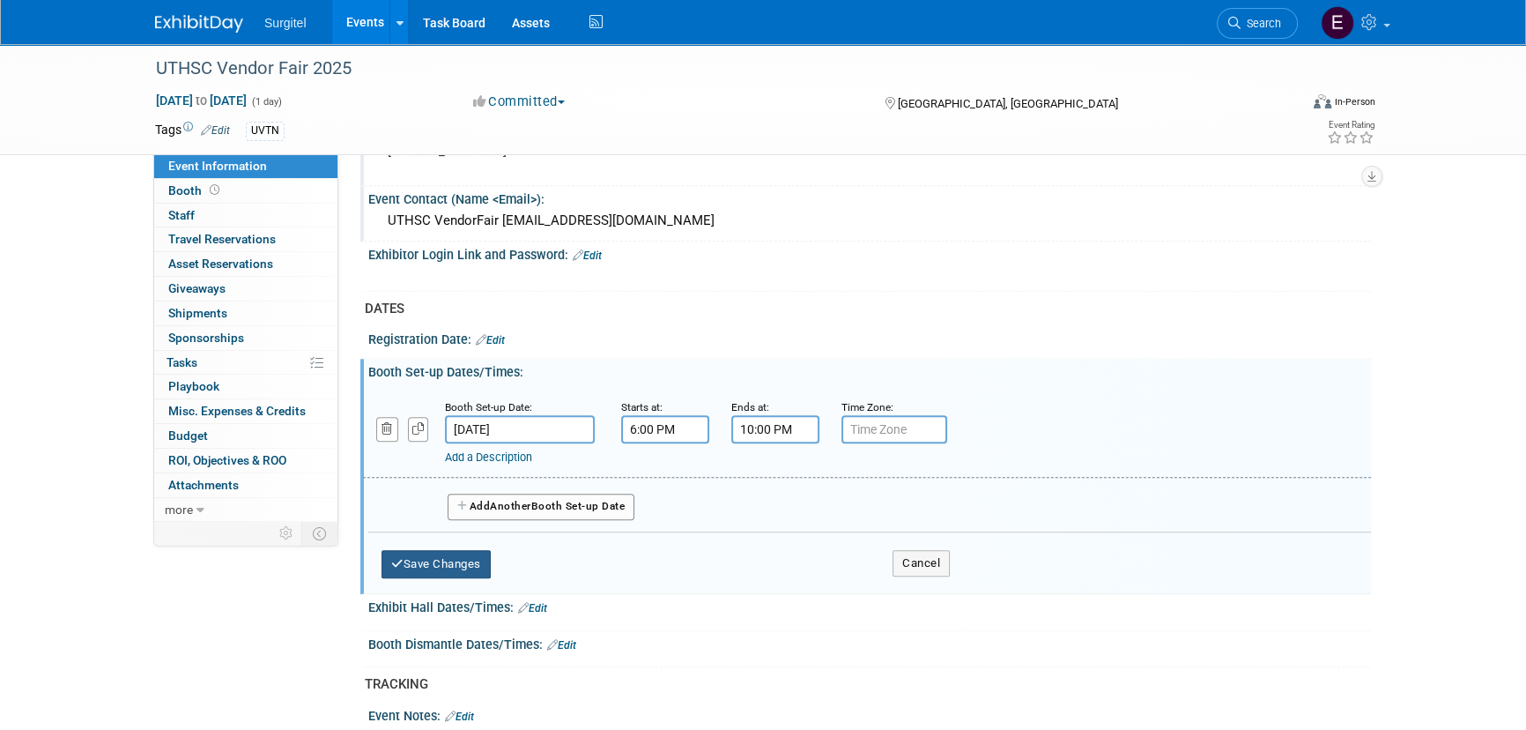
click at [483, 567] on button "Save Changes" at bounding box center [436, 564] width 109 height 28
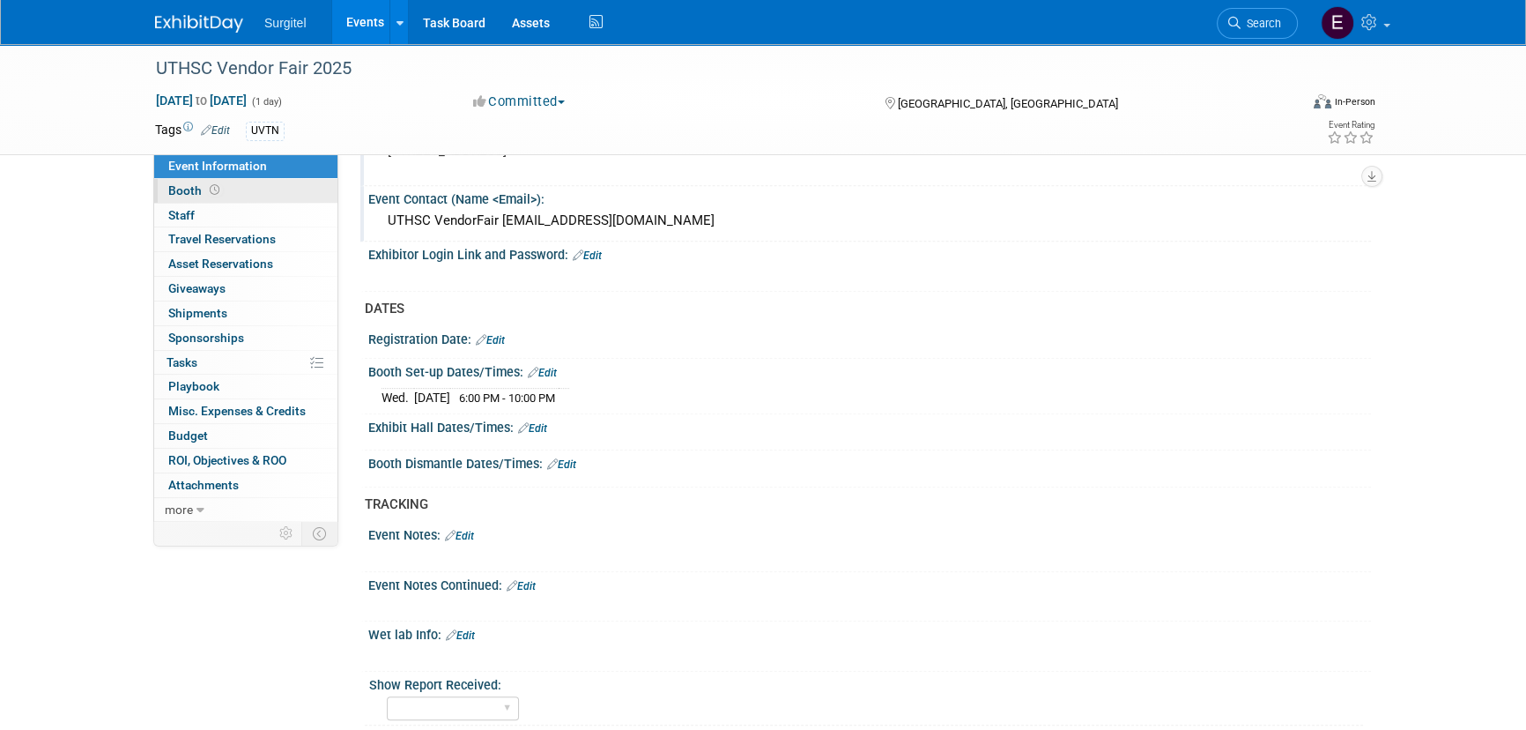
click at [199, 188] on span "Booth" at bounding box center [195, 190] width 55 height 14
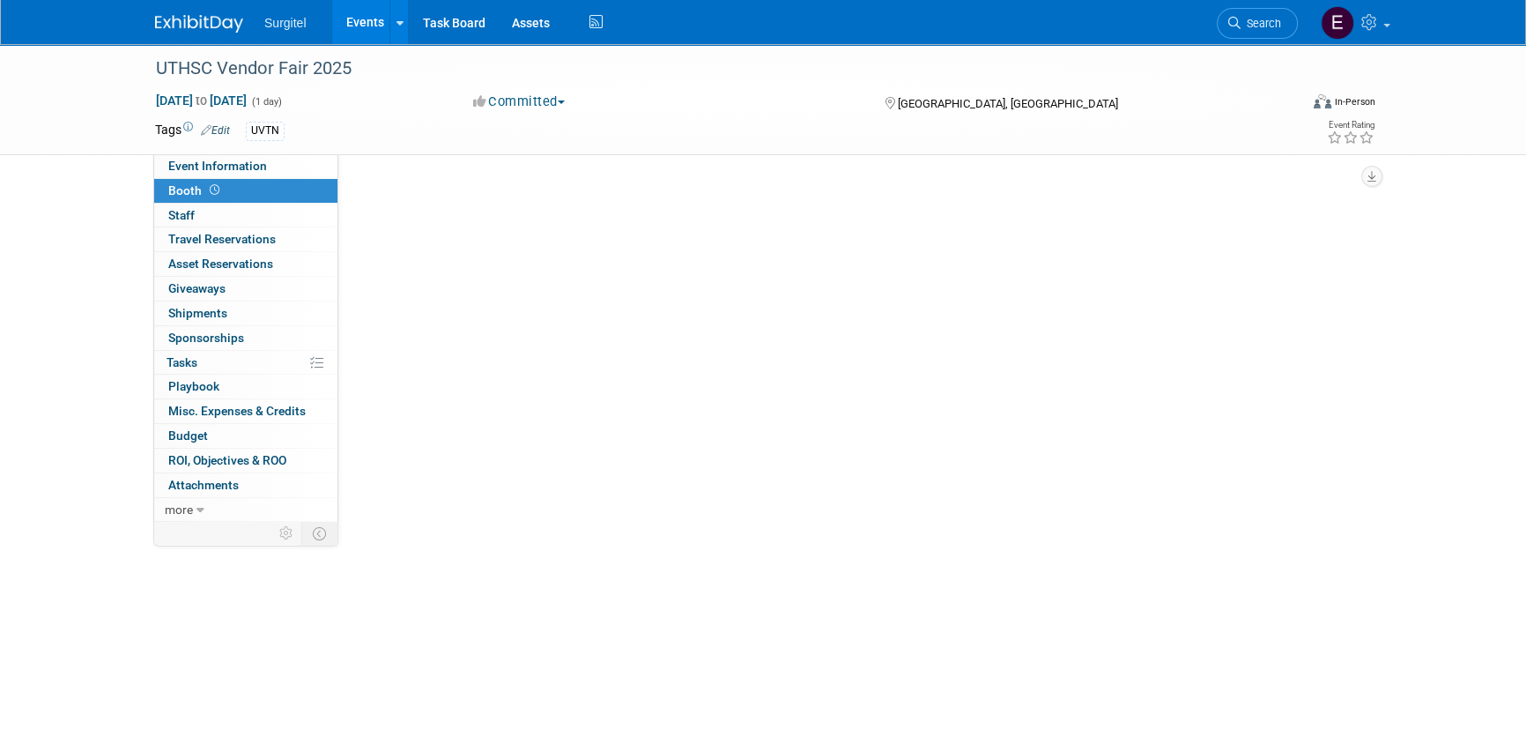
scroll to position [0, 0]
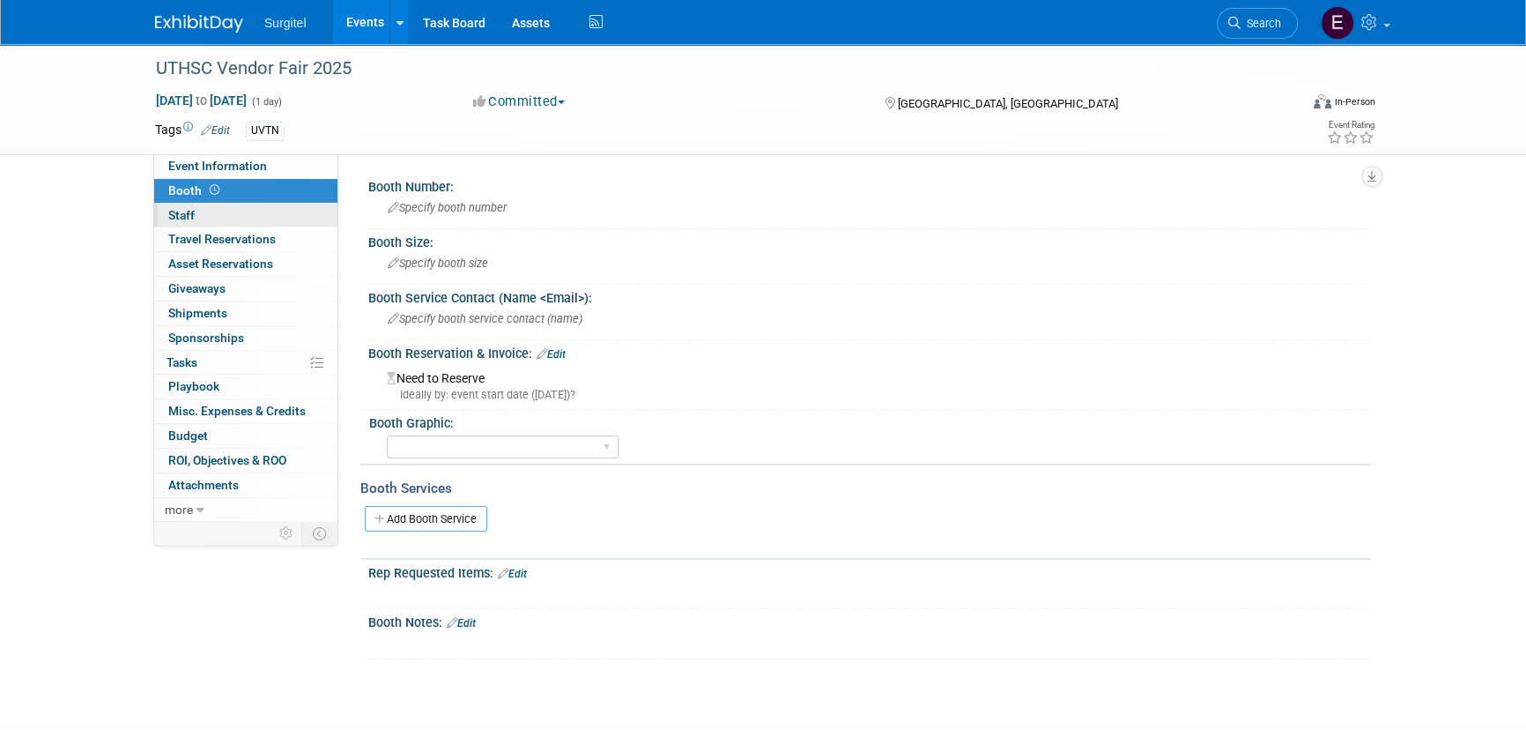
click at [206, 219] on link "0 Staff 0" at bounding box center [245, 216] width 183 height 24
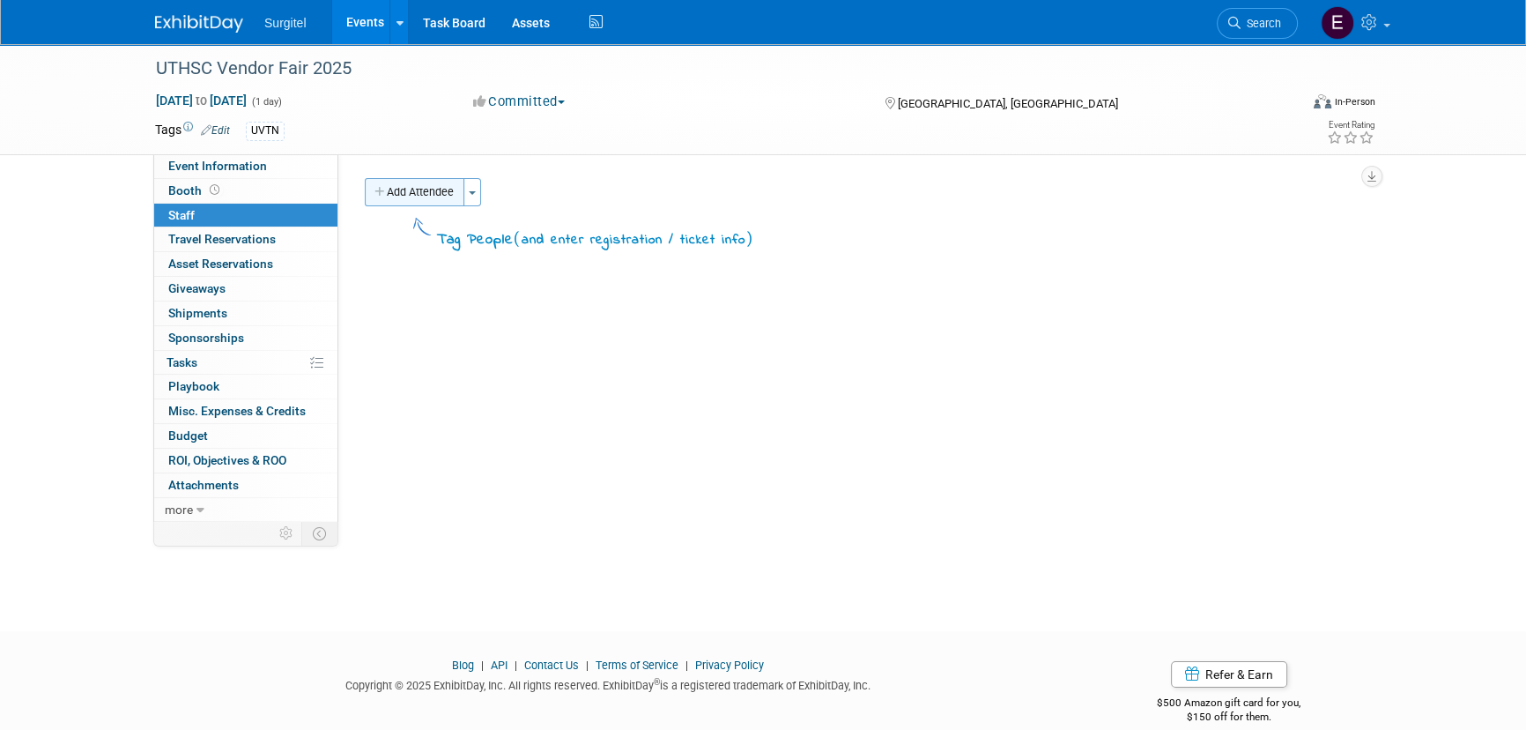
click at [441, 190] on button "Add Attendee" at bounding box center [415, 192] width 100 height 28
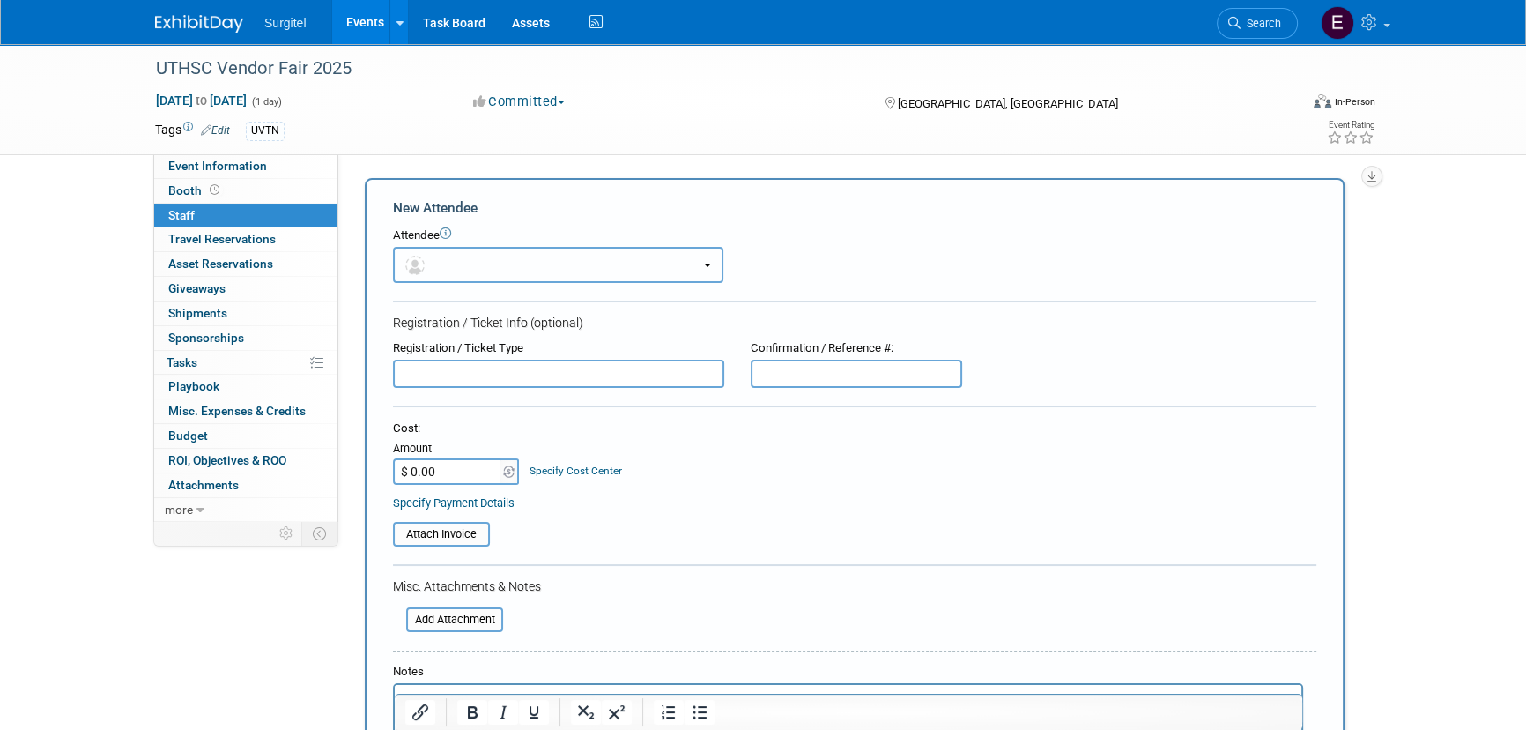
click at [464, 276] on button "button" at bounding box center [558, 265] width 330 height 36
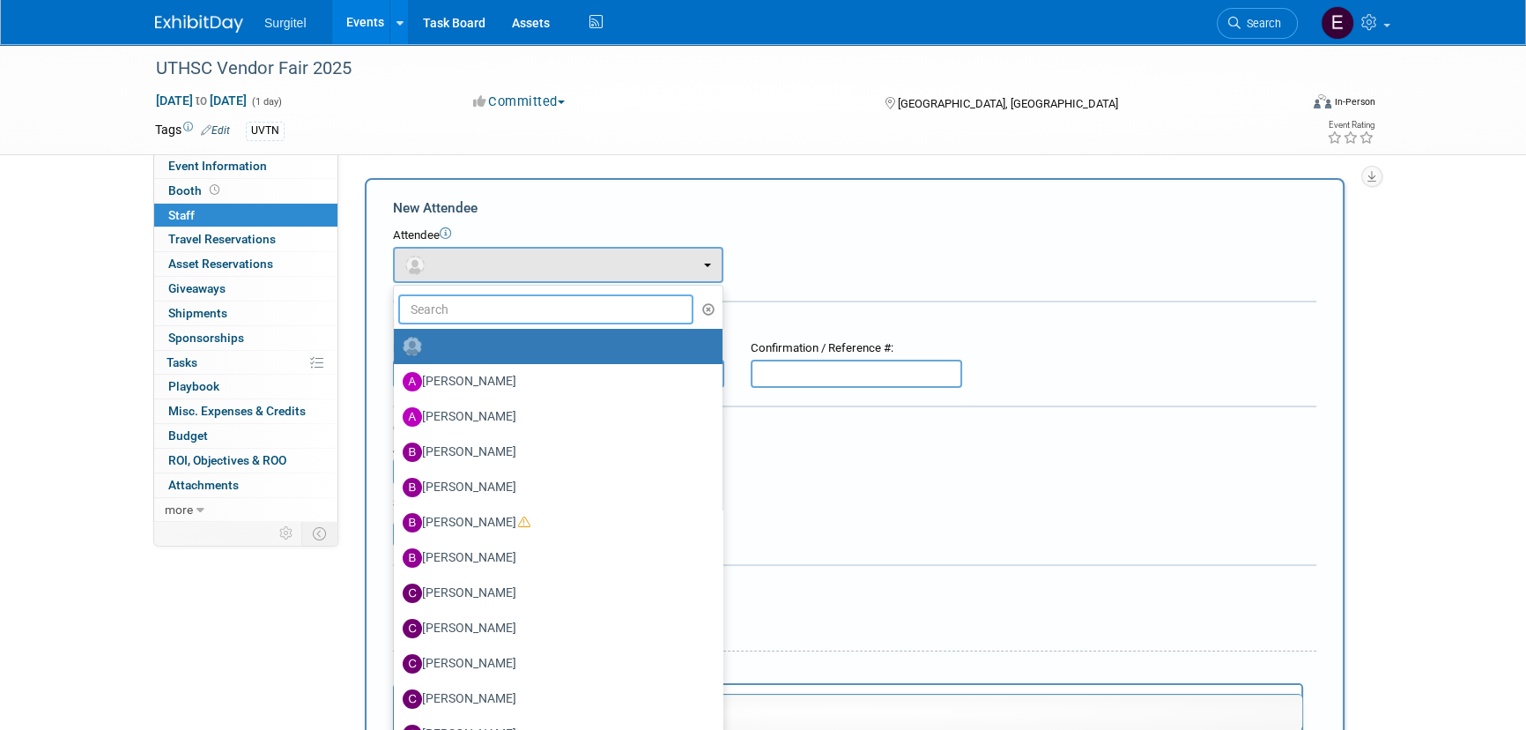
click at [478, 315] on input "text" at bounding box center [545, 309] width 295 height 30
click at [529, 443] on label "Brandon Medling" at bounding box center [554, 452] width 302 height 28
click at [397, 444] on input "Brandon Medling" at bounding box center [390, 449] width 11 height 11
select select "30992b6e-c58a-48bd-b19d-a0a6dc045451"
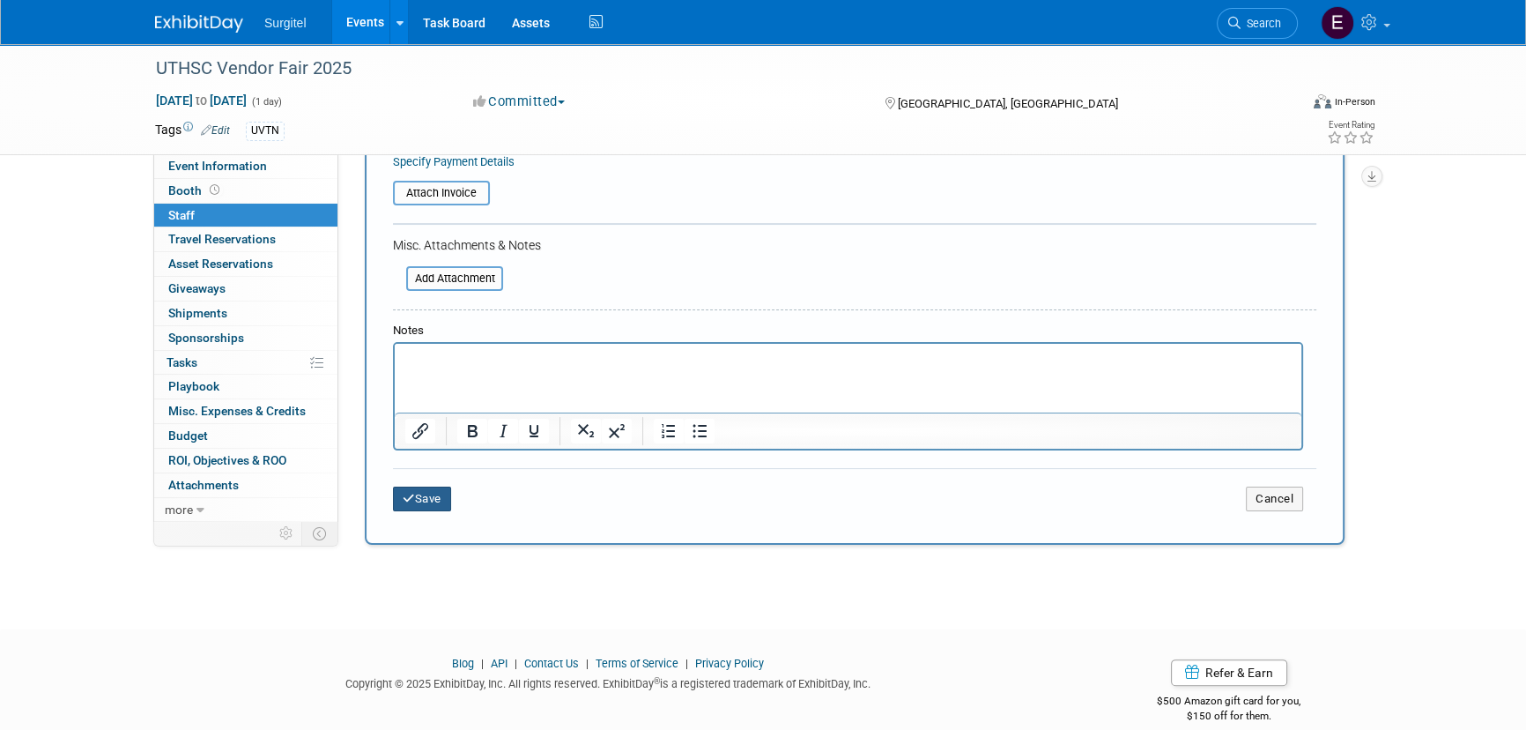
click at [450, 496] on button "Save" at bounding box center [422, 498] width 58 height 25
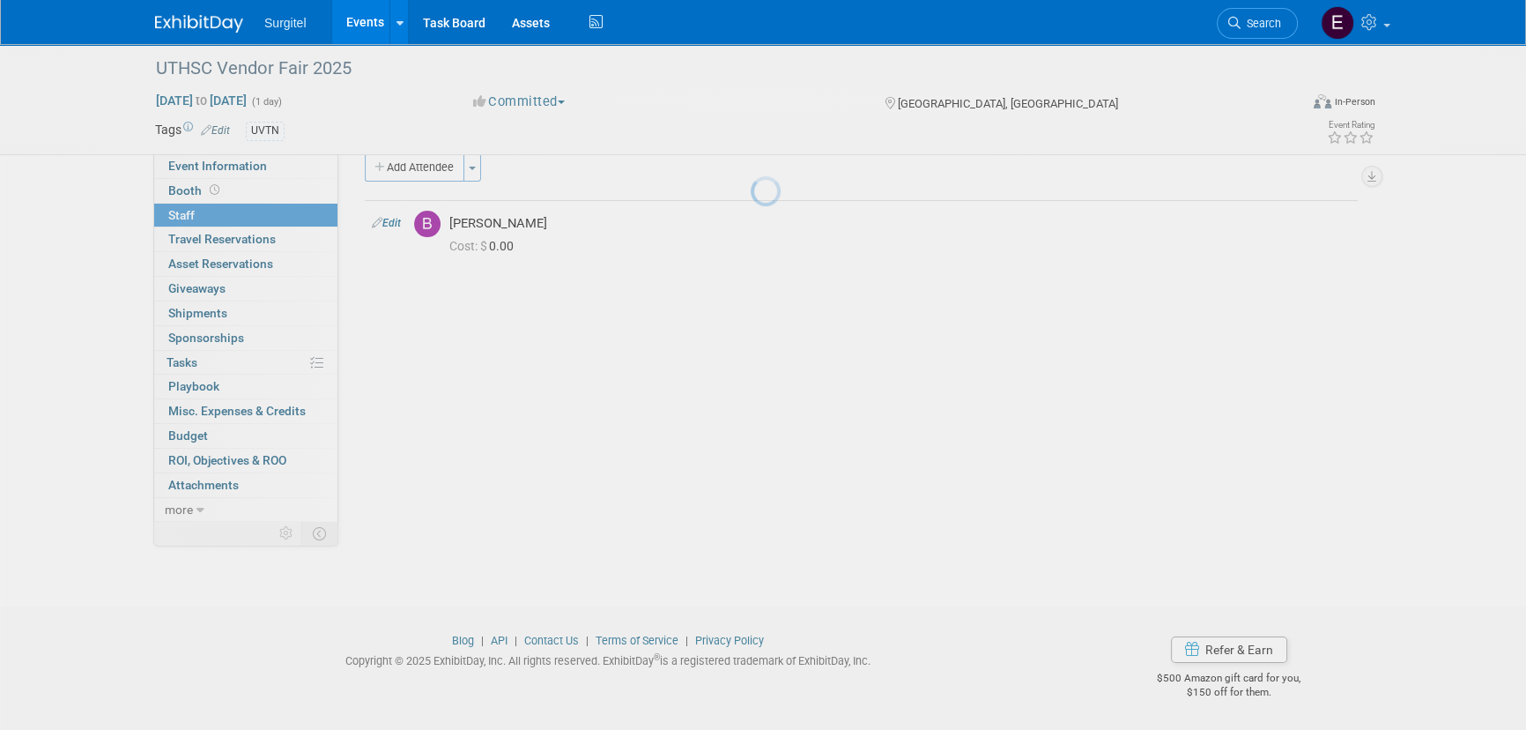
scroll to position [25, 0]
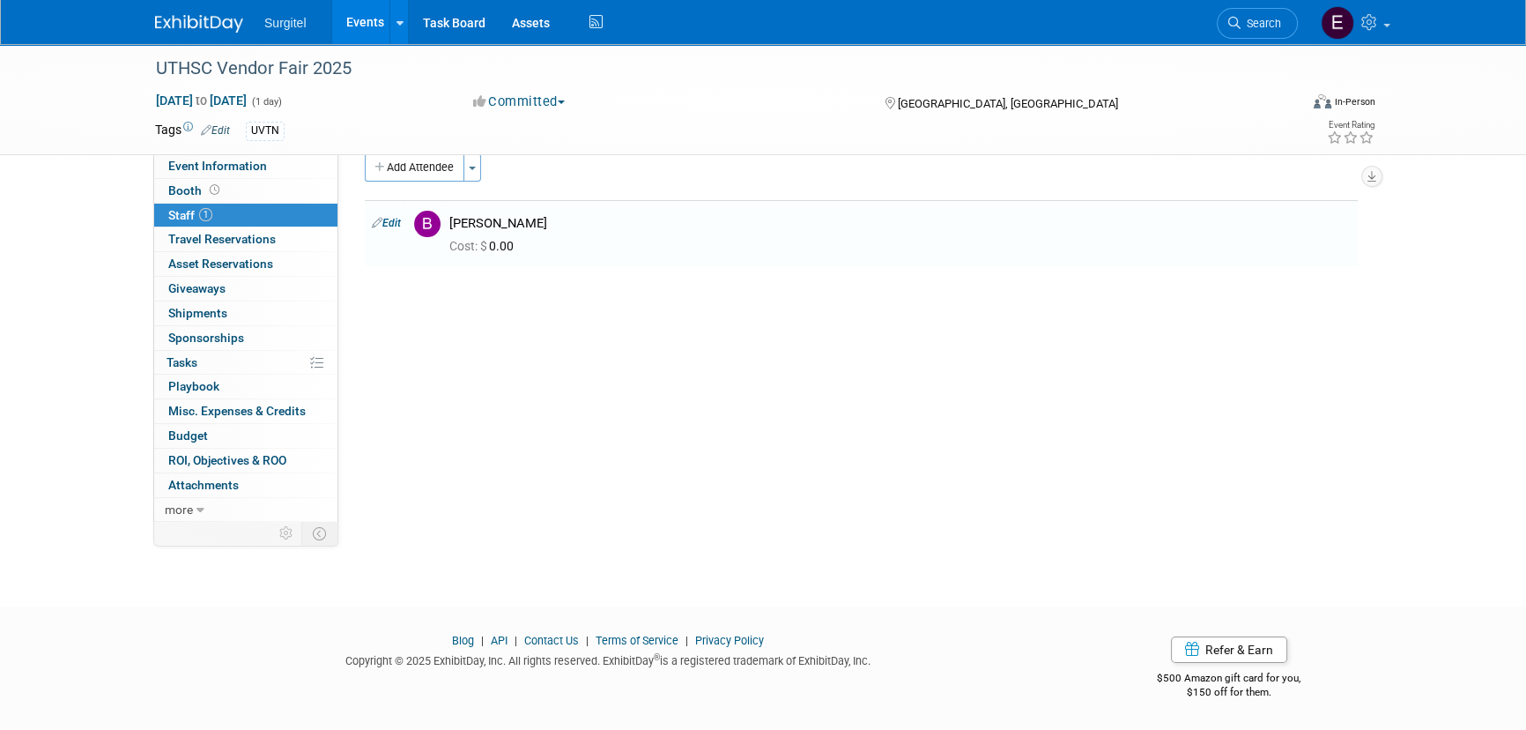
click at [367, 15] on link "Events" at bounding box center [364, 22] width 64 height 44
